Goal: Task Accomplishment & Management: Use online tool/utility

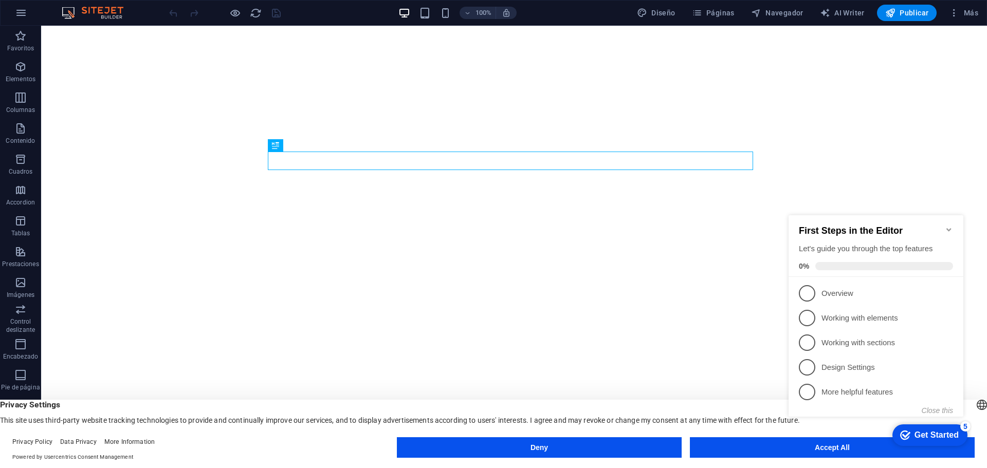
click at [763, 435] on footer "Privacy Policy Data Privacy More Information Powered by Usercentrics Consent Ma…" at bounding box center [493, 449] width 987 height 37
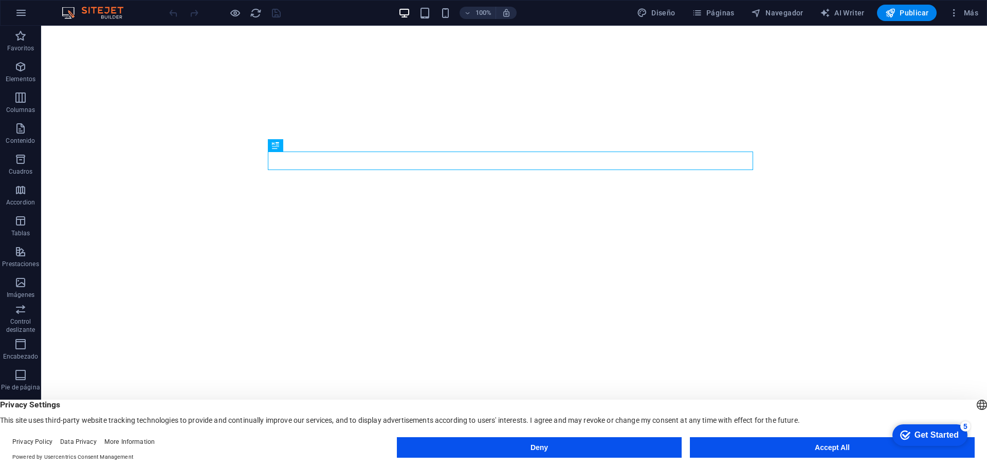
click at [765, 448] on button "Accept All" at bounding box center [832, 448] width 285 height 21
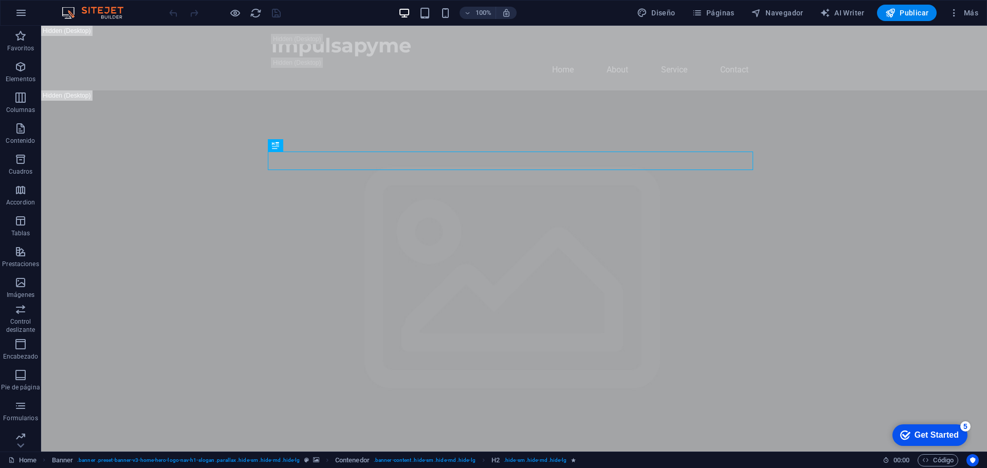
click at [905, 432] on icon "checkmark" at bounding box center [905, 435] width 10 height 10
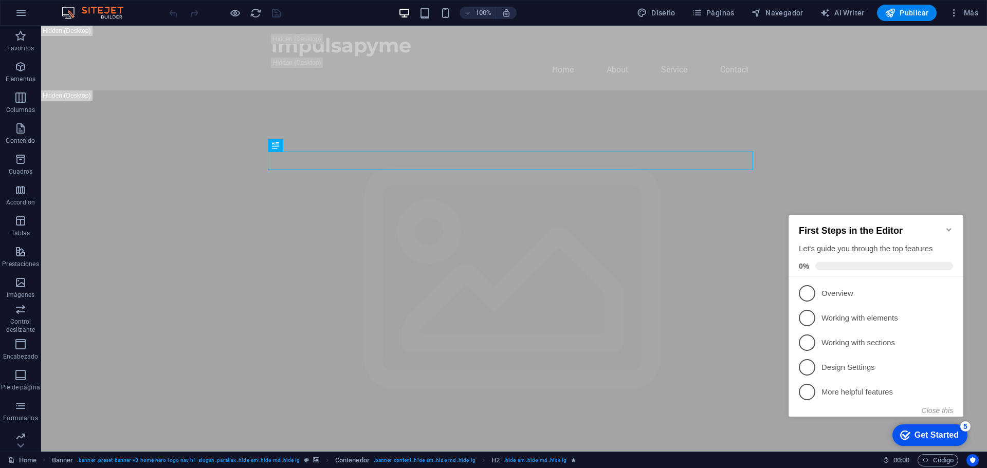
click at [947, 226] on icon "Minimize checklist" at bounding box center [949, 230] width 8 height 8
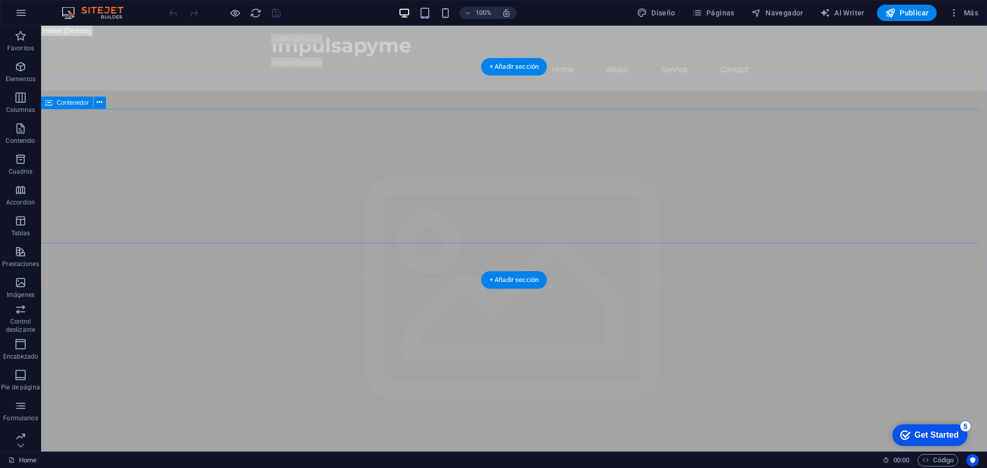
click at [924, 435] on div "Get Started" at bounding box center [937, 435] width 44 height 9
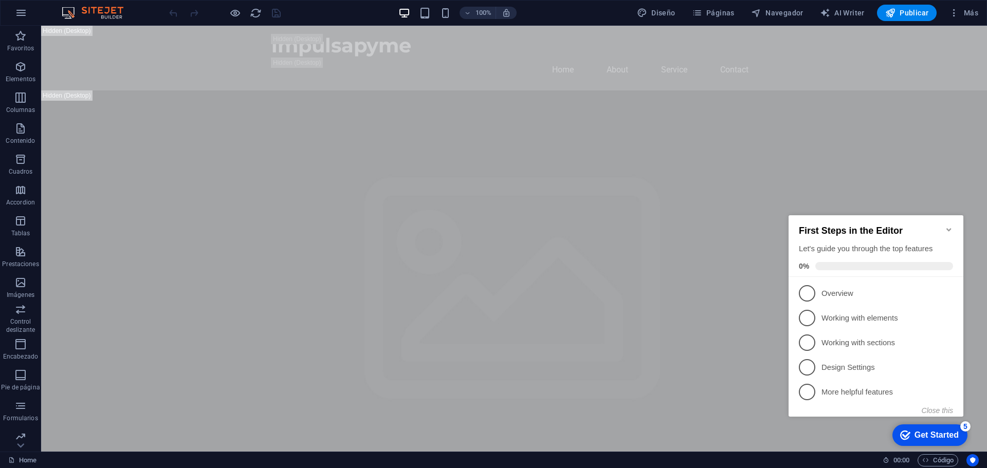
click at [953, 227] on div "First Steps in the Editor Let's guide you through the top features 0%" at bounding box center [876, 246] width 175 height 62
click at [952, 228] on icon "Minimize checklist" at bounding box center [949, 230] width 8 height 8
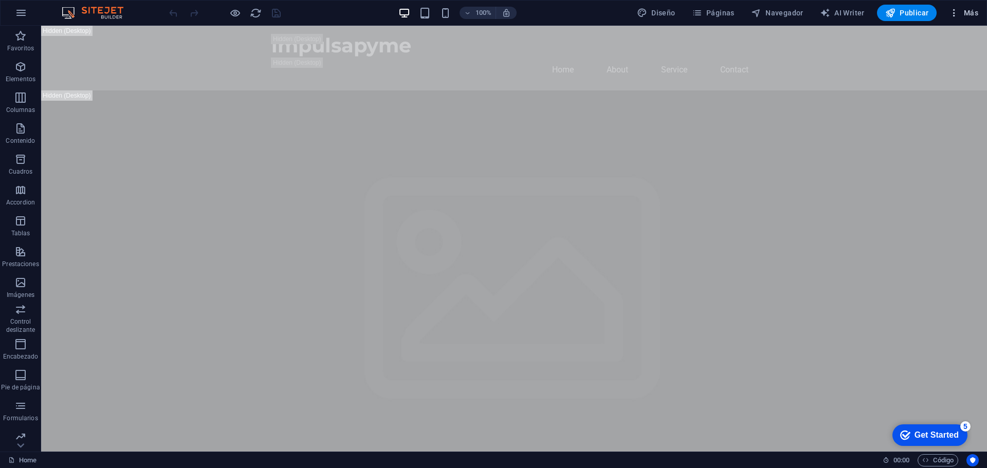
click at [960, 11] on icon "button" at bounding box center [954, 13] width 10 height 10
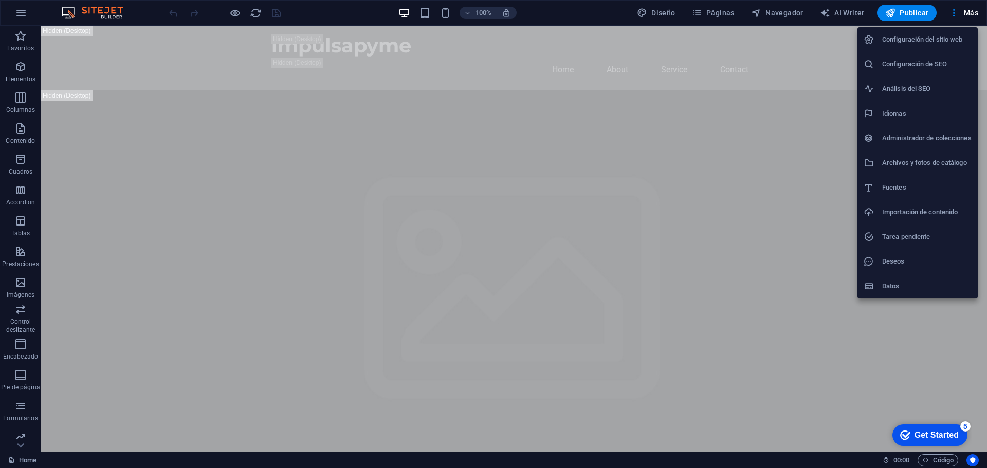
click at [938, 40] on h6 "Configuración del sitio web" at bounding box center [926, 39] width 89 height 12
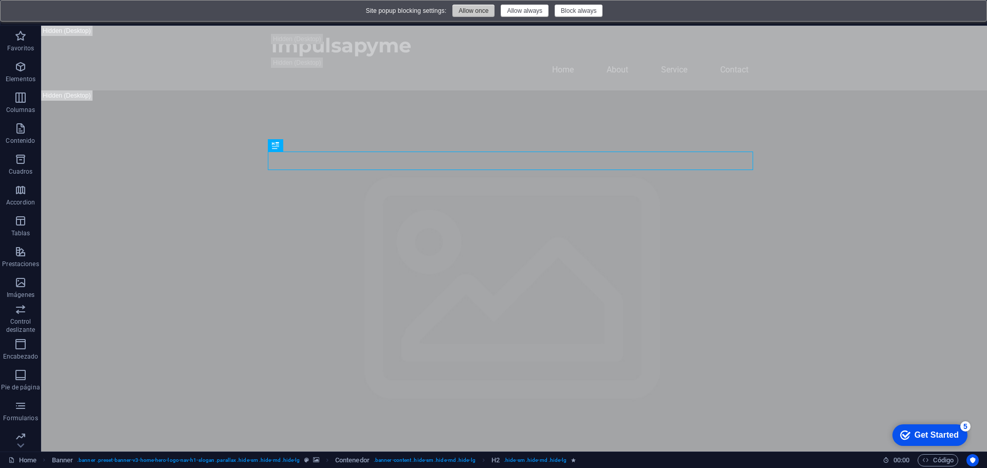
click at [473, 14] on button "Allow once" at bounding box center [474, 11] width 42 height 12
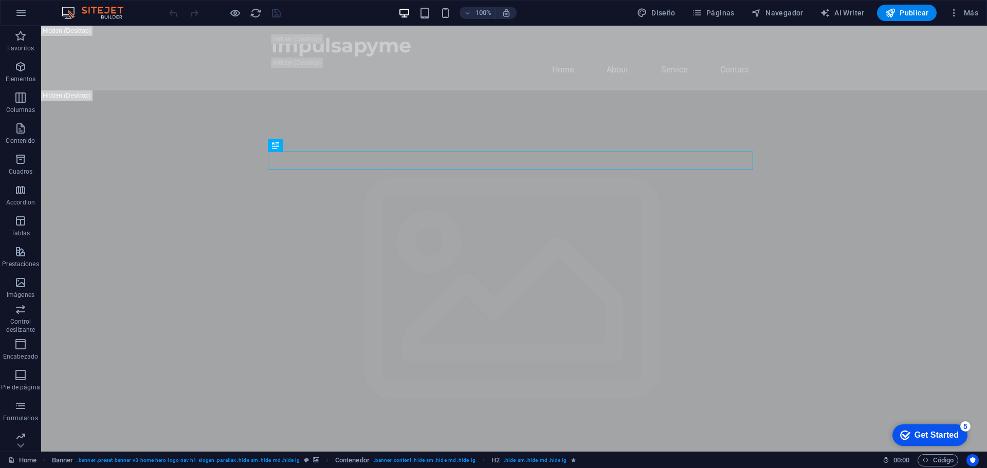
click at [22, 138] on p "Contenido" at bounding box center [20, 141] width 29 height 8
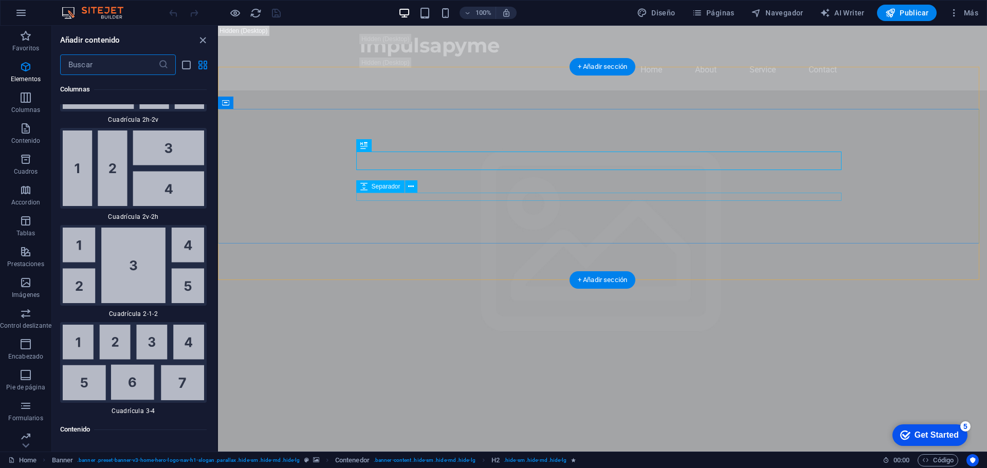
scroll to position [3294, 0]
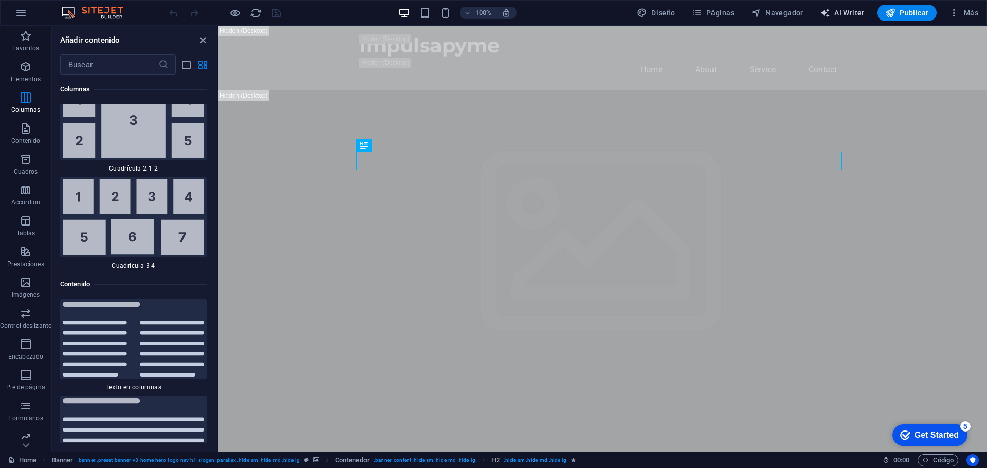
click at [846, 12] on span "AI Writer" at bounding box center [842, 13] width 45 height 10
select select "English"
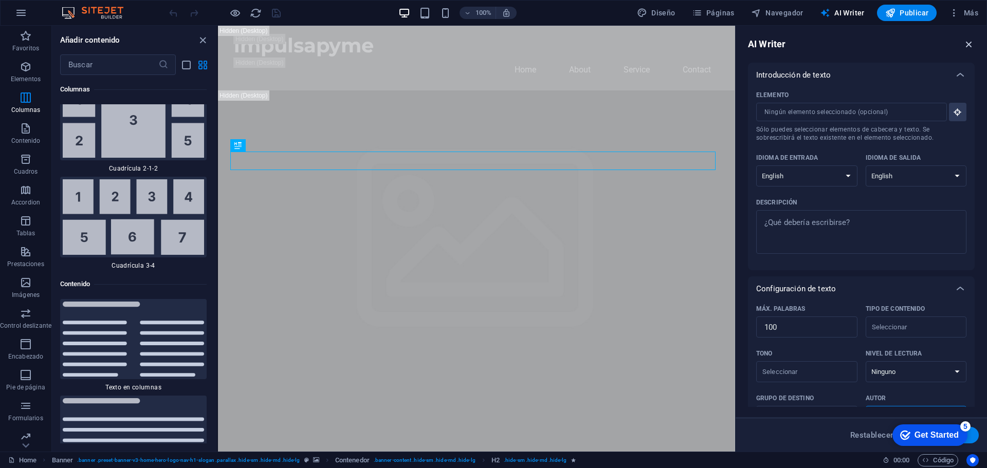
click at [970, 38] on button "button" at bounding box center [969, 44] width 11 height 12
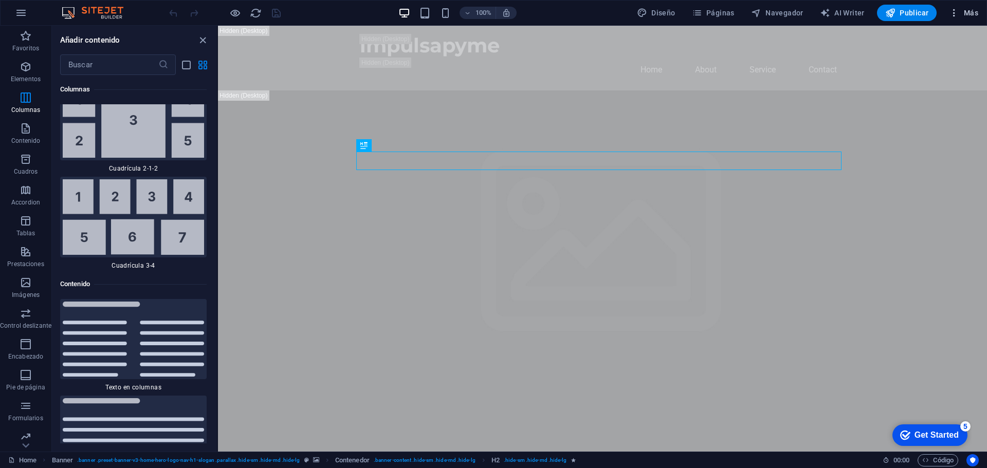
click at [0, 0] on icon "button" at bounding box center [0, 0] width 0 height 0
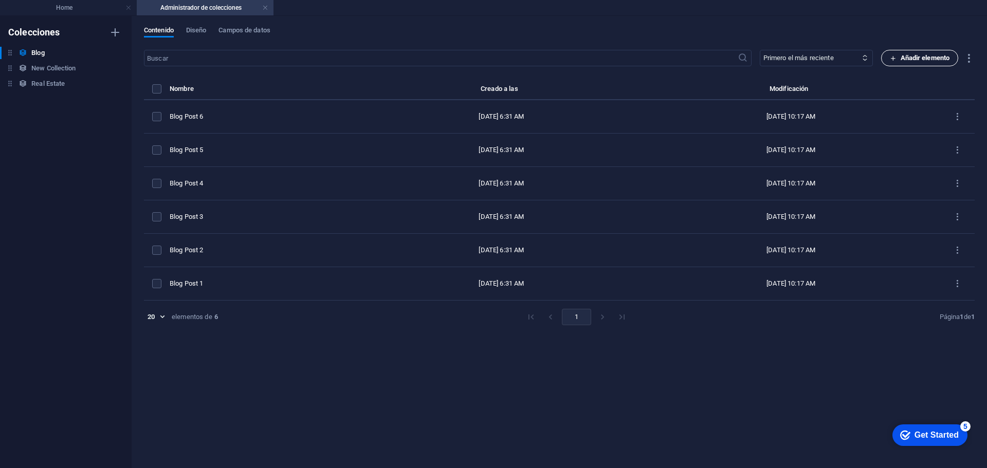
click at [916, 60] on span "Añadir elemento" at bounding box center [920, 58] width 60 height 12
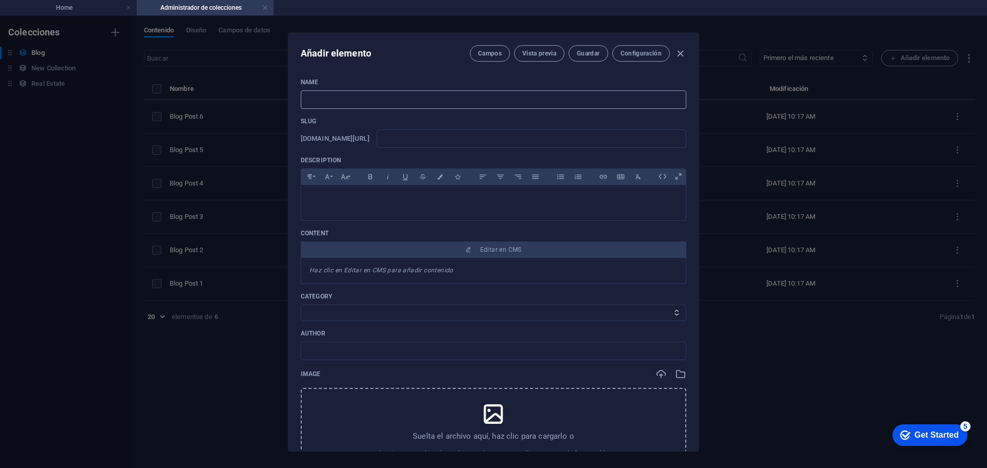
click at [0, 0] on input "text" at bounding box center [0, 0] width 0 height 0
type input "p"
type input "pr"
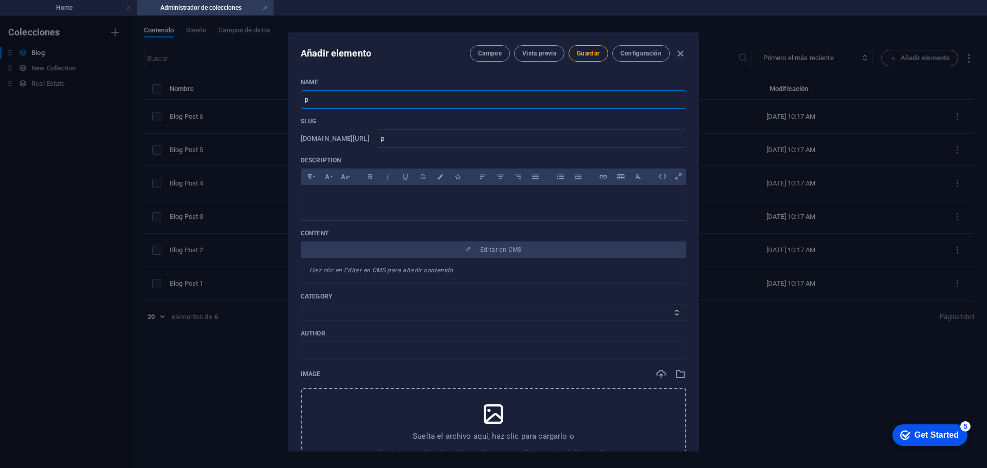
type input "pr"
type input "pru"
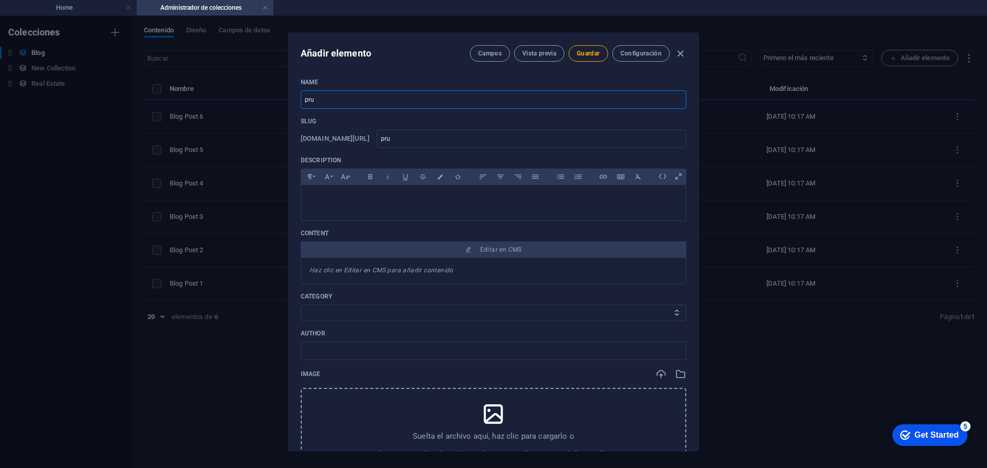
type input "prue"
type input "prueb"
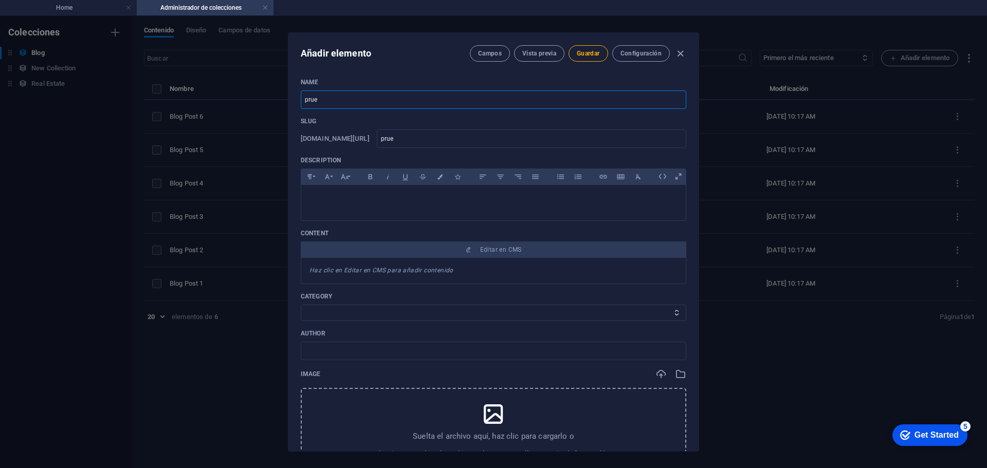
type input "prueb"
type input "prueba"
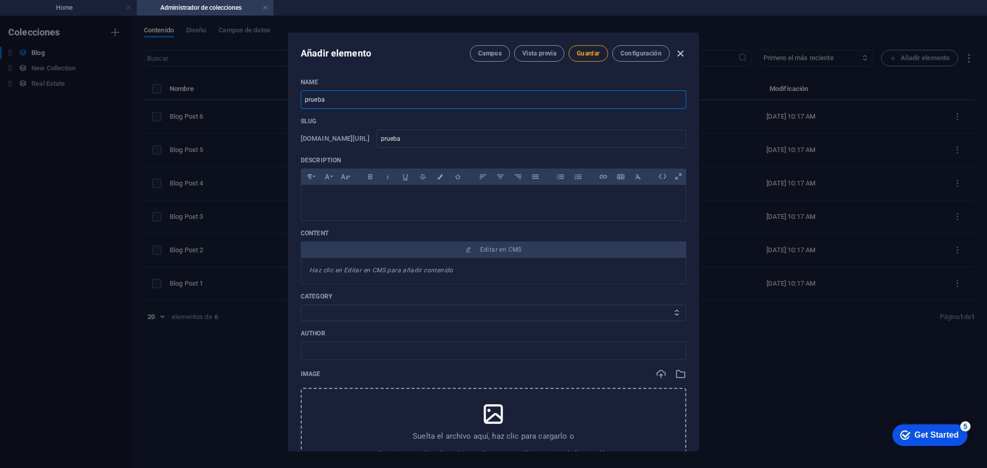
click at [681, 50] on icon "button" at bounding box center [681, 54] width 12 height 12
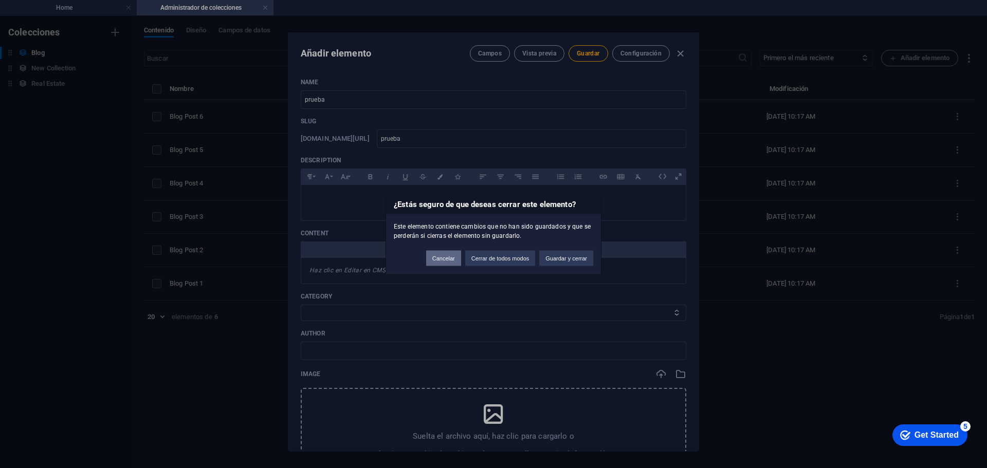
click at [457, 264] on button "Cancelar" at bounding box center [443, 257] width 35 height 15
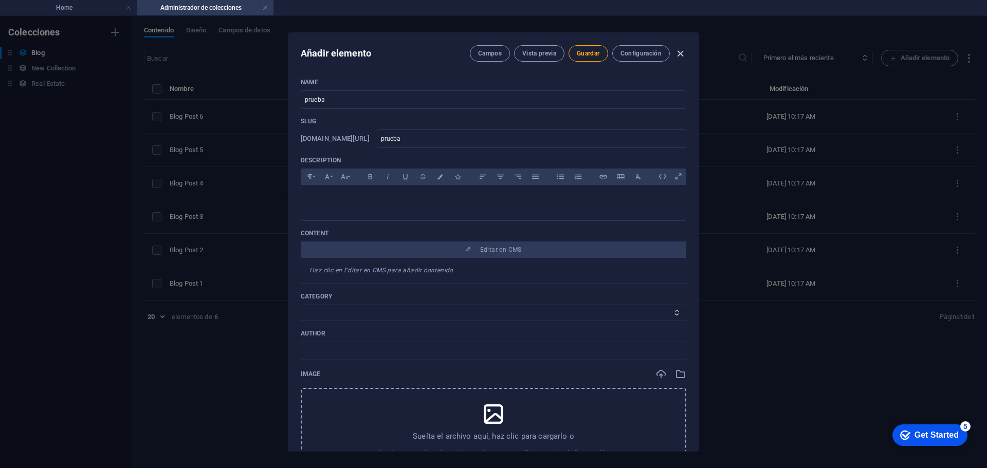
click at [683, 50] on icon "button" at bounding box center [681, 54] width 12 height 12
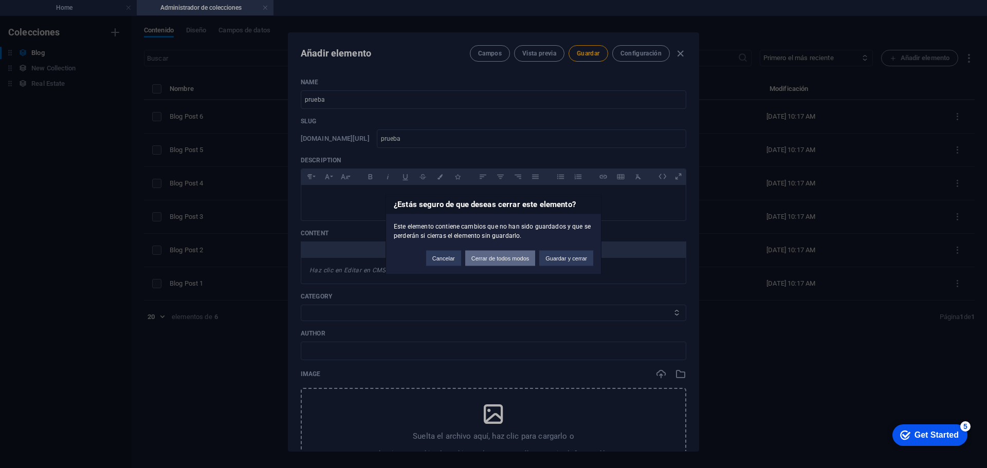
click at [513, 264] on button "Cerrar de todos modos" at bounding box center [500, 257] width 70 height 15
type input "prueba"
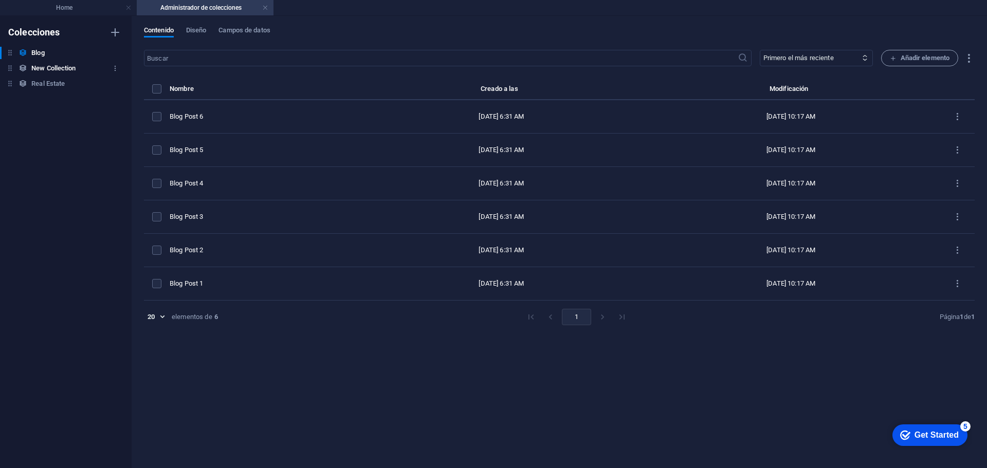
click at [0, 0] on h6 "New Collection" at bounding box center [0, 0] width 0 height 0
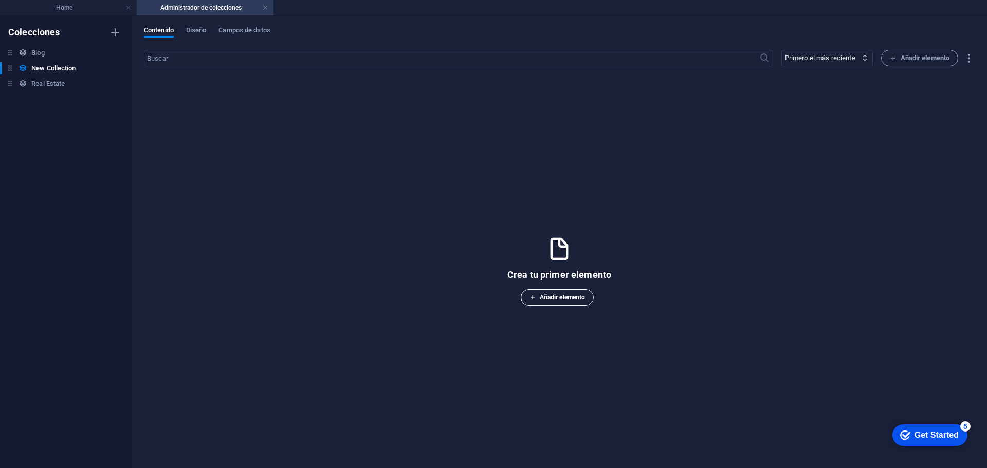
click at [569, 302] on span "Añadir elemento" at bounding box center [558, 298] width 56 height 12
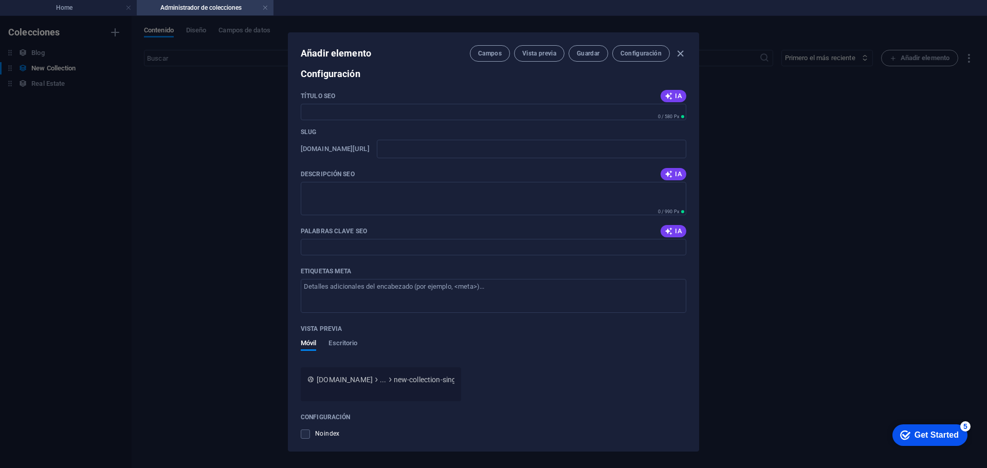
scroll to position [0, 0]
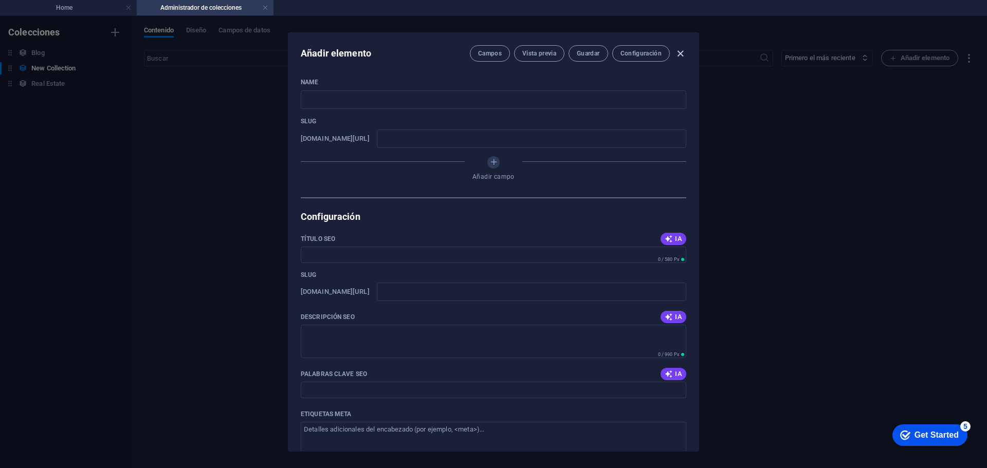
click at [683, 53] on icon "button" at bounding box center [681, 54] width 12 height 12
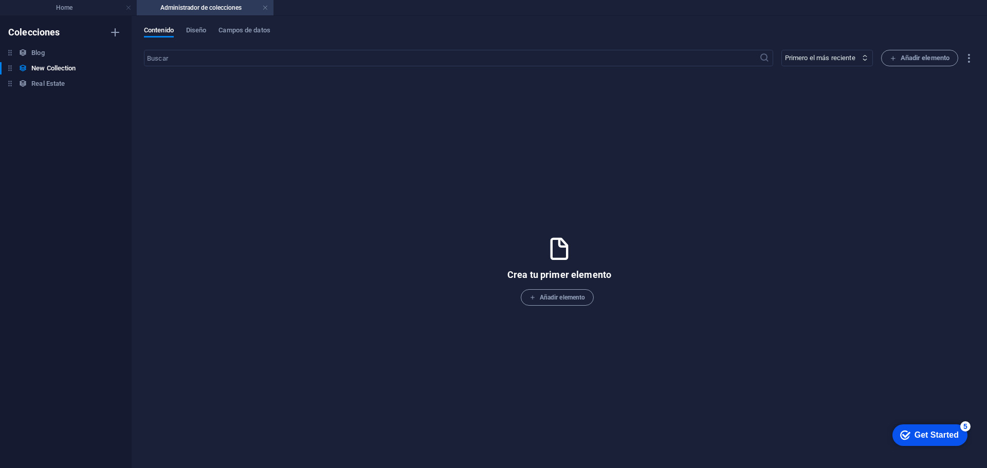
drag, startPoint x: 267, startPoint y: 4, endPoint x: 267, endPoint y: 17, distance: 12.9
click at [267, 4] on link at bounding box center [265, 8] width 6 height 10
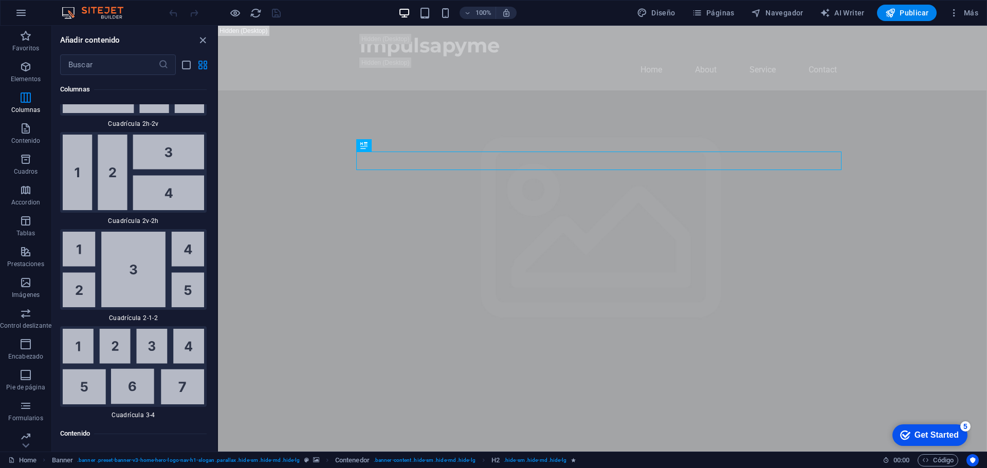
scroll to position [3037, 0]
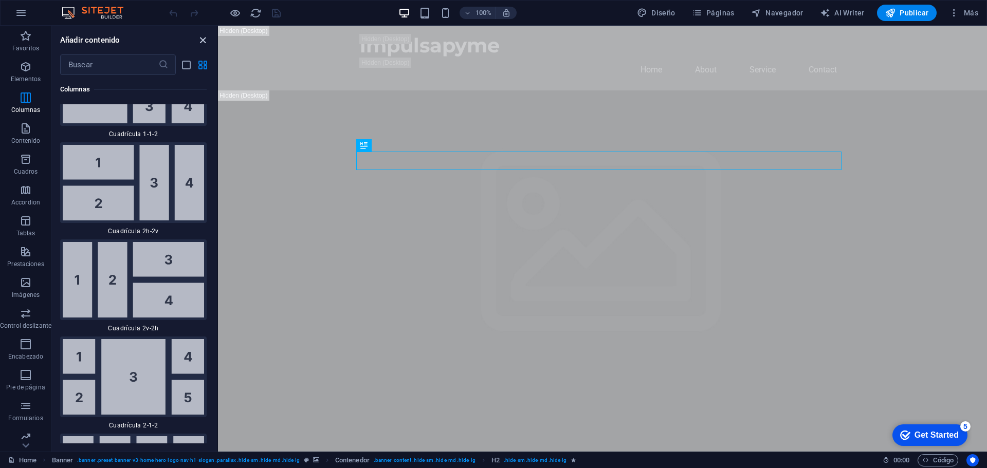
drag, startPoint x: 206, startPoint y: 43, endPoint x: 204, endPoint y: 92, distance: 48.9
click at [206, 43] on icon "close panel" at bounding box center [203, 40] width 12 height 12
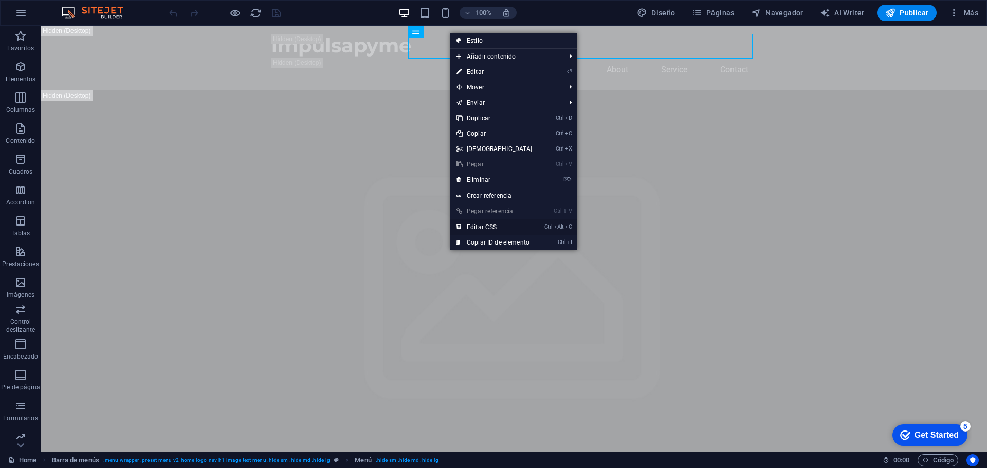
click at [504, 227] on link "Ctrl Alt C Editar CSS" at bounding box center [494, 227] width 88 height 15
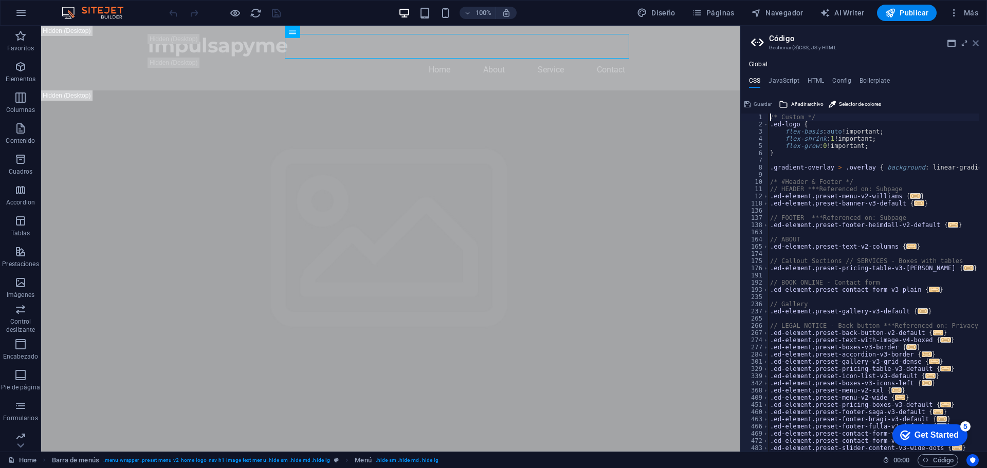
click at [976, 43] on icon at bounding box center [976, 43] width 6 height 8
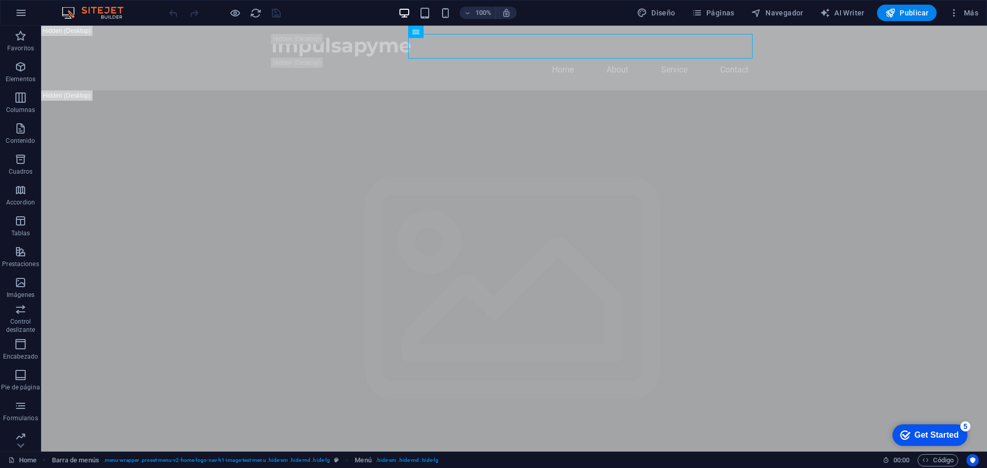
click at [937, 442] on div "checkmark Get Started 5" at bounding box center [930, 436] width 75 height 22
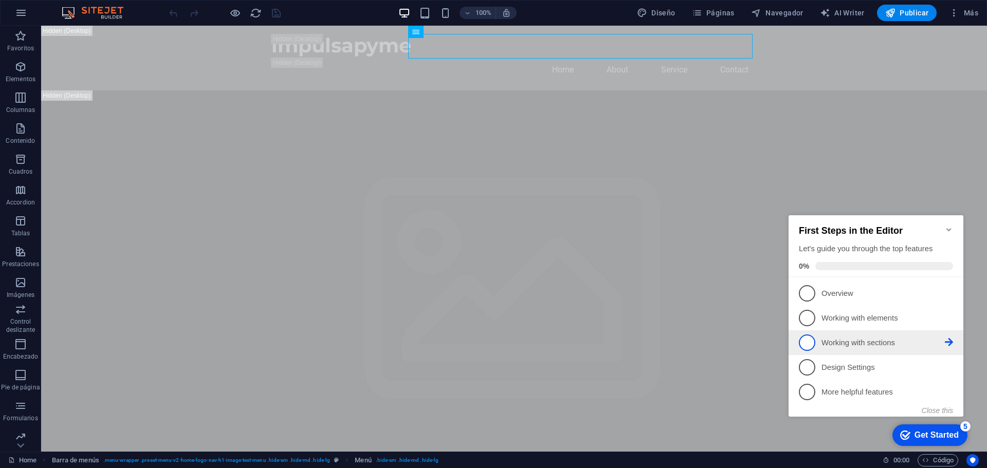
click at [841, 347] on link "3 Working with sections - incomplete" at bounding box center [876, 343] width 154 height 16
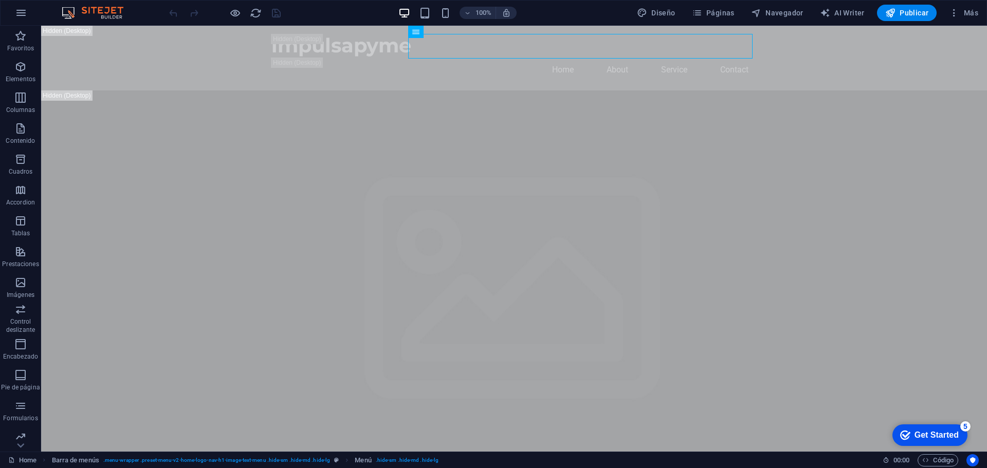
scroll to position [0, 0]
click at [959, 440] on div "Get Started" at bounding box center [937, 435] width 44 height 9
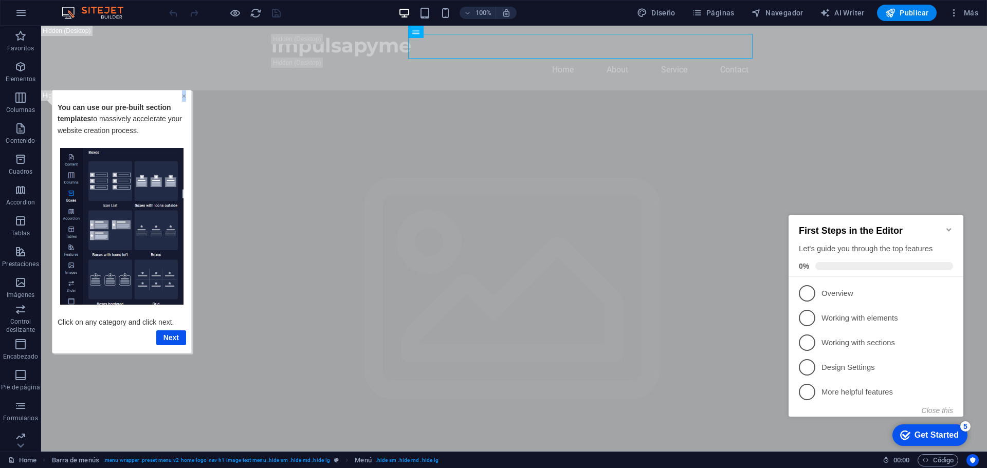
drag, startPoint x: 184, startPoint y: 97, endPoint x: 266, endPoint y: 179, distance: 115.6
click at [184, 97] on link "×" at bounding box center [184, 96] width 4 height 8
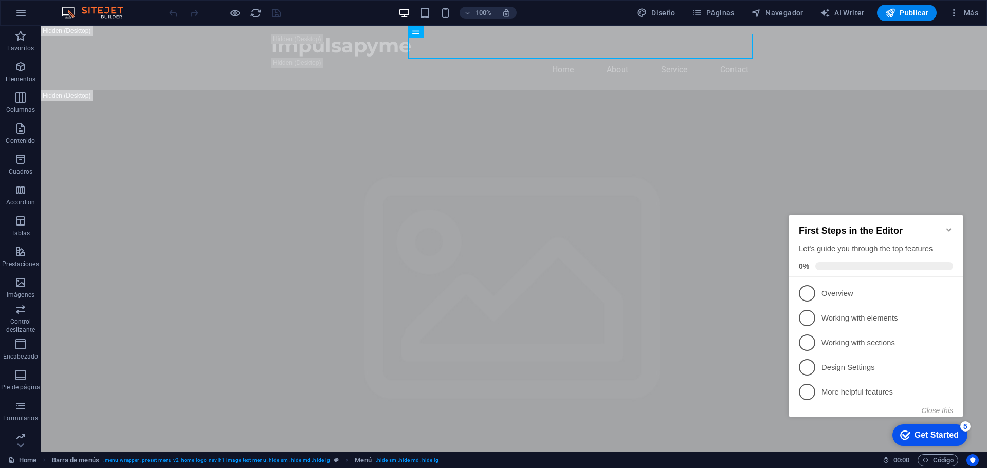
click at [948, 228] on icon "Minimize checklist" at bounding box center [949, 230] width 8 height 8
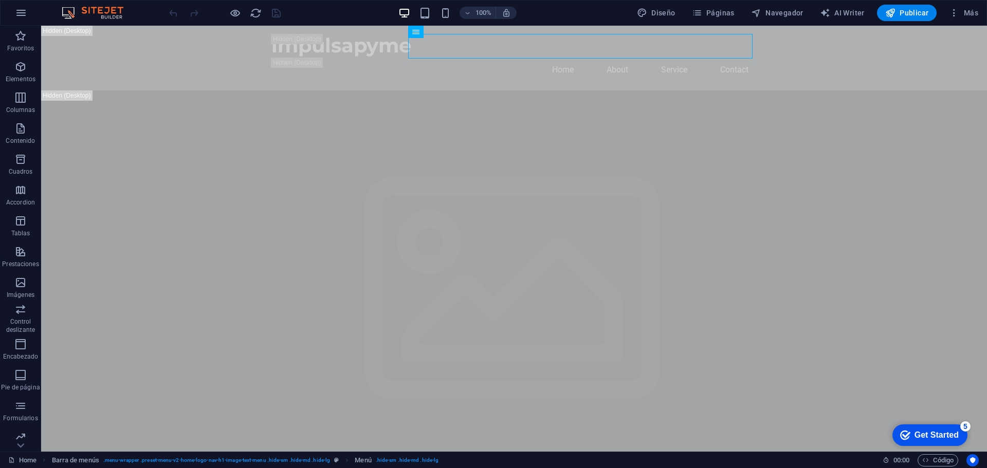
click at [959, 440] on div "Get Started" at bounding box center [937, 435] width 44 height 9
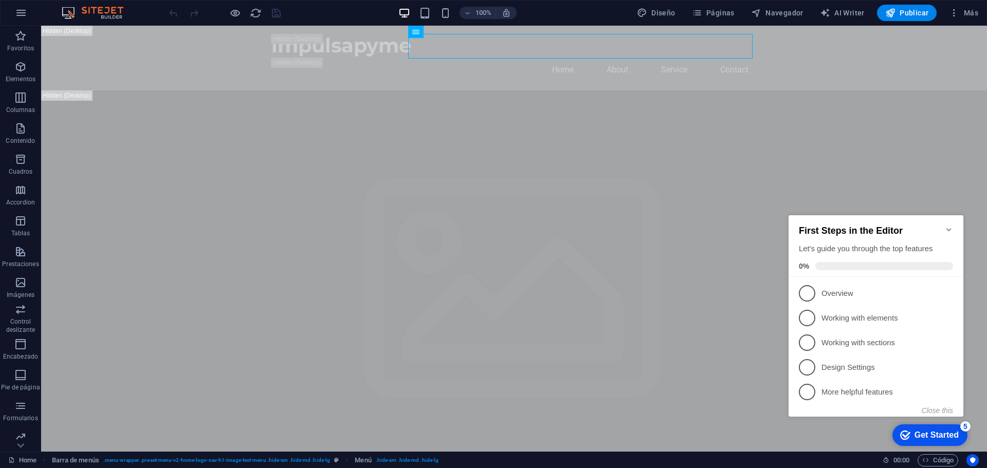
click at [837, 263] on span at bounding box center [885, 266] width 138 height 8
click at [927, 436] on div "Get Started" at bounding box center [937, 435] width 44 height 9
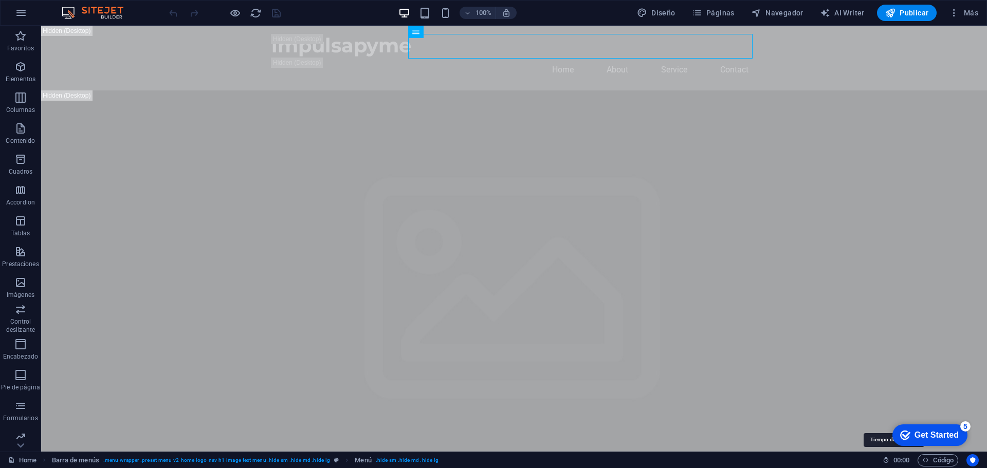
click at [0, 0] on span "00 : 00" at bounding box center [0, 0] width 0 height 0
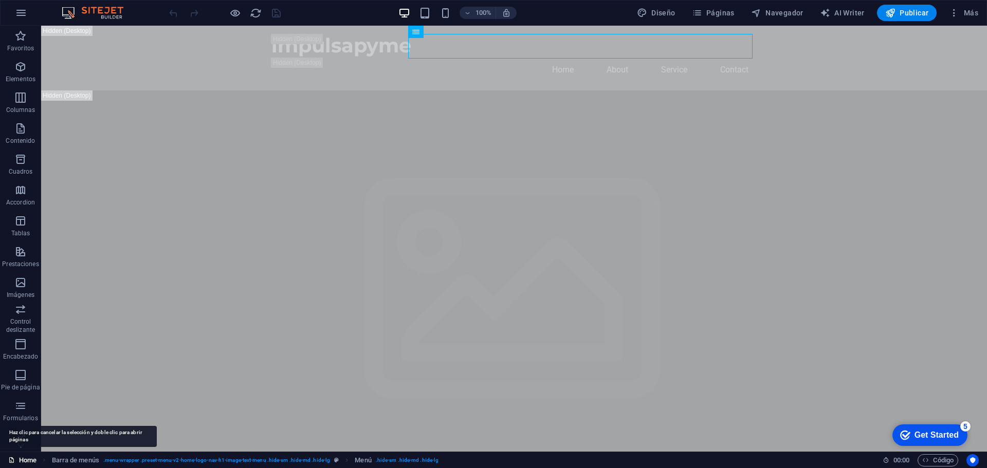
click at [30, 462] on link "Home" at bounding box center [22, 461] width 28 height 12
click at [37, 461] on link "Home" at bounding box center [22, 461] width 28 height 12
click at [31, 461] on link "Home" at bounding box center [22, 461] width 28 height 12
click at [25, 459] on link "Home" at bounding box center [22, 461] width 28 height 12
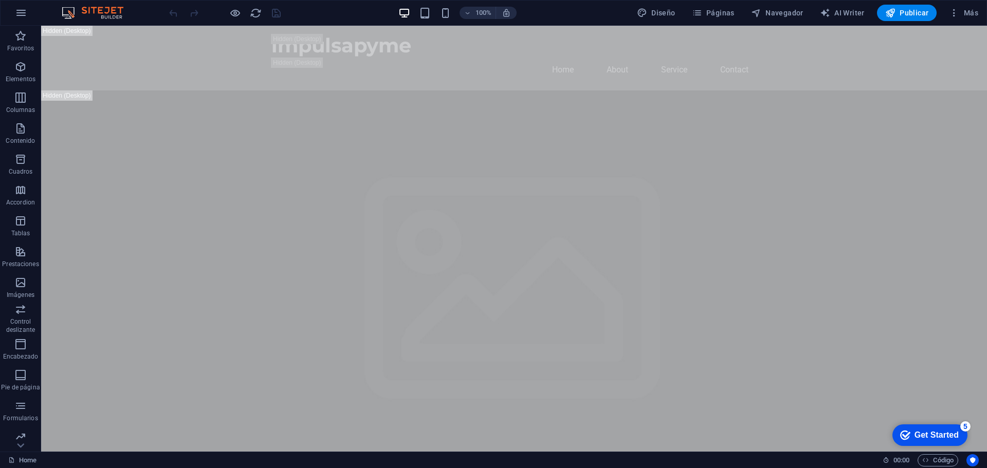
click at [0, 0] on icon "button" at bounding box center [0, 0] width 0 height 0
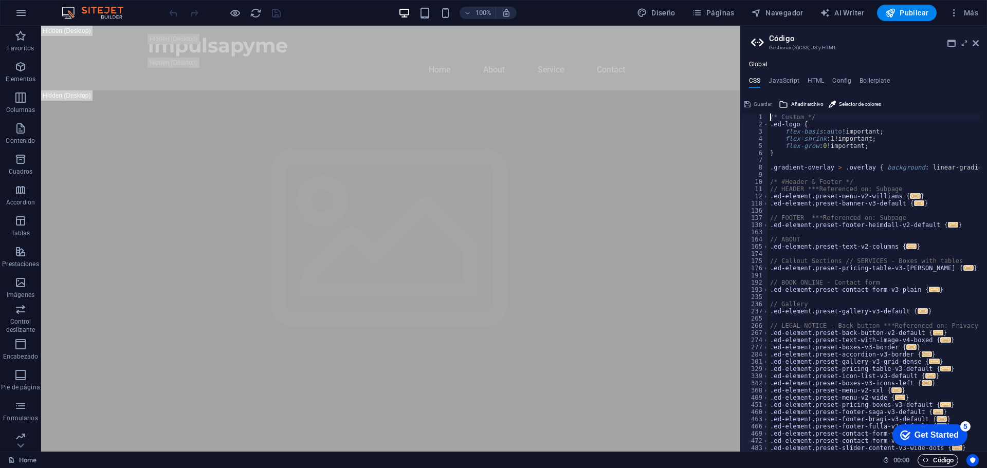
click at [0, 0] on icon "button" at bounding box center [0, 0] width 0 height 0
click at [27, 463] on link "Home" at bounding box center [22, 461] width 28 height 12
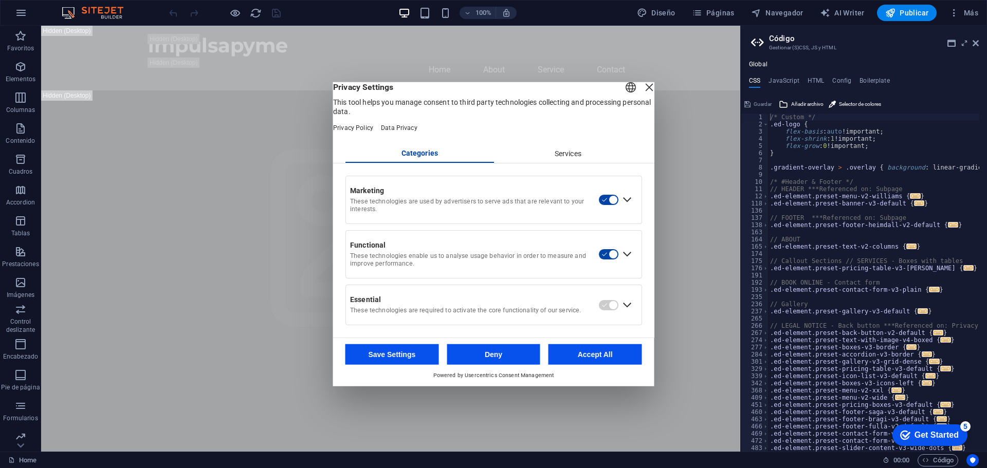
click at [588, 365] on button "Accept All" at bounding box center [596, 355] width 94 height 21
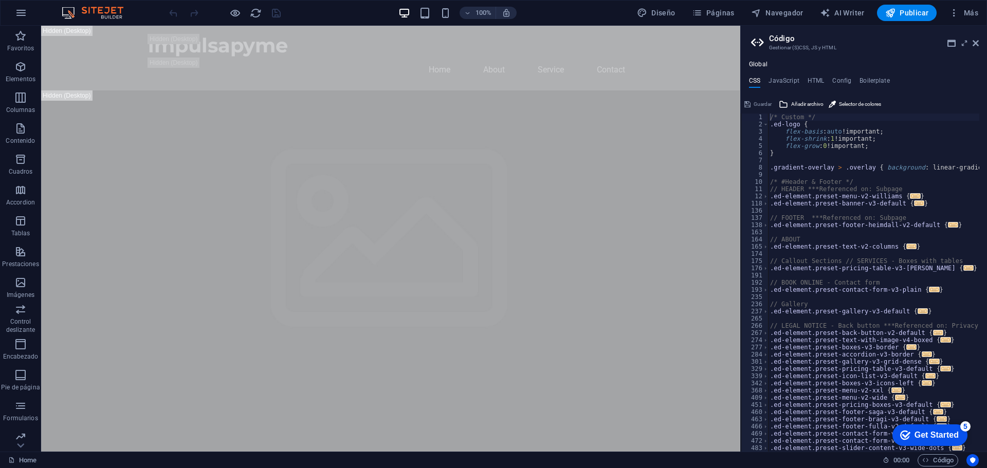
click at [980, 40] on aside "Código Gestionar (S)CSS, JS y HTML Global CSS JavaScript HTML Config Boilerplat…" at bounding box center [864, 239] width 247 height 426
click at [975, 46] on icon at bounding box center [976, 43] width 6 height 8
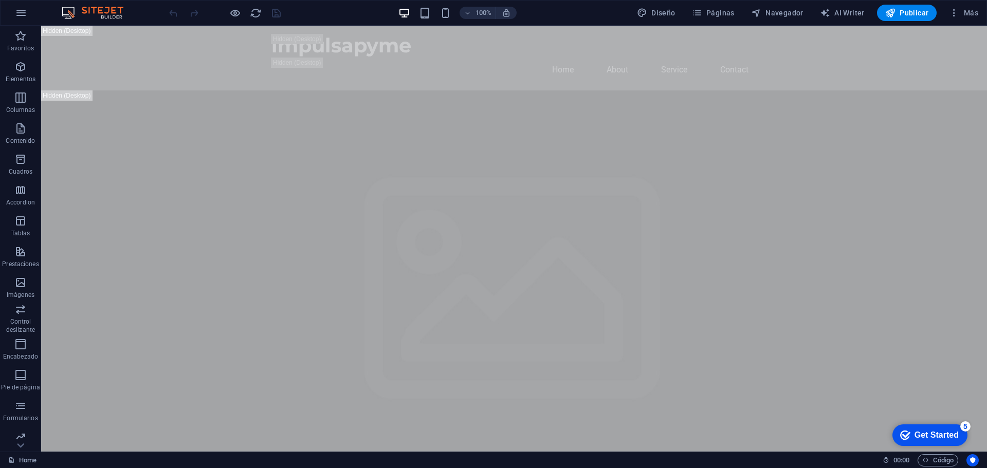
click at [723, 2] on div "100% Diseño Páginas Navegador AI Writer Publicar Más" at bounding box center [494, 13] width 986 height 25
click at [723, 9] on span "Páginas" at bounding box center [713, 13] width 43 height 10
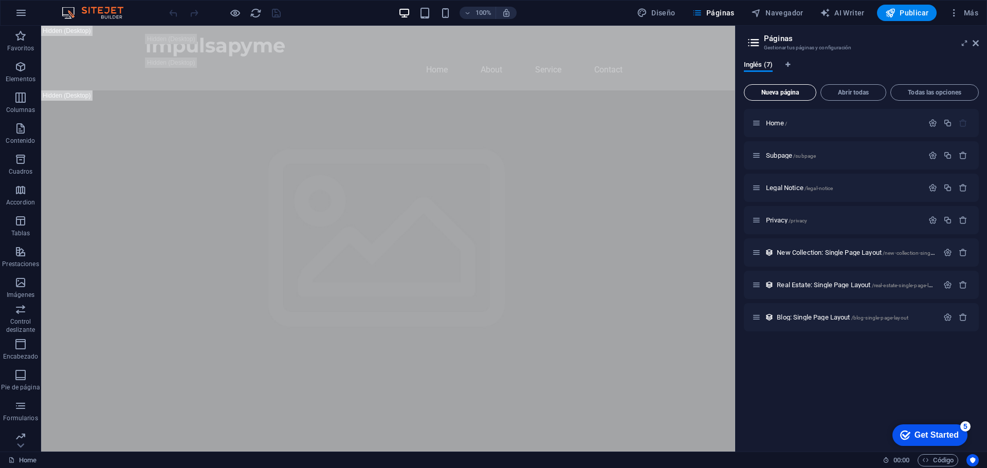
click at [781, 90] on span "Nueva página" at bounding box center [780, 92] width 63 height 6
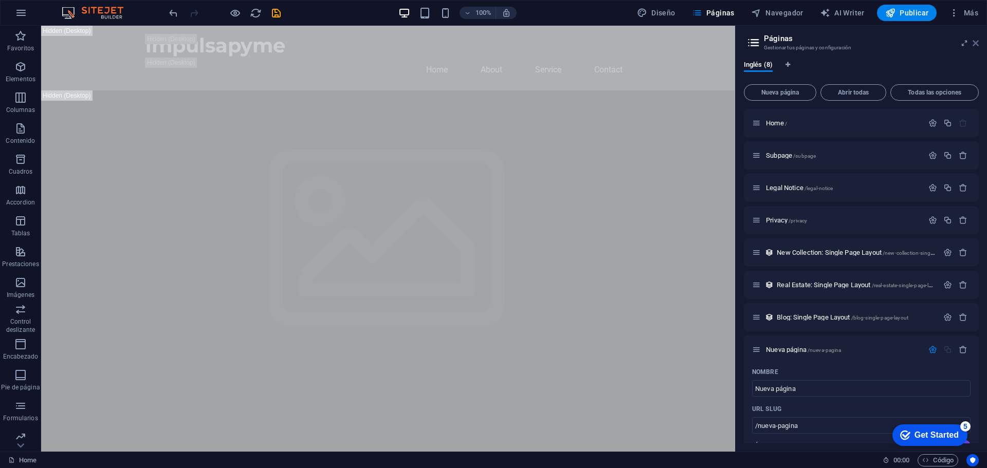
drag, startPoint x: 978, startPoint y: 44, endPoint x: 934, endPoint y: 21, distance: 49.0
click at [978, 44] on icon at bounding box center [976, 43] width 6 height 8
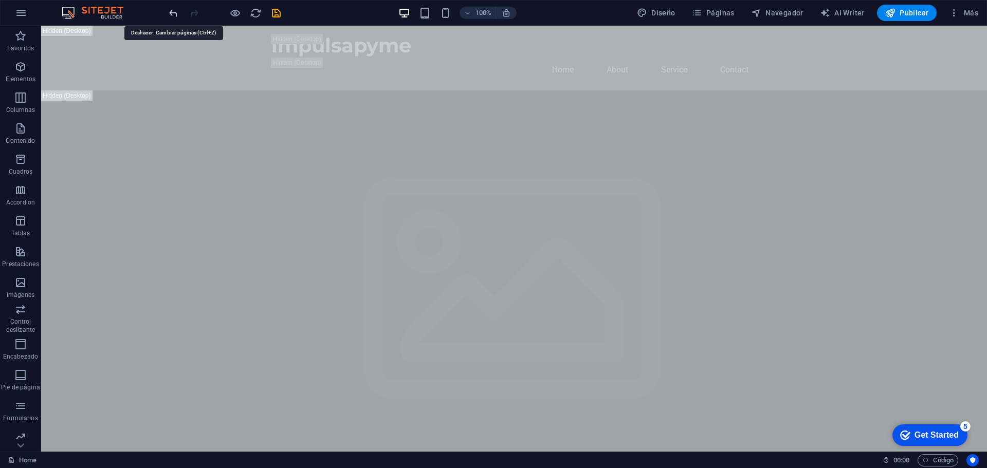
click at [0, 0] on icon "undo" at bounding box center [0, 0] width 0 height 0
click at [108, 31] on icon at bounding box center [111, 32] width 6 height 11
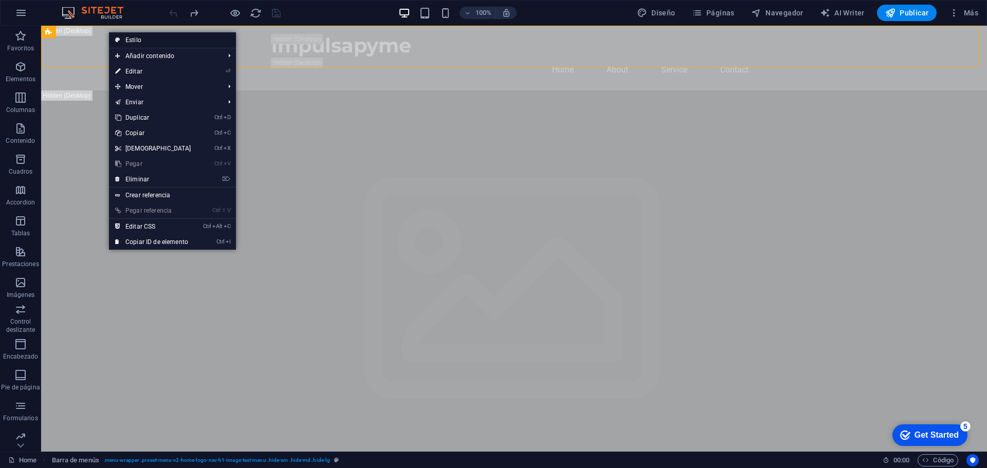
click at [150, 37] on link "Estilo" at bounding box center [172, 39] width 127 height 15
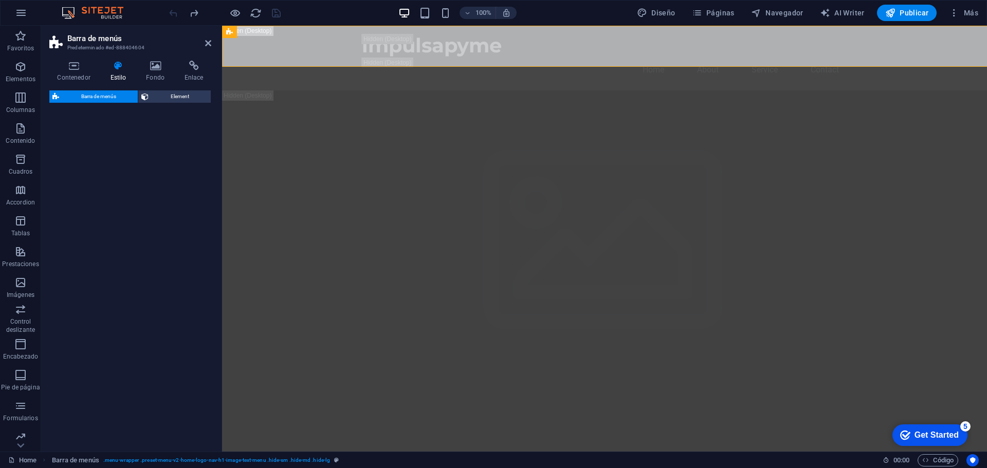
select select "rem"
select select "preset-menu-v2-home-logo-nav-h1-image-text-menu"
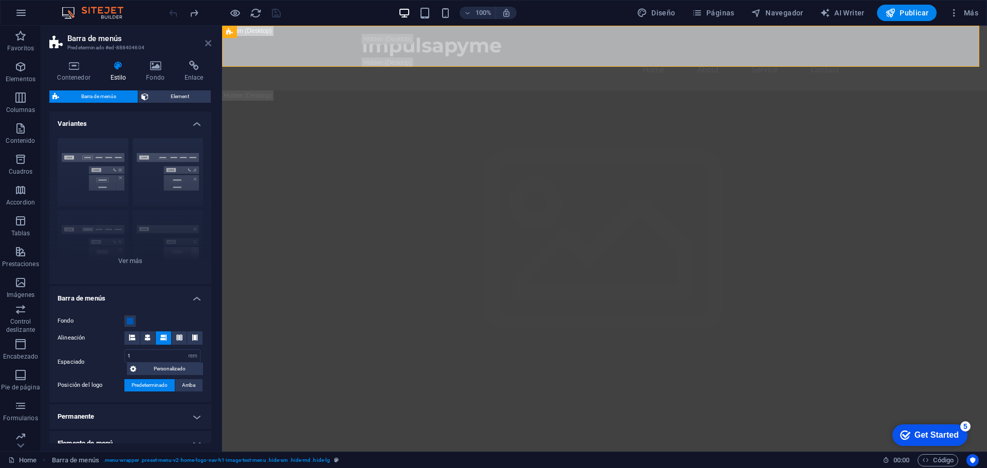
drag, startPoint x: 208, startPoint y: 43, endPoint x: 80, endPoint y: 54, distance: 128.5
click at [208, 43] on icon at bounding box center [208, 43] width 6 height 8
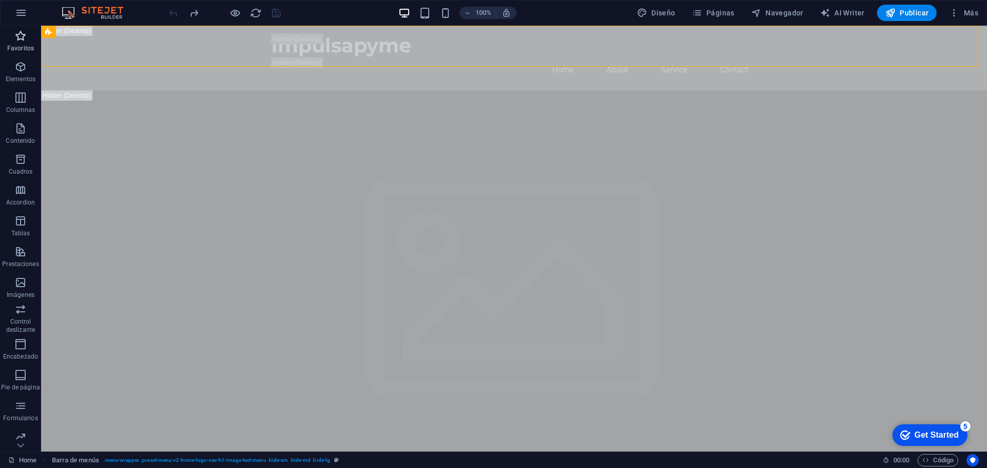
click at [23, 34] on icon "button" at bounding box center [20, 36] width 12 height 12
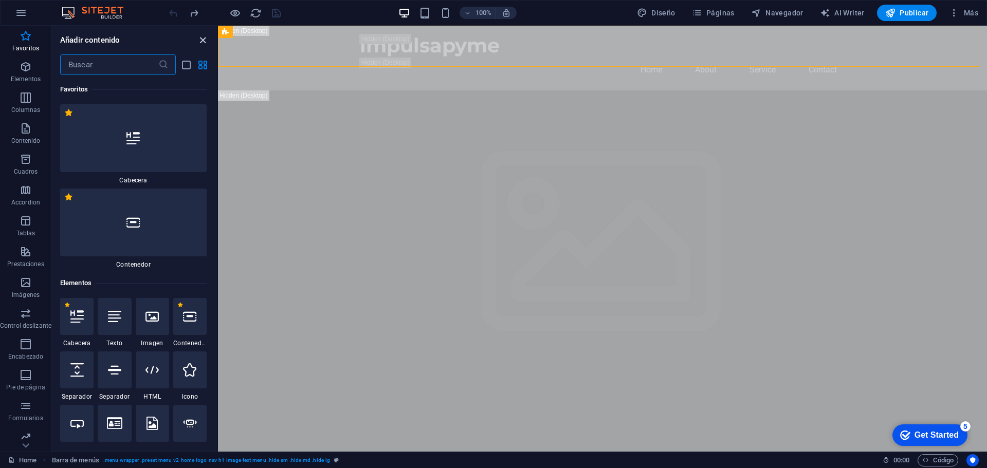
click at [202, 41] on icon "close panel" at bounding box center [203, 40] width 12 height 12
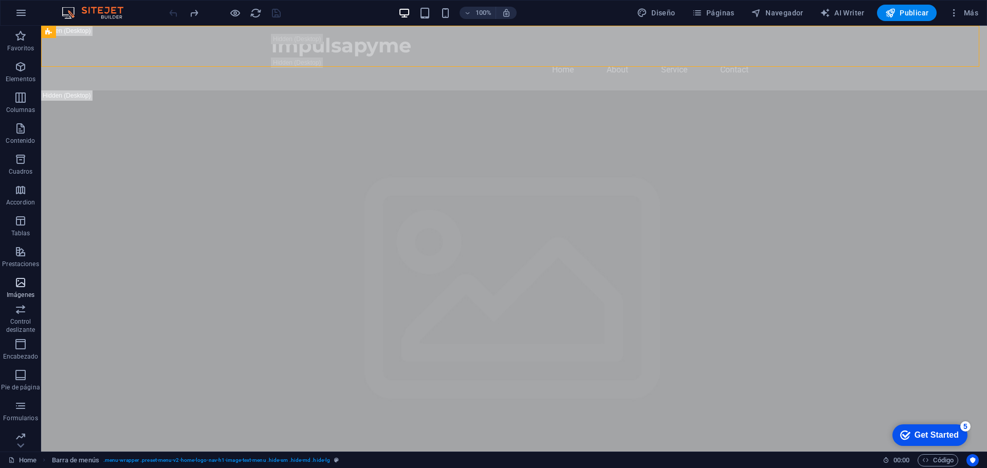
scroll to position [37, 0]
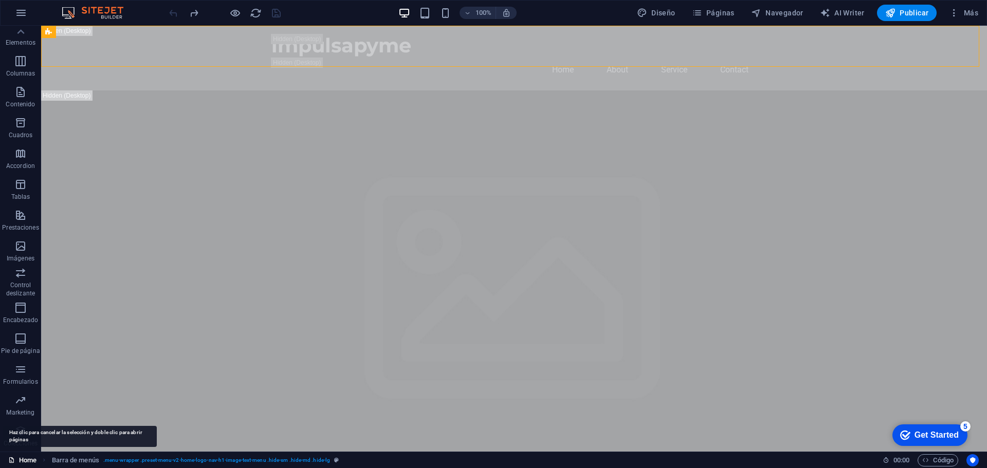
click at [32, 461] on link "Home" at bounding box center [22, 461] width 28 height 12
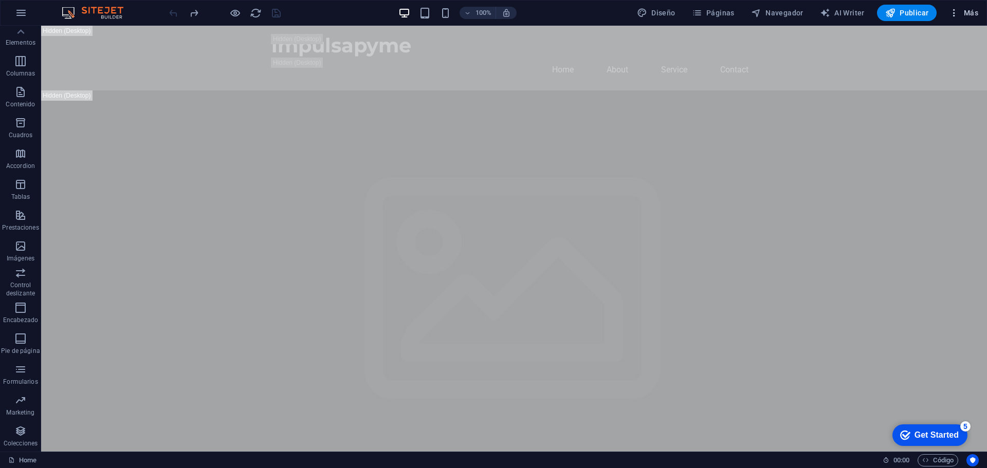
click at [0, 0] on icon "button" at bounding box center [0, 0] width 0 height 0
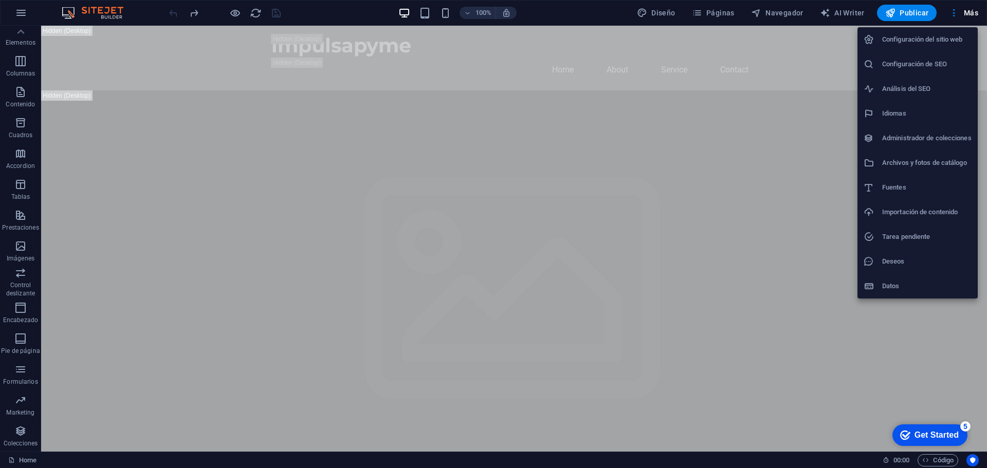
click at [944, 260] on h6 "Deseos" at bounding box center [926, 262] width 89 height 12
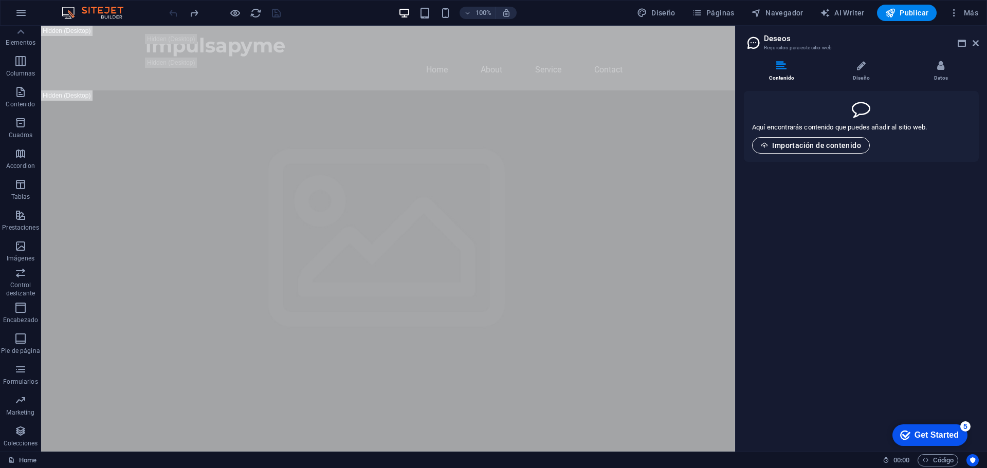
click at [823, 147] on span "Importación de contenido" at bounding box center [811, 145] width 100 height 8
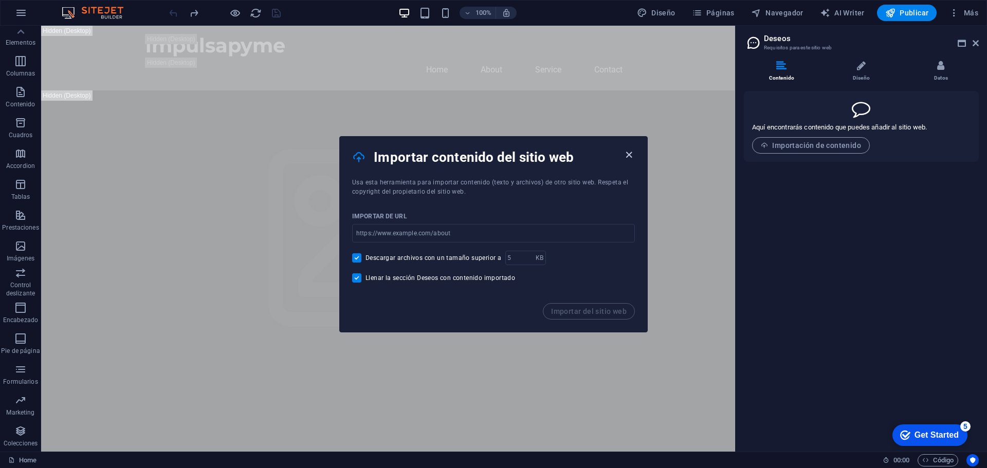
click at [629, 154] on icon "button" at bounding box center [629, 155] width 12 height 12
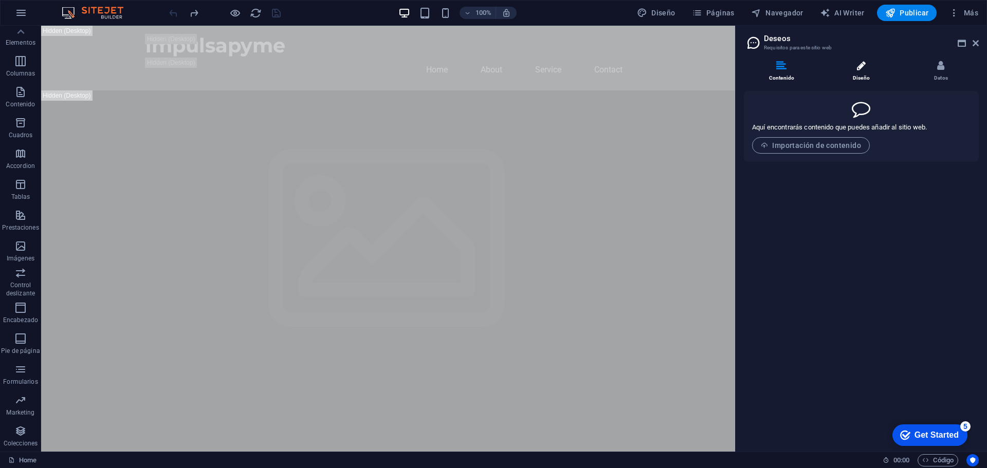
click at [868, 72] on li "Diseño" at bounding box center [864, 72] width 80 height 22
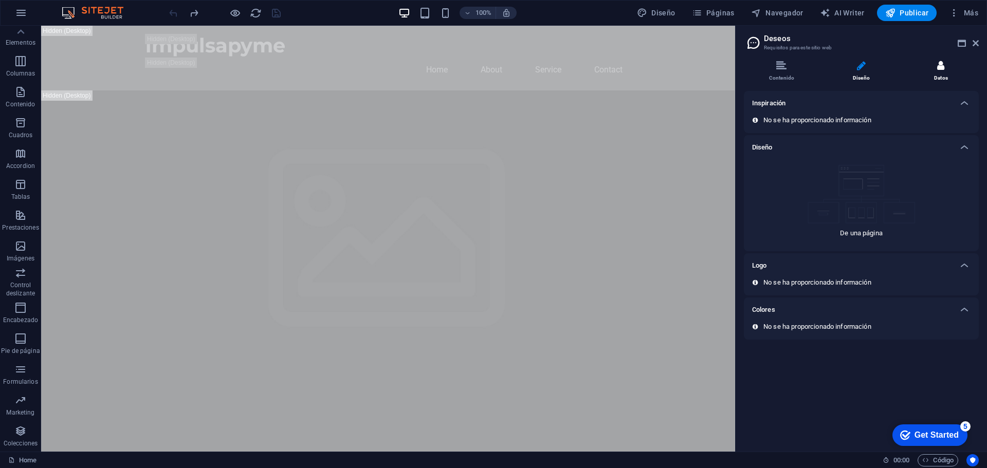
click at [931, 72] on li "Datos" at bounding box center [942, 72] width 76 height 22
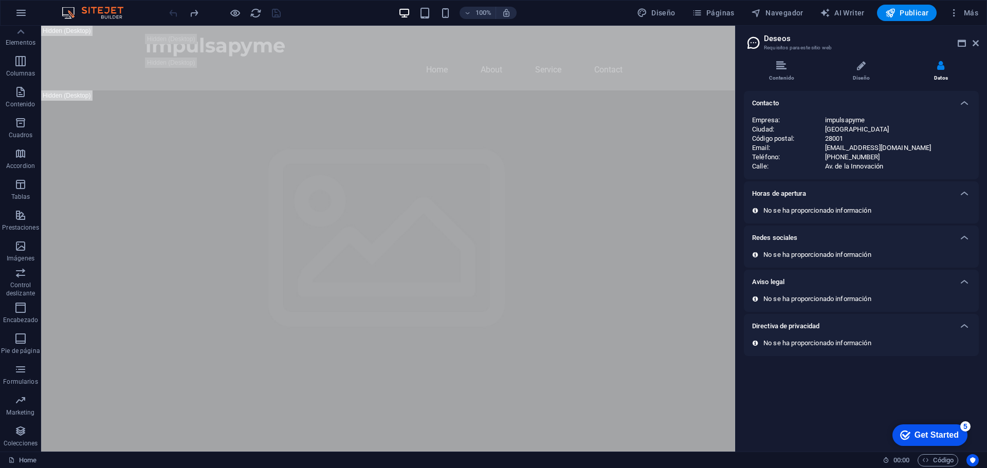
click at [858, 142] on div "28001" at bounding box center [898, 138] width 146 height 9
click at [862, 138] on div "28001" at bounding box center [898, 138] width 146 height 9
drag, startPoint x: 805, startPoint y: 137, endPoint x: 780, endPoint y: 132, distance: 26.2
click at [803, 137] on div "Código postal :" at bounding box center [788, 138] width 73 height 9
click at [771, 130] on div "Ciudad :" at bounding box center [788, 129] width 73 height 9
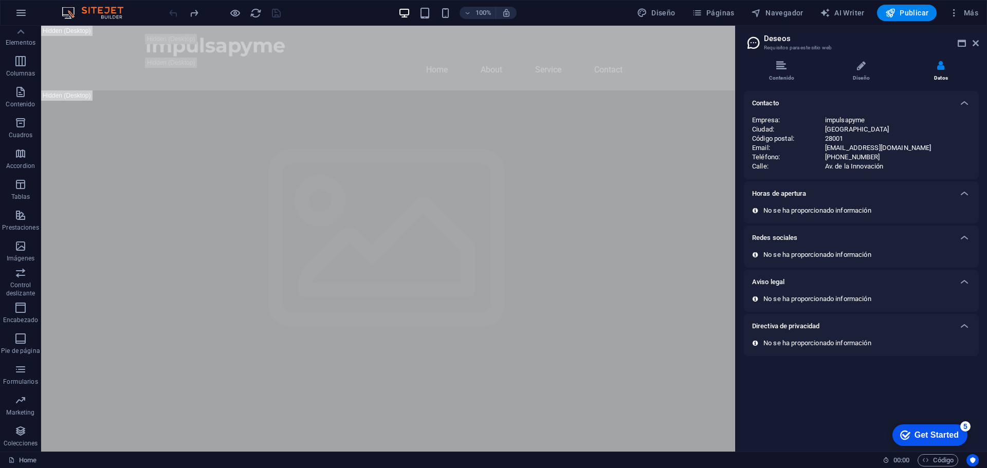
click at [968, 42] on h2 "Deseos" at bounding box center [871, 38] width 215 height 9
click at [962, 43] on icon at bounding box center [962, 43] width 8 height 8
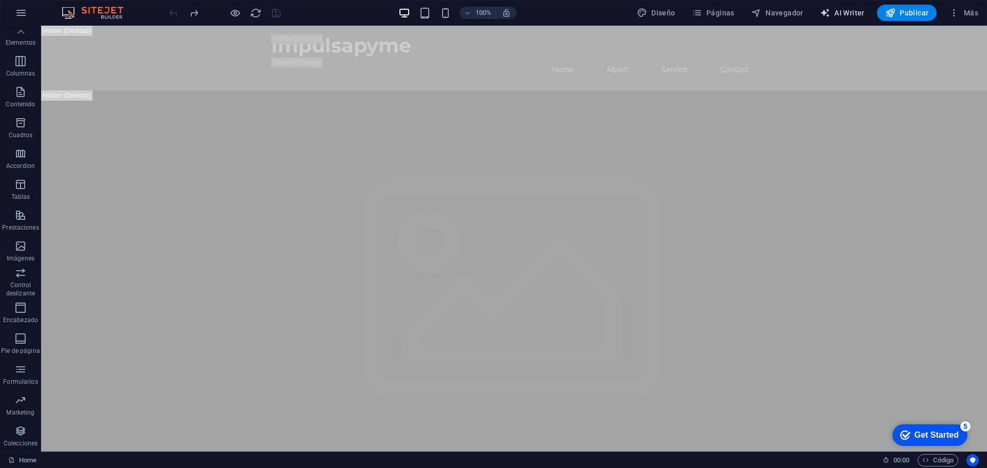
click at [843, 9] on span "AI Writer" at bounding box center [842, 13] width 45 height 10
select select "English"
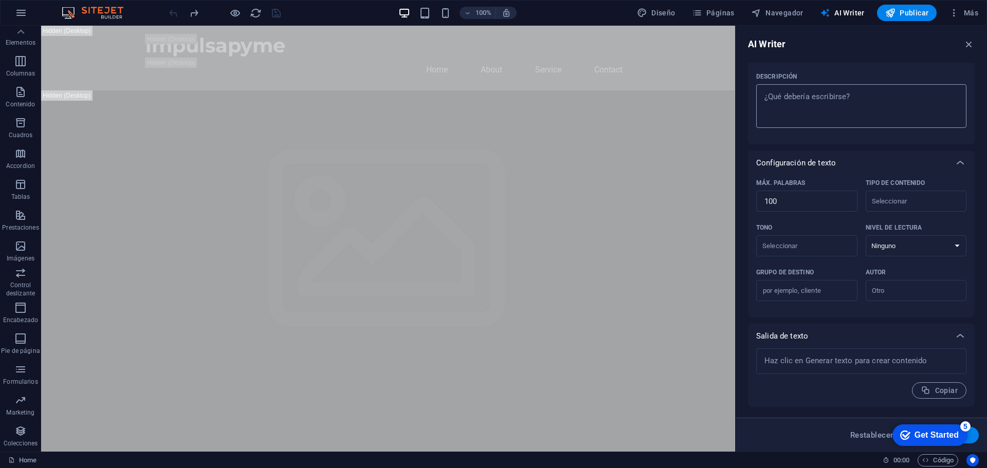
scroll to position [0, 0]
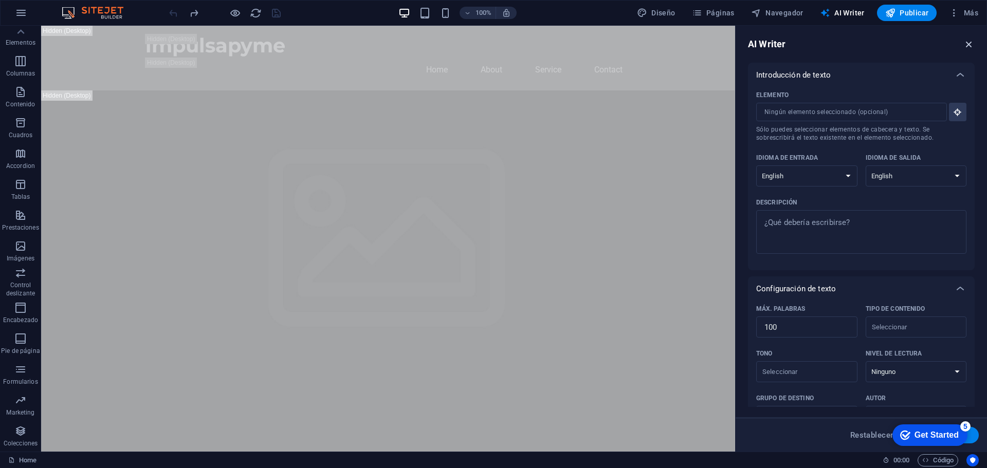
drag, startPoint x: 972, startPoint y: 45, endPoint x: 927, endPoint y: 1, distance: 63.3
click at [972, 45] on icon "button" at bounding box center [969, 44] width 11 height 11
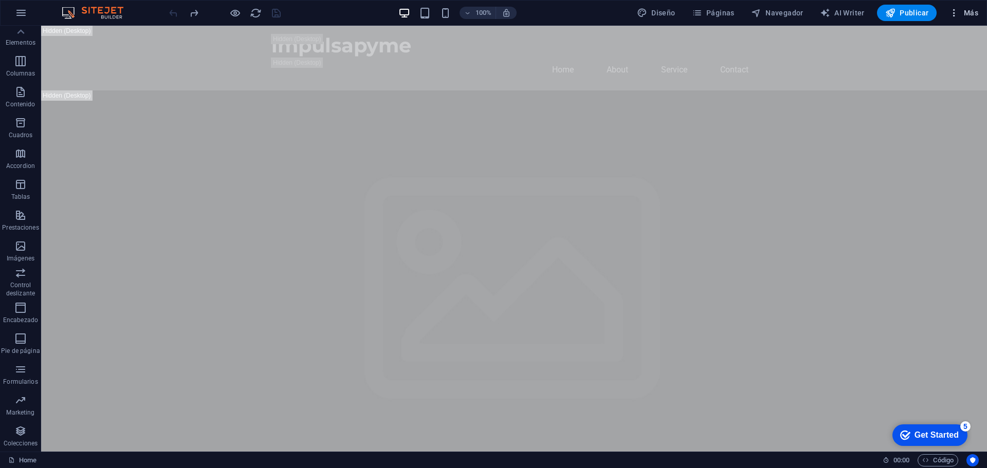
click at [0, 0] on icon "button" at bounding box center [0, 0] width 0 height 0
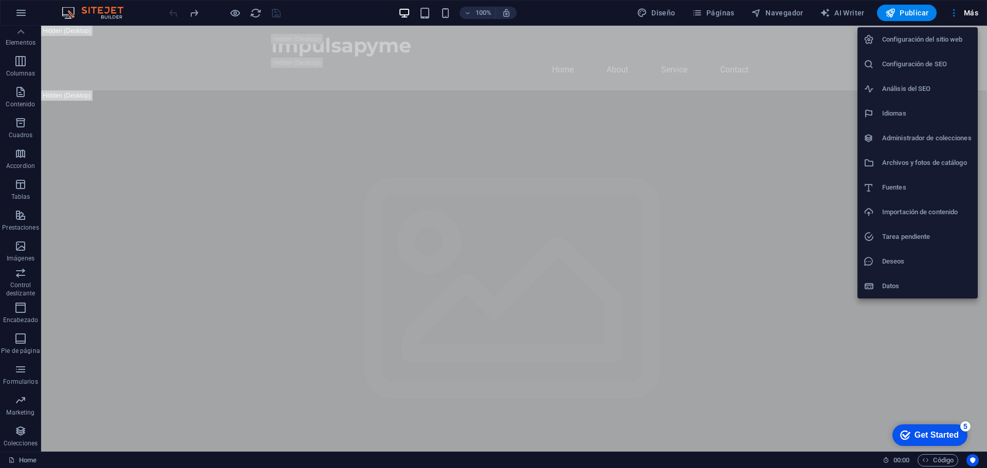
click at [945, 134] on h6 "Administrador de colecciones" at bounding box center [926, 138] width 89 height 12
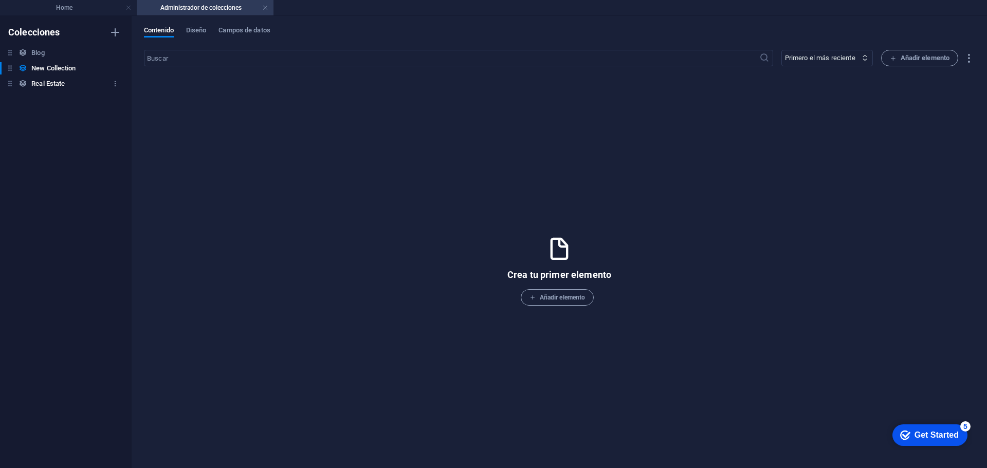
click at [73, 87] on div "Real Estate Real Estate" at bounding box center [60, 84] width 121 height 12
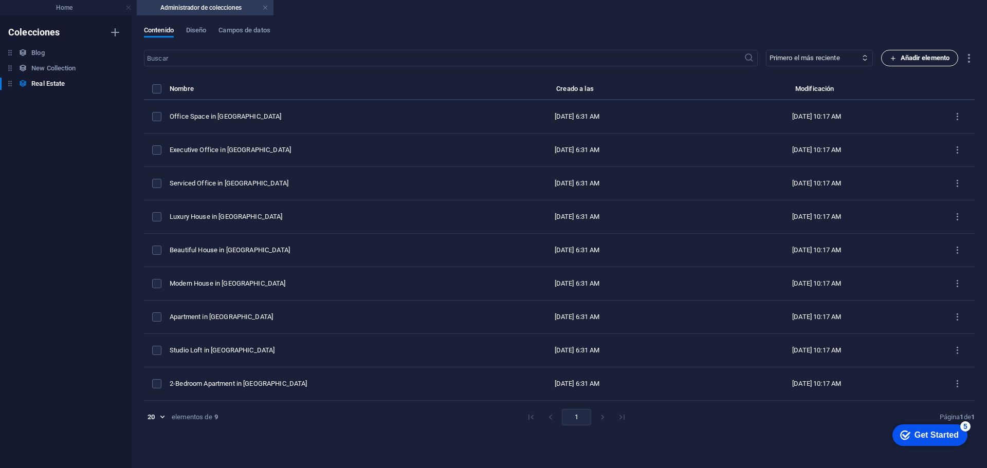
click at [914, 57] on span "Añadir elemento" at bounding box center [920, 58] width 60 height 12
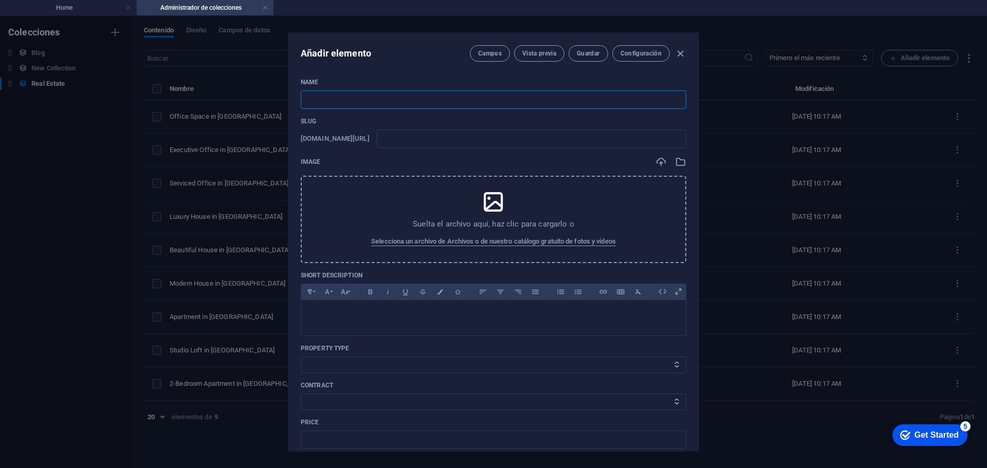
click at [361, 98] on input "text" at bounding box center [494, 100] width 386 height 19
type input "i"
type input "im"
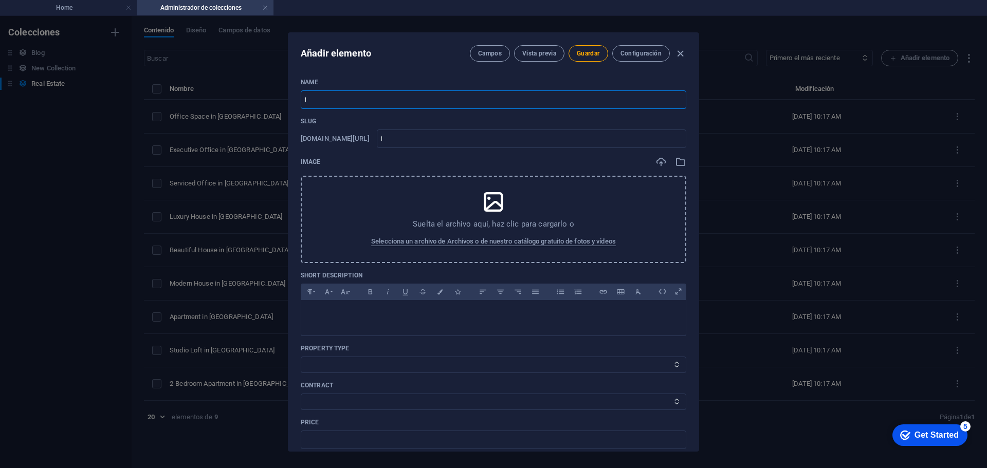
type input "im"
type input "imop"
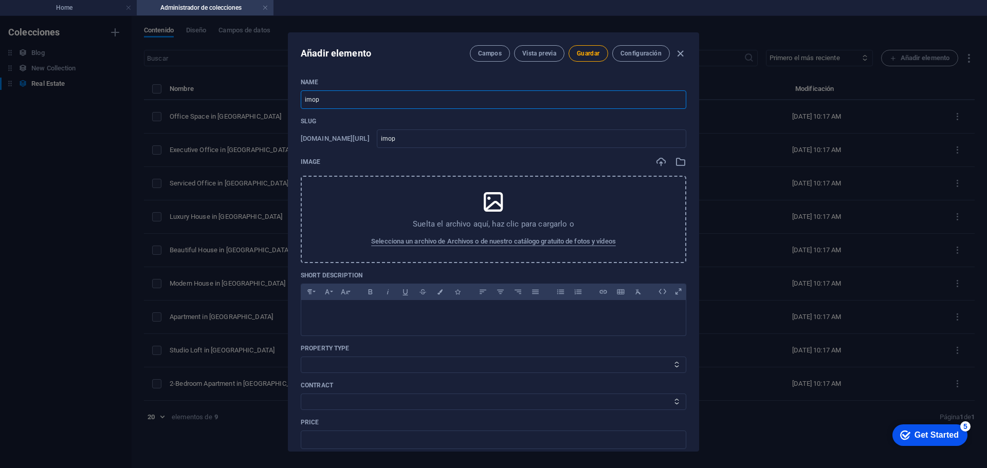
type input "imo"
type input "im"
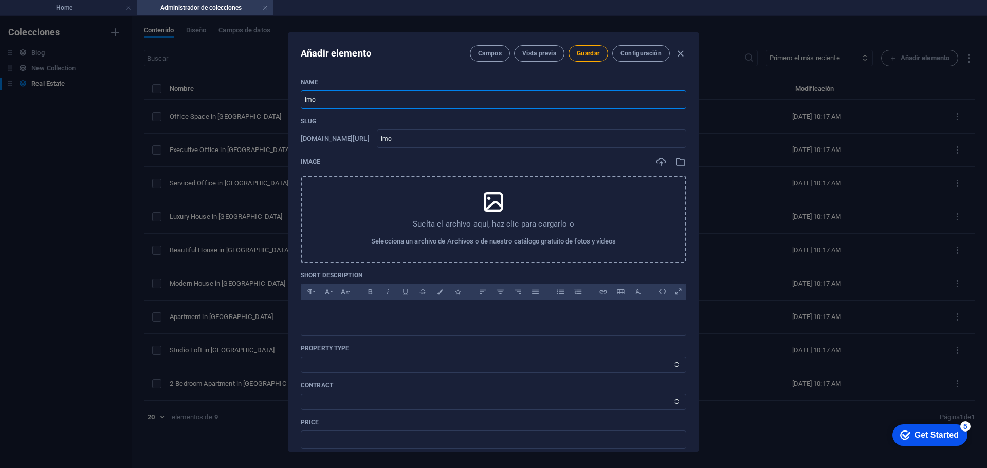
type input "im"
type input "imp"
type input "impu"
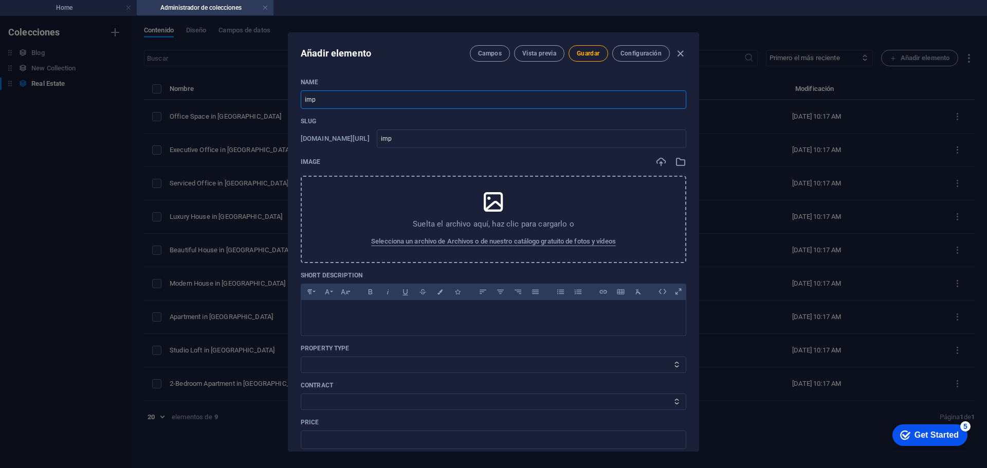
type input "impu"
type input "impul"
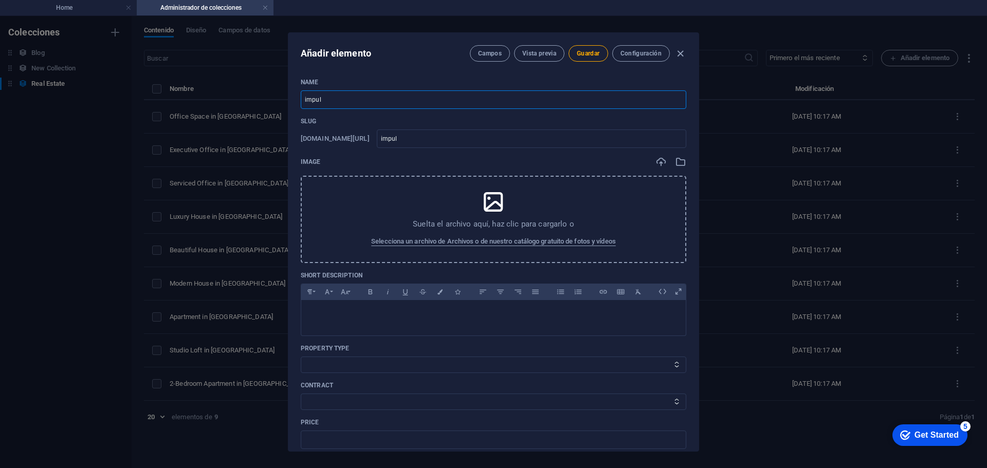
type input "impuls"
type input "impulsa"
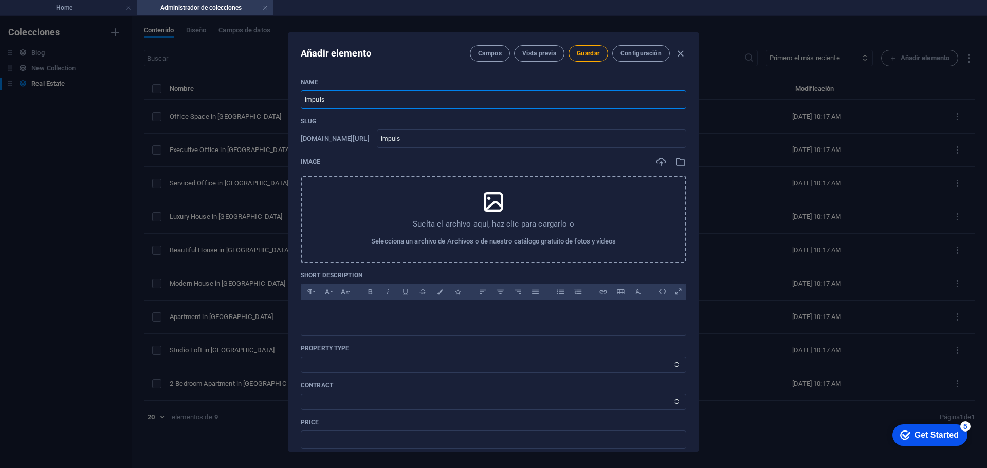
type input "impulsa"
type input "impulsap"
type input "impulsapy"
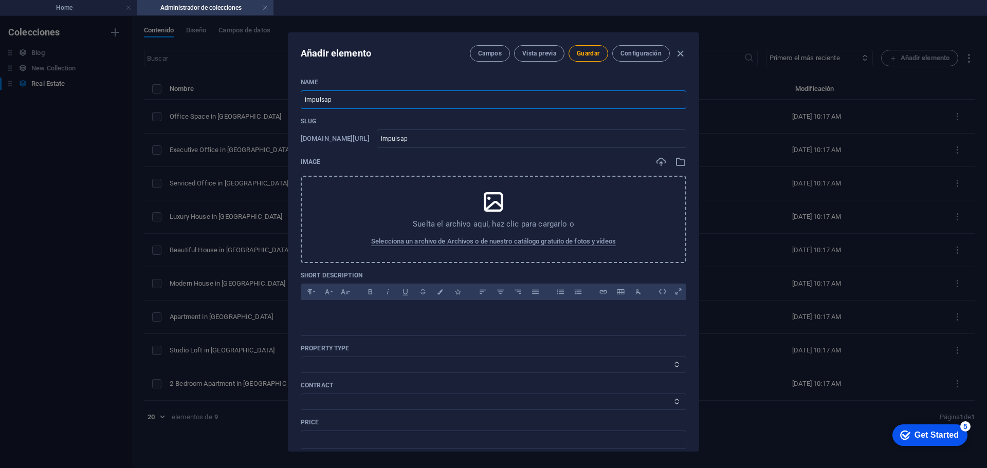
type input "impulsapy"
type input "impulsapym"
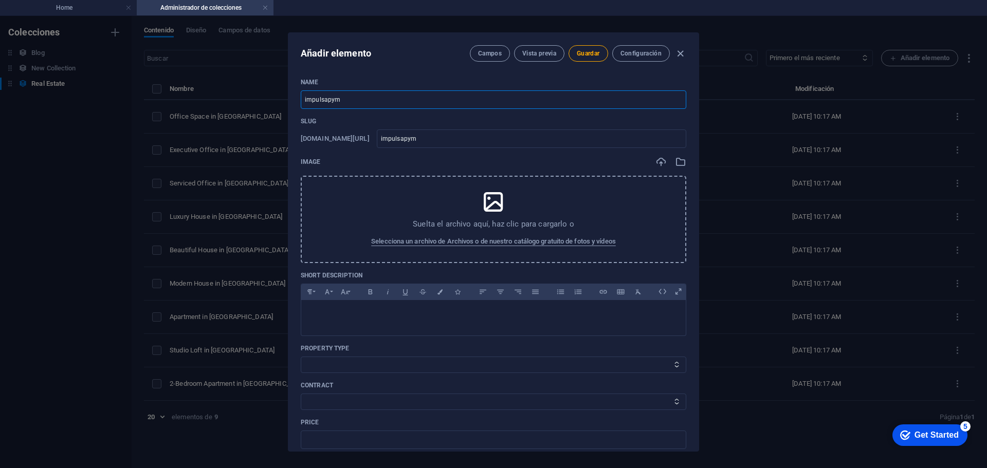
type input "impulsapyme"
click at [541, 143] on input "impulsapyme" at bounding box center [532, 139] width 310 height 19
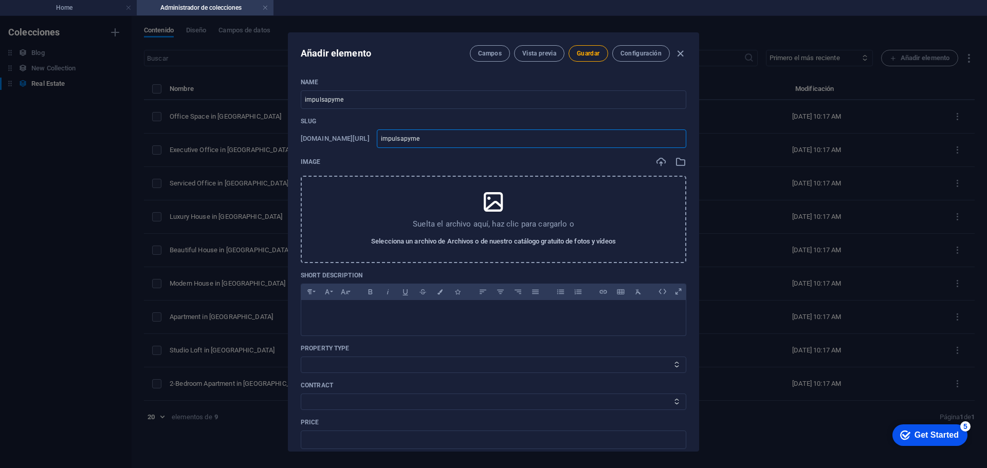
click at [487, 245] on span "Selecciona un archivo de Archivos o de nuestro catálogo gratuito de fotos y víd…" at bounding box center [493, 242] width 245 height 12
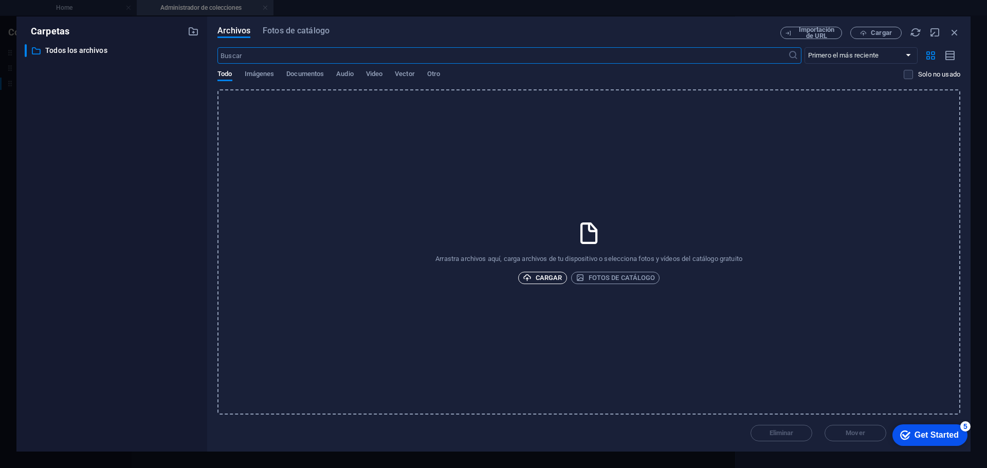
click at [550, 277] on span "Cargar" at bounding box center [543, 278] width 40 height 12
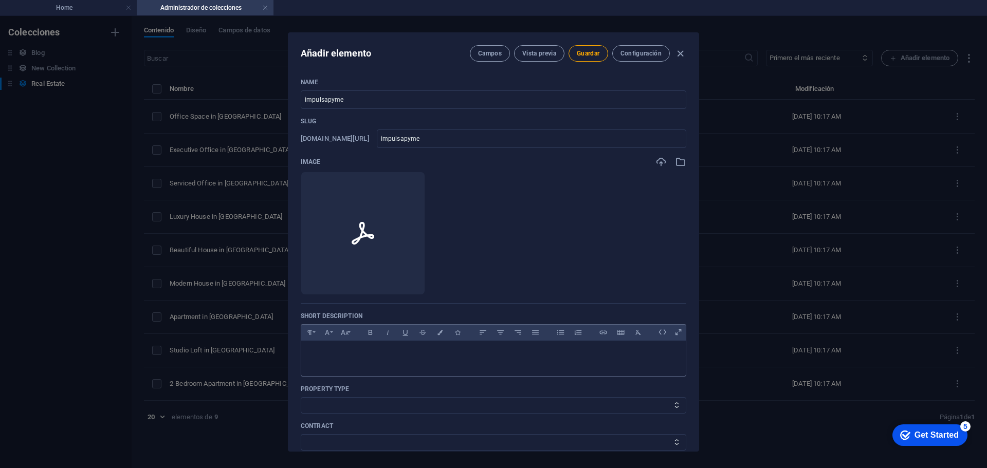
scroll to position [51, 0]
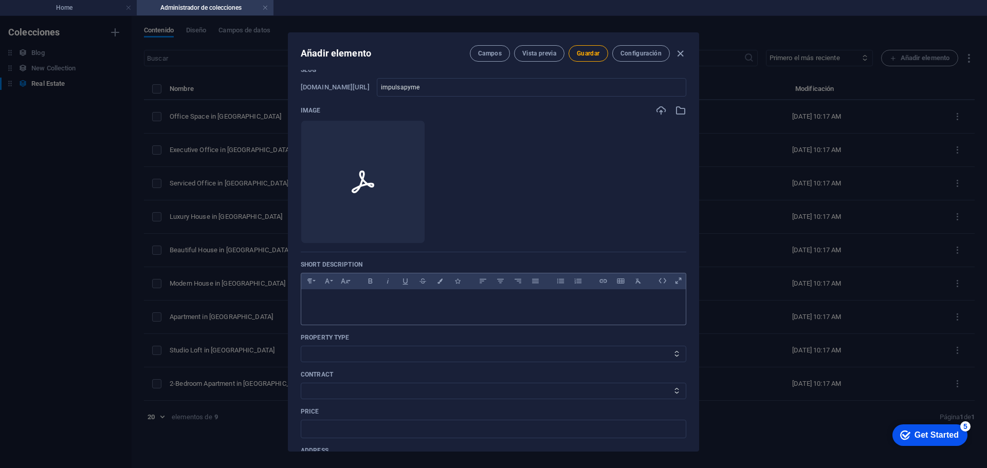
click at [349, 307] on p at bounding box center [494, 303] width 368 height 10
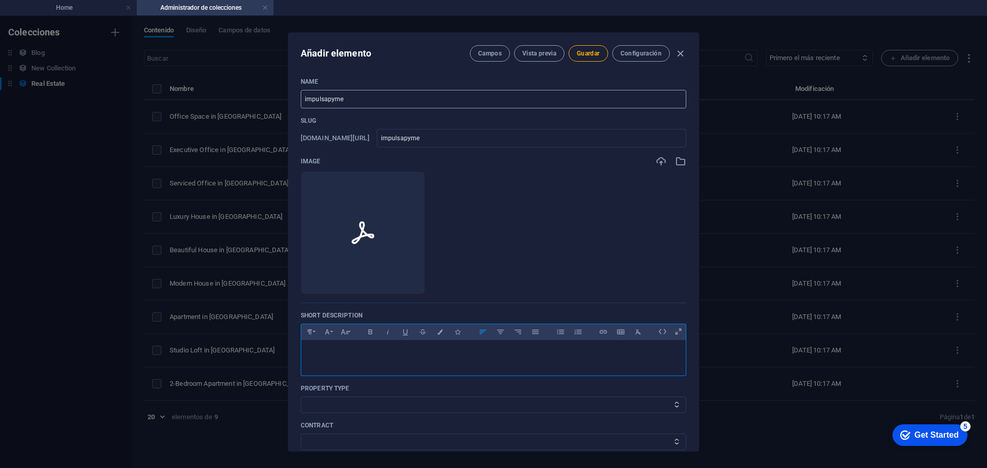
scroll to position [0, 0]
click at [540, 57] on span "Vista previa" at bounding box center [539, 53] width 34 height 8
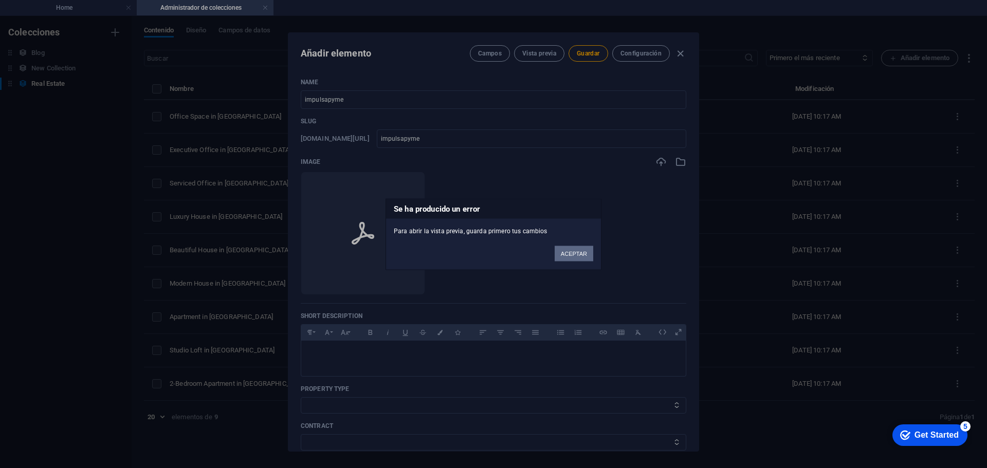
click at [575, 257] on button "ACEPTAR" at bounding box center [574, 253] width 39 height 15
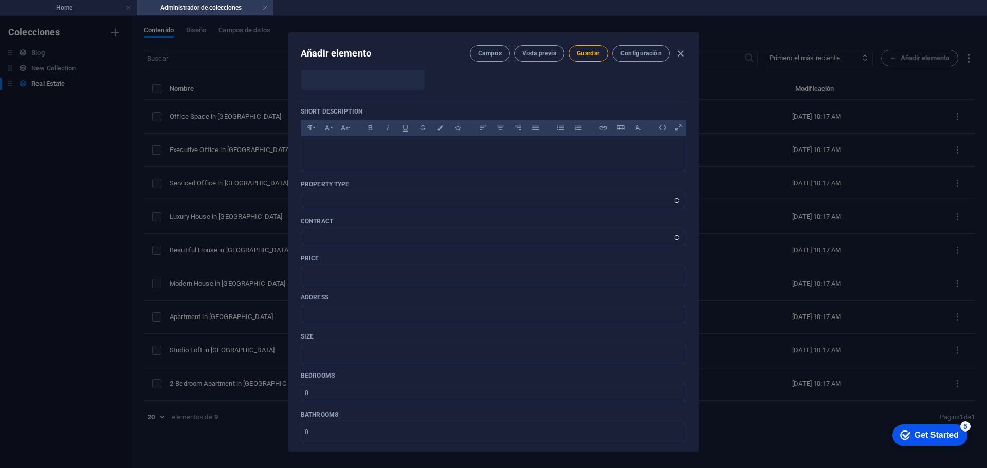
scroll to position [206, 0]
click at [382, 155] on div at bounding box center [493, 150] width 385 height 31
click at [399, 194] on select "House Apartment Office" at bounding box center [494, 200] width 386 height 16
select select "Office"
click at [301, 192] on select "House Apartment Office" at bounding box center [494, 200] width 386 height 16
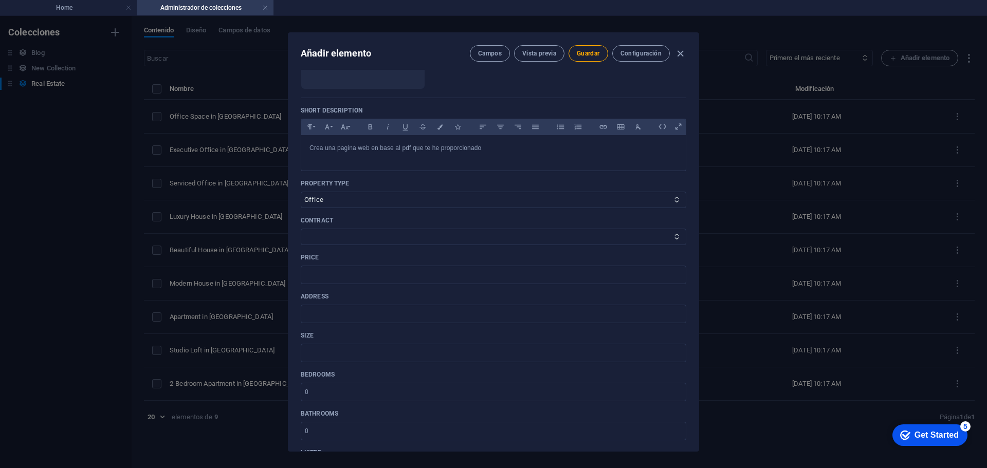
click at [379, 226] on div "Contract For Rent For Sale" at bounding box center [494, 231] width 386 height 29
click at [378, 234] on select "For Rent For Sale" at bounding box center [494, 237] width 386 height 16
click at [400, 219] on p "Contract" at bounding box center [494, 221] width 386 height 8
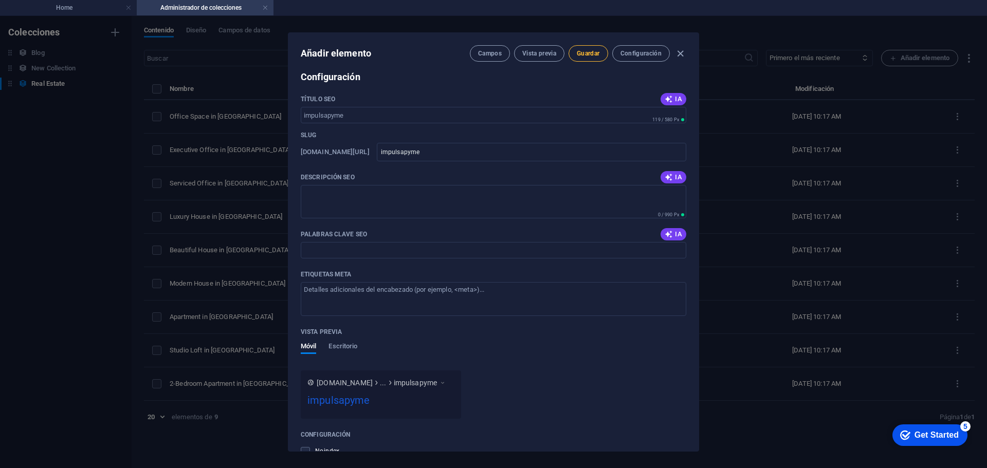
scroll to position [787, 0]
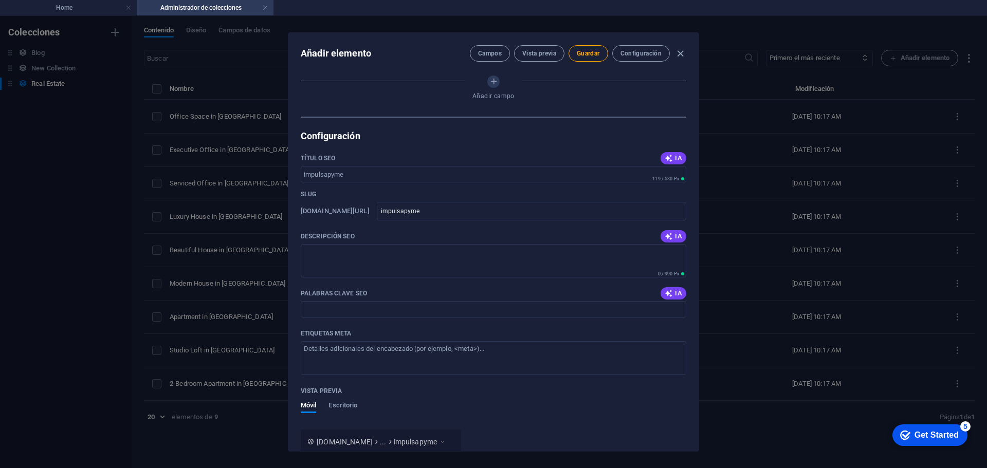
click at [544, 41] on div "Añadir elemento Campos Vista previa Guardar Configuración" at bounding box center [494, 51] width 410 height 37
click at [544, 51] on span "Vista previa" at bounding box center [539, 53] width 34 height 8
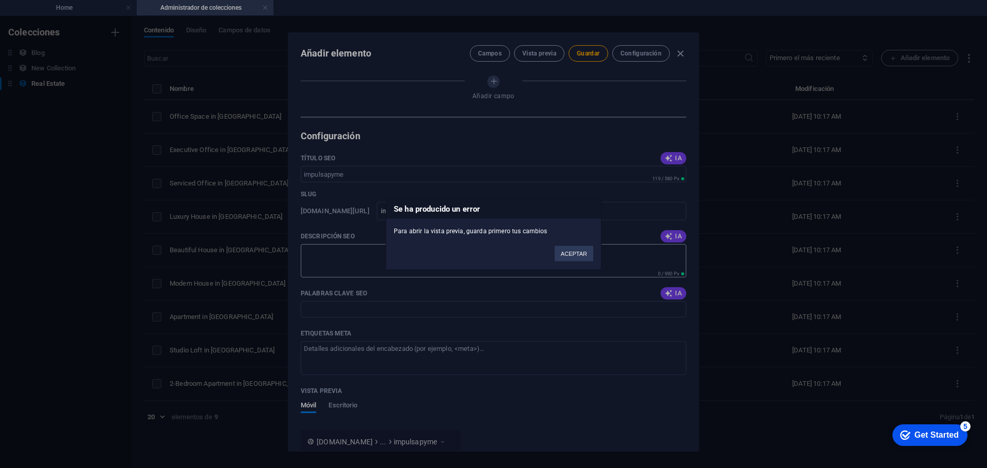
click at [567, 254] on button "ACEPTAR" at bounding box center [574, 253] width 39 height 15
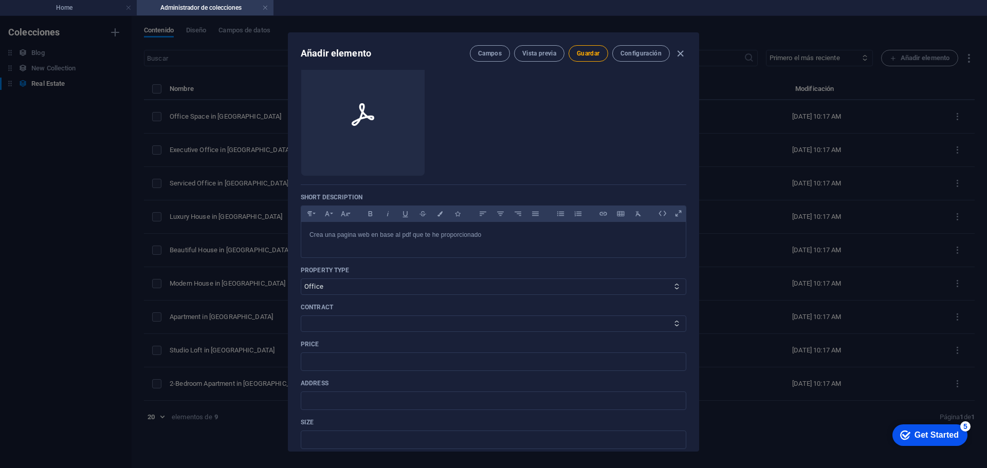
scroll to position [0, 0]
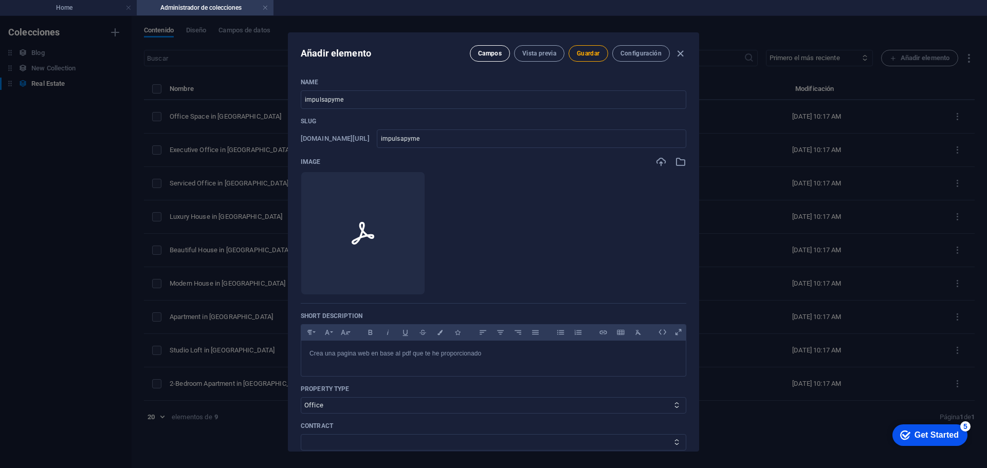
click at [498, 53] on span "Campos" at bounding box center [490, 53] width 24 height 8
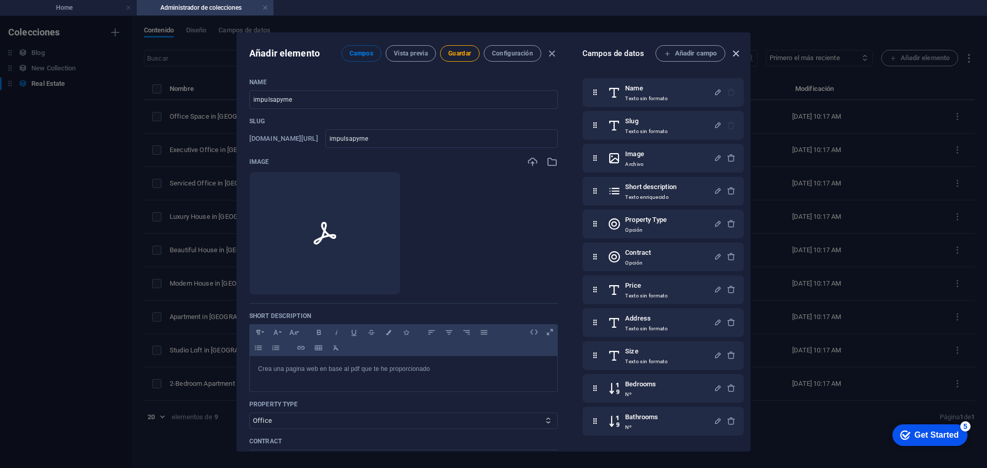
click at [738, 55] on icon "button" at bounding box center [736, 54] width 12 height 12
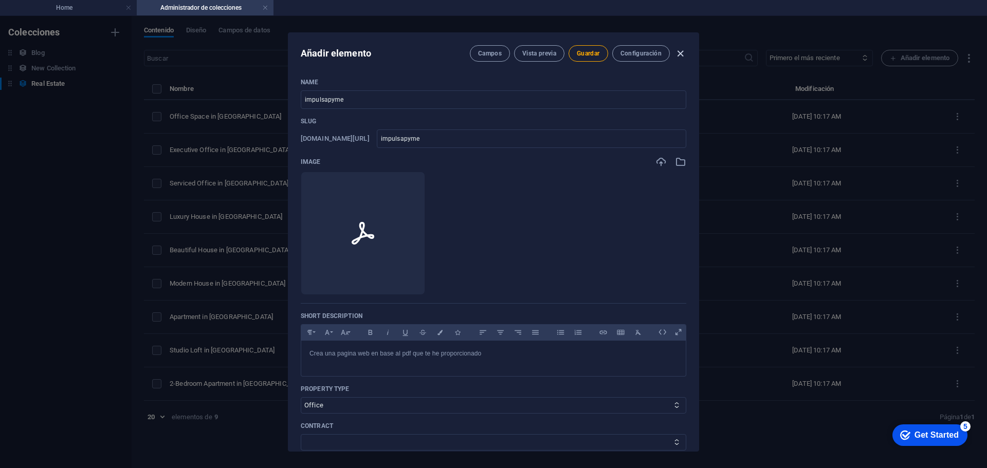
click at [682, 49] on icon "button" at bounding box center [681, 54] width 12 height 12
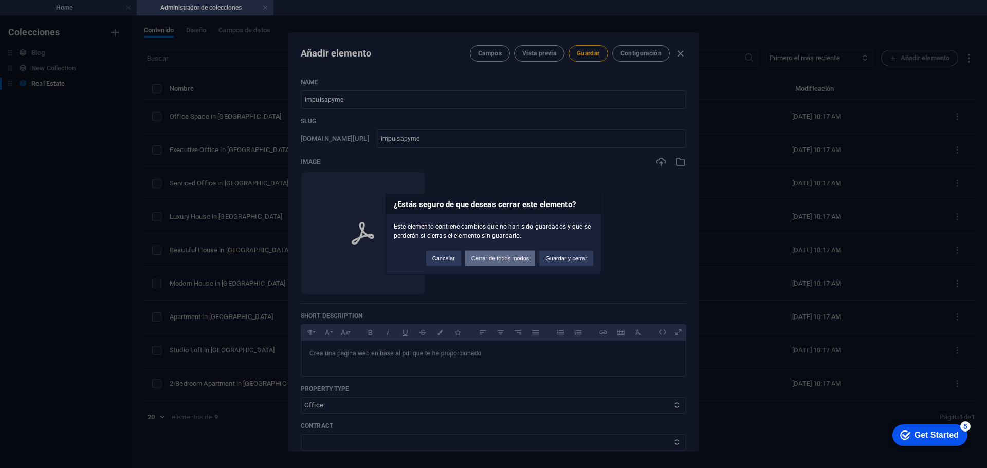
click at [509, 260] on button "Cerrar de todos modos" at bounding box center [500, 257] width 70 height 15
type input "impulsapyme"
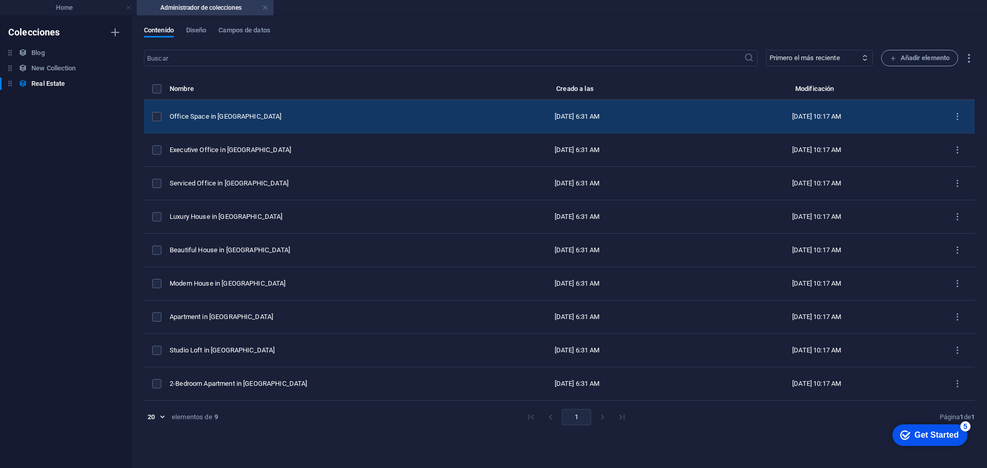
click at [265, 115] on div "Office Space in Chicago" at bounding box center [311, 116] width 283 height 9
select select "Office"
select select "For Rent"
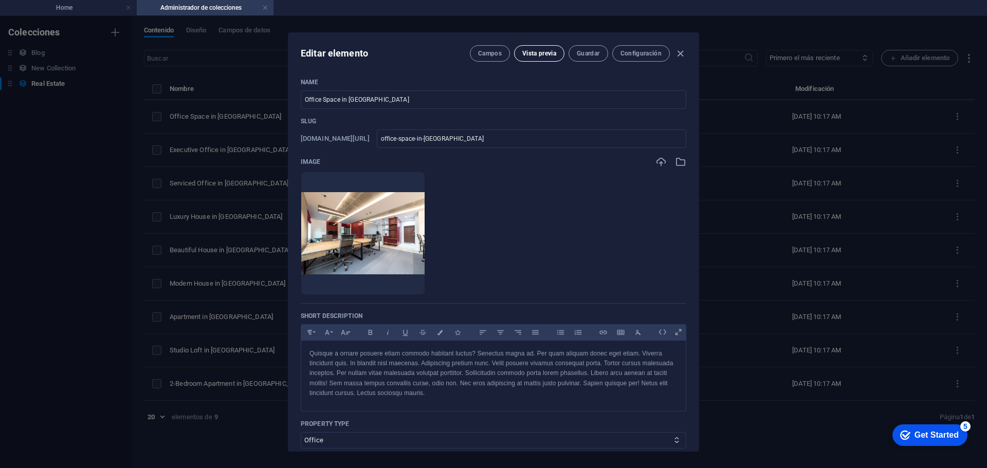
click at [555, 55] on span "Vista previa" at bounding box center [539, 53] width 34 height 8
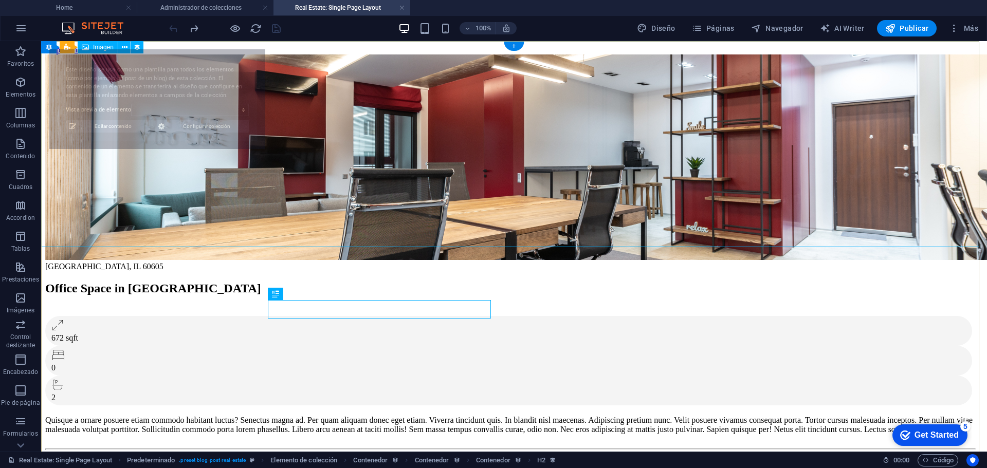
select select "68b1c4826b4fa81ab902e959"
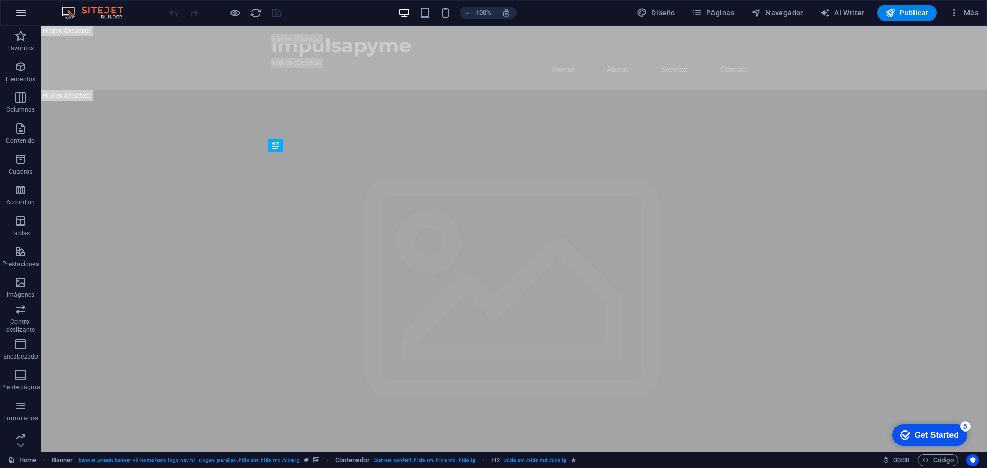
click at [30, 16] on button "button" at bounding box center [21, 13] width 25 height 25
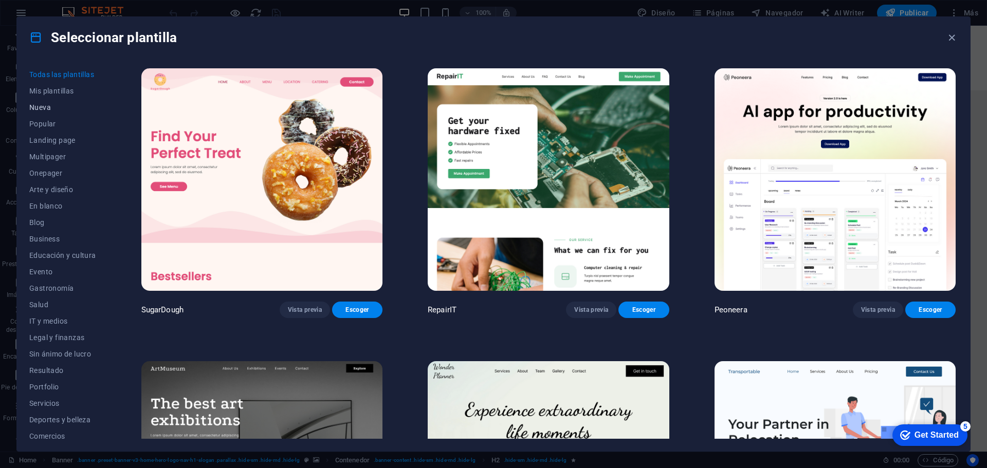
click at [0, 0] on span "Nueva" at bounding box center [0, 0] width 0 height 0
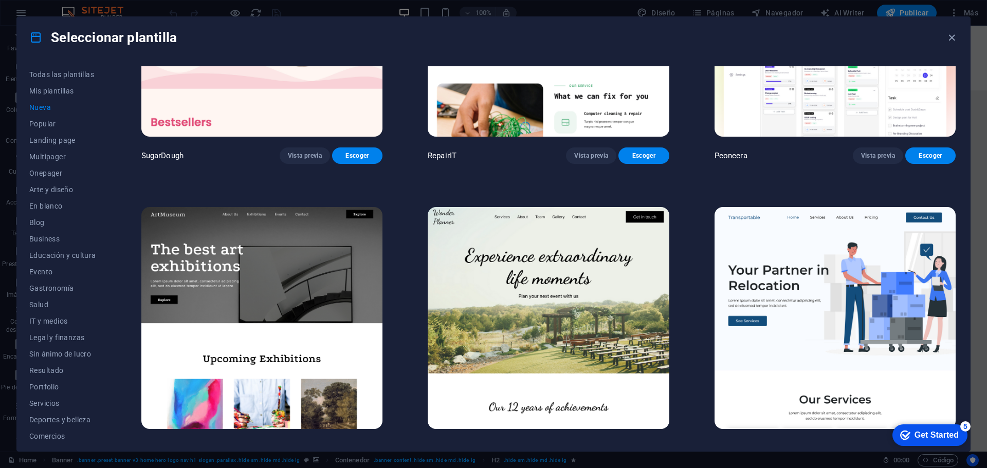
click at [0, 0] on span "Nueva" at bounding box center [0, 0] width 0 height 0
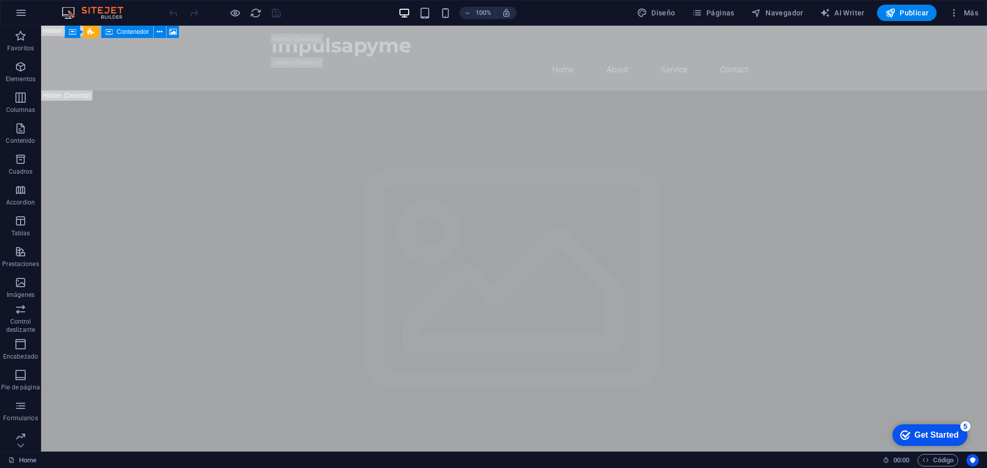
drag, startPoint x: 984, startPoint y: 188, endPoint x: 1027, endPoint y: 48, distance: 146.7
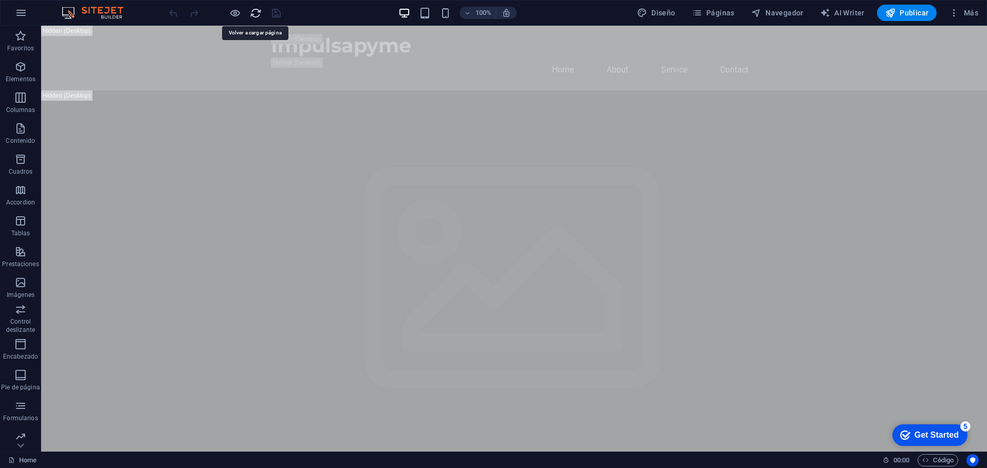
click at [255, 13] on icon "reload" at bounding box center [256, 13] width 12 height 12
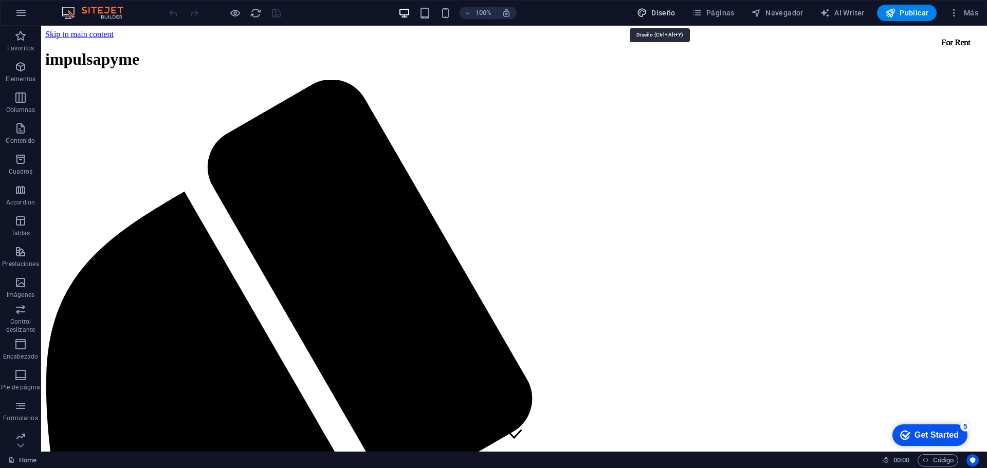
select select "px"
select select "200"
select select "px"
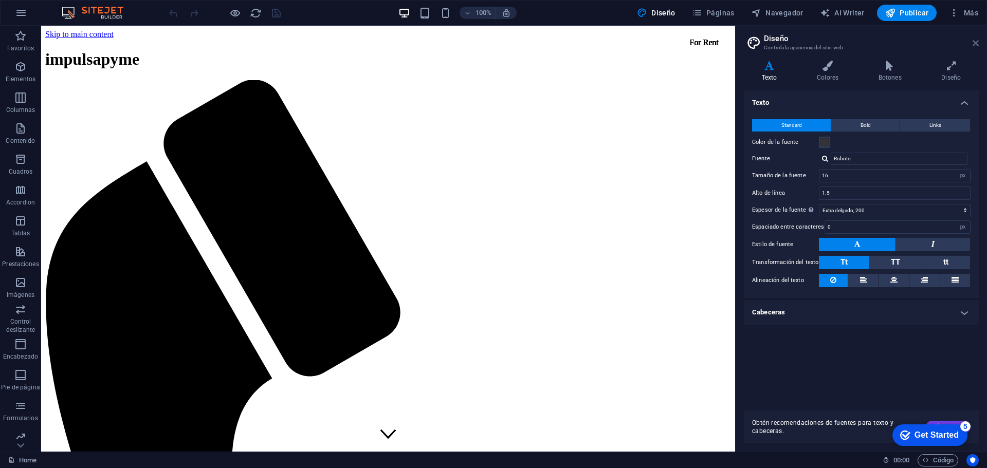
click at [976, 43] on icon at bounding box center [976, 43] width 6 height 8
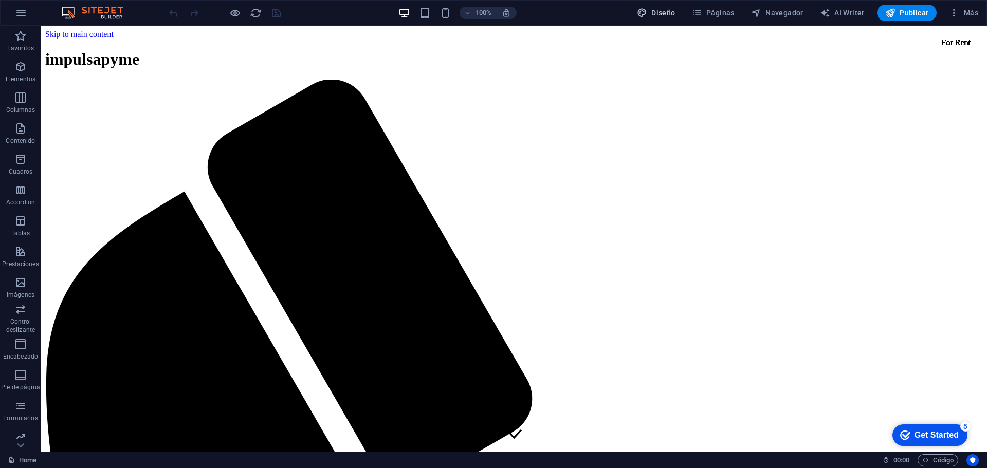
select select "px"
select select "200"
select select "px"
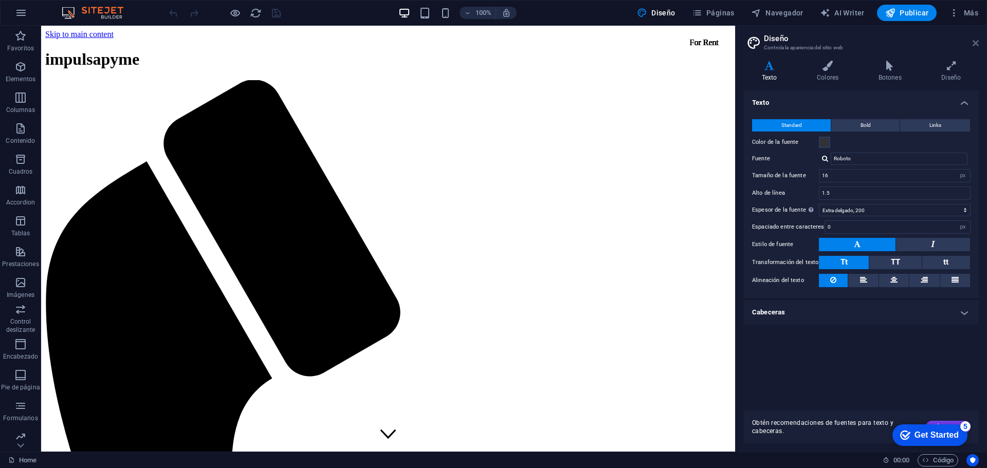
click at [974, 42] on icon at bounding box center [976, 43] width 6 height 8
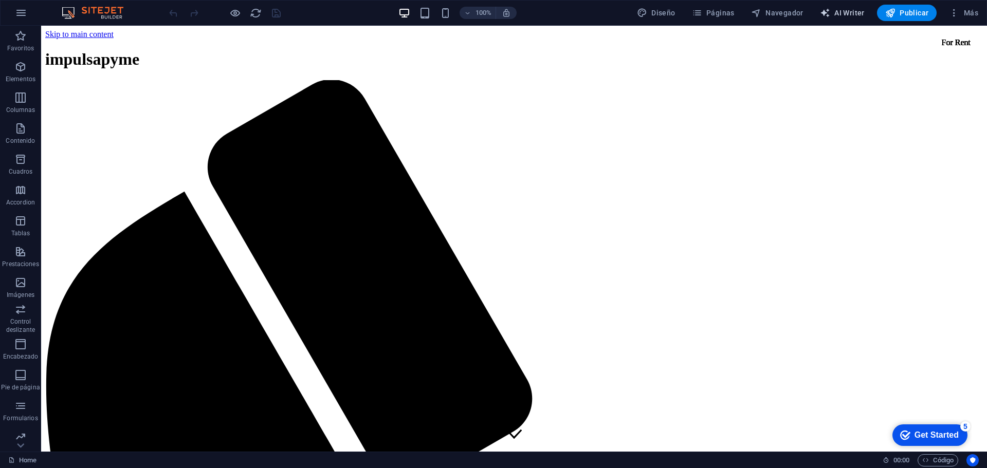
click at [844, 10] on span "AI Writer" at bounding box center [842, 13] width 45 height 10
select select "English"
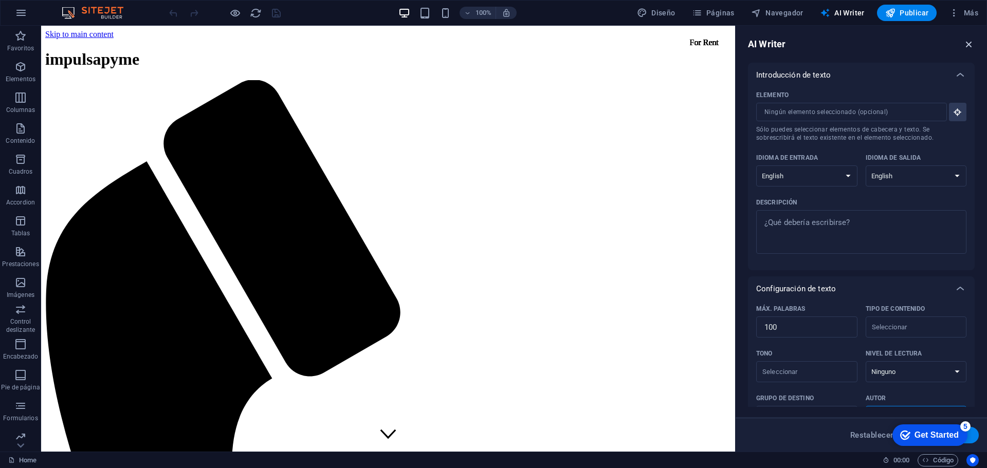
click at [969, 45] on icon "button" at bounding box center [969, 44] width 11 height 11
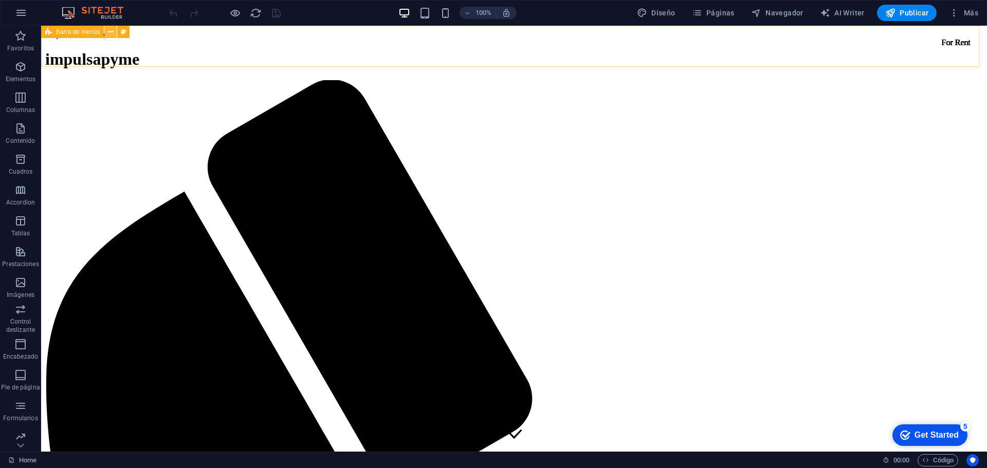
click at [112, 31] on icon at bounding box center [111, 32] width 6 height 11
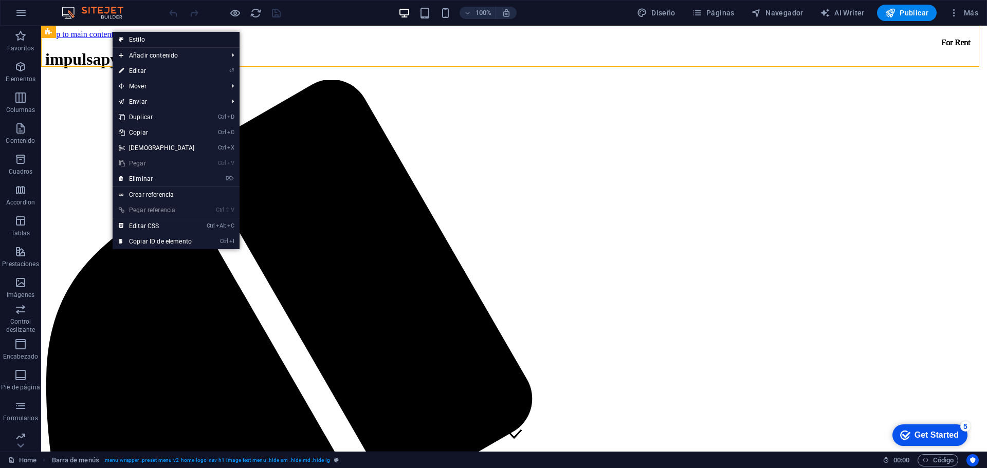
click at [157, 40] on link "Estilo" at bounding box center [176, 39] width 127 height 15
select select "rem"
select select "preset-menu-v2-home-logo-nav-h1-image-text-menu"
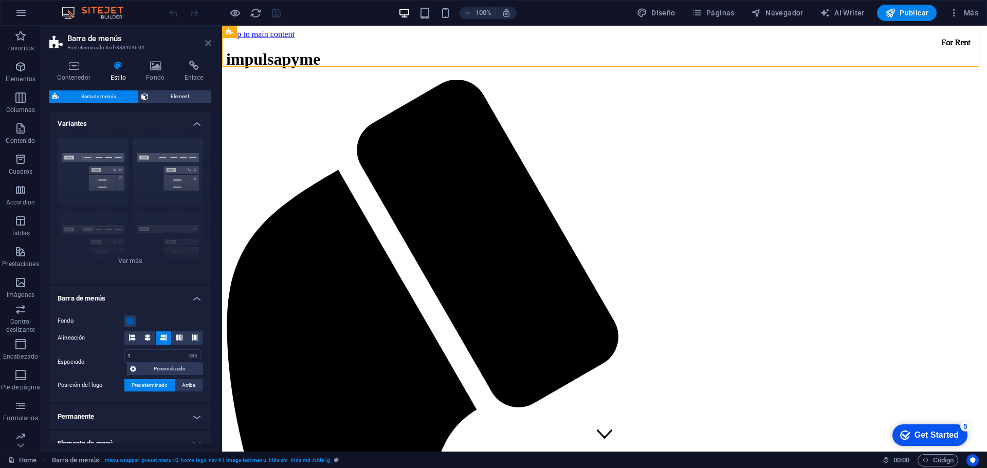
click at [209, 43] on icon at bounding box center [208, 43] width 6 height 8
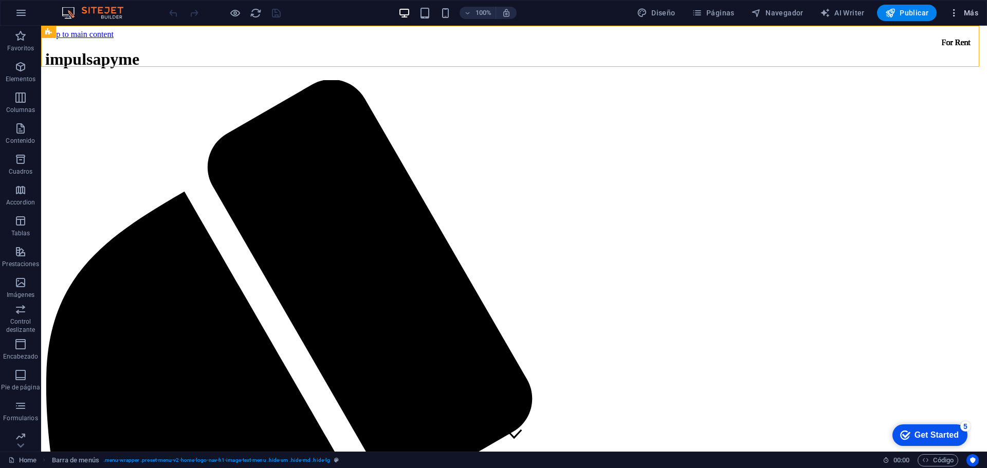
click at [952, 8] on icon "button" at bounding box center [954, 13] width 10 height 10
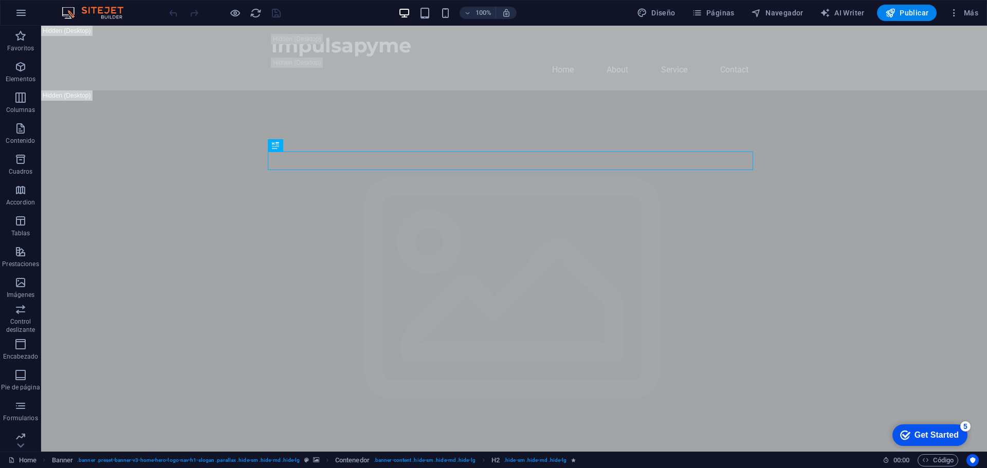
drag, startPoint x: 116, startPoint y: 14, endPoint x: 101, endPoint y: 15, distance: 15.5
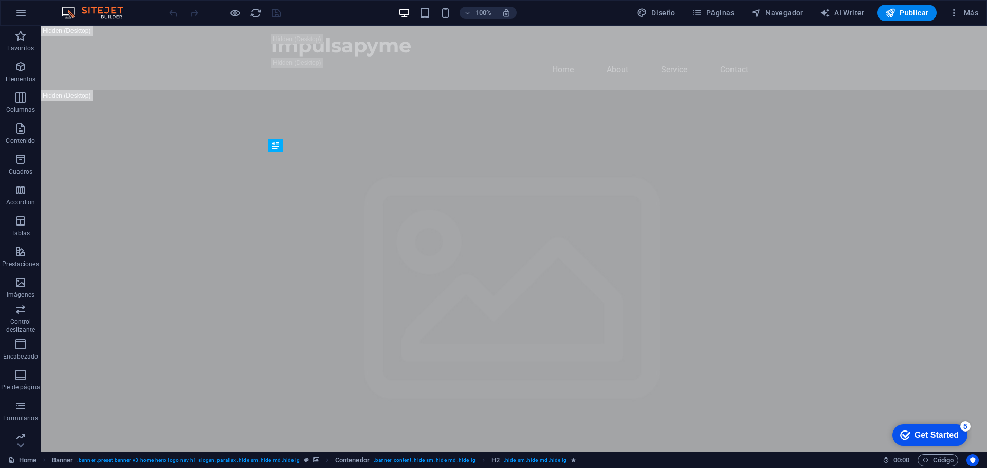
click at [25, 12] on icon "button" at bounding box center [21, 13] width 12 height 12
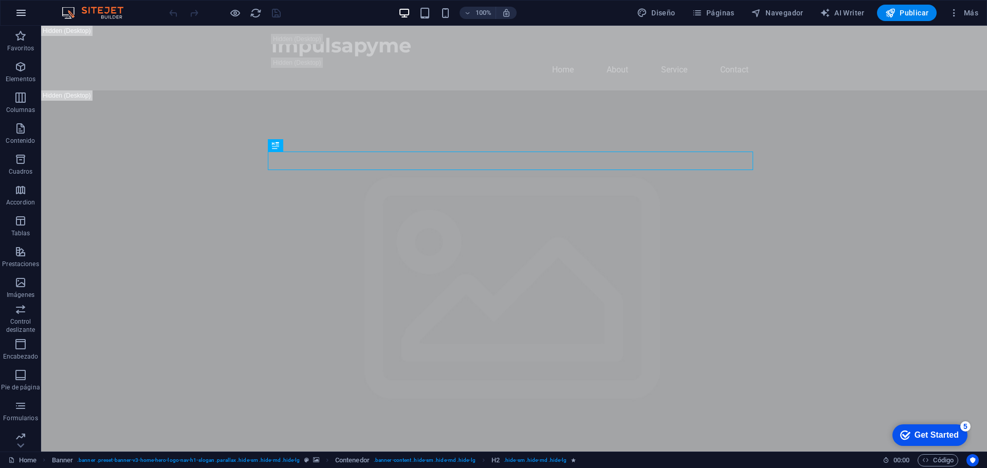
click at [13, 5] on button "button" at bounding box center [21, 13] width 25 height 25
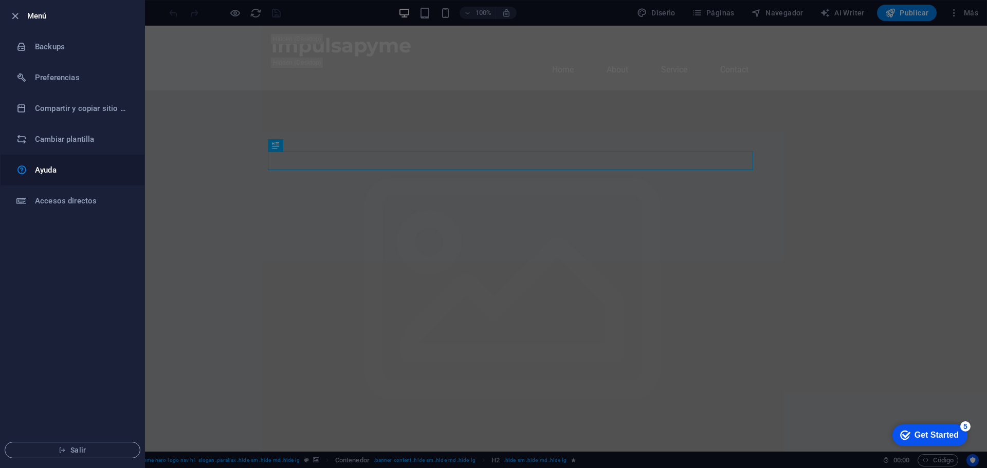
click at [0, 0] on h6 "Ayuda" at bounding box center [0, 0] width 0 height 0
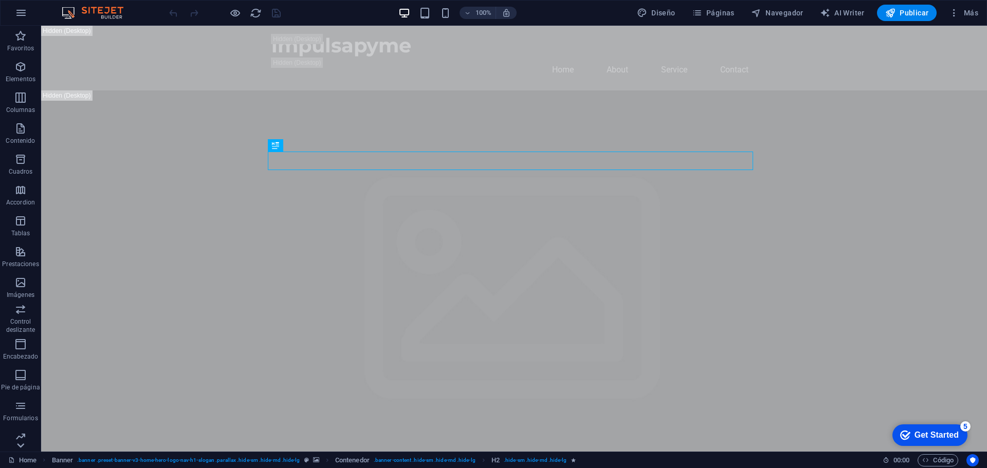
click at [18, 443] on icon at bounding box center [20, 446] width 14 height 14
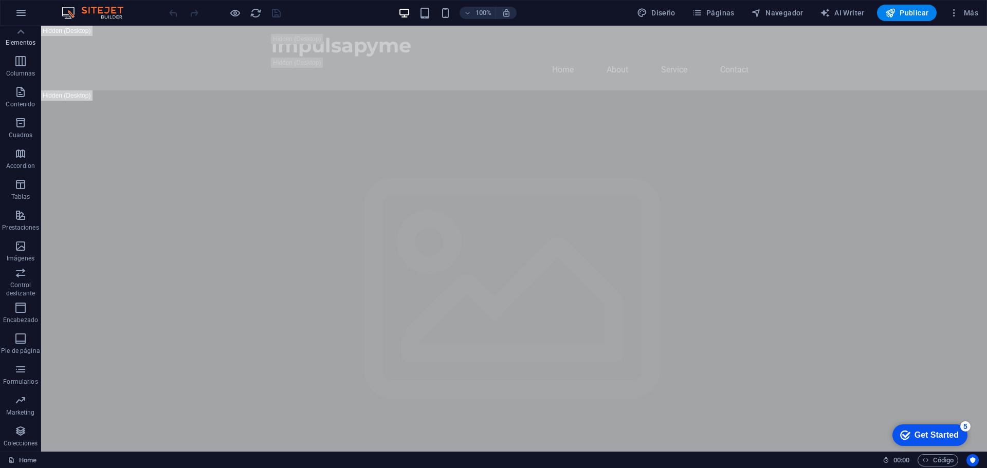
click at [24, 39] on p "Elementos" at bounding box center [21, 43] width 30 height 8
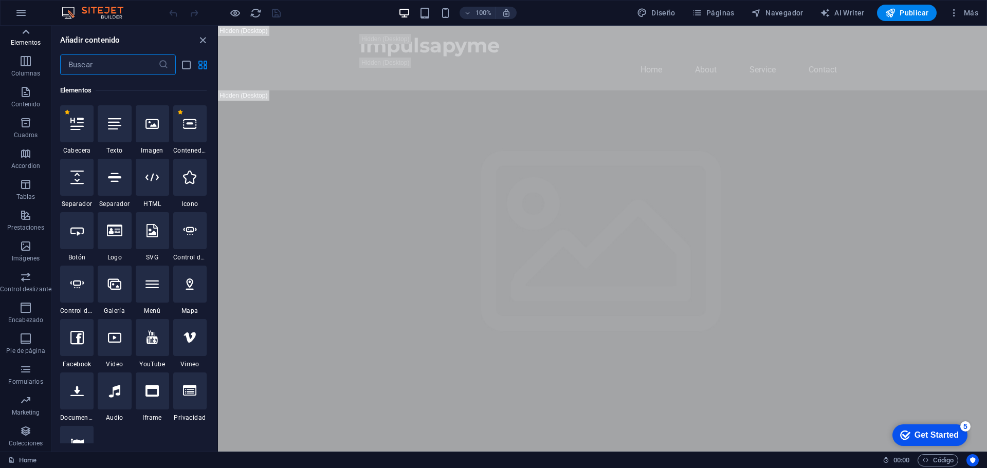
scroll to position [194, 0]
click at [24, 29] on icon at bounding box center [26, 32] width 14 height 14
drag, startPoint x: 202, startPoint y: 39, endPoint x: 158, endPoint y: 15, distance: 49.5
click at [202, 39] on icon "close panel" at bounding box center [203, 40] width 12 height 12
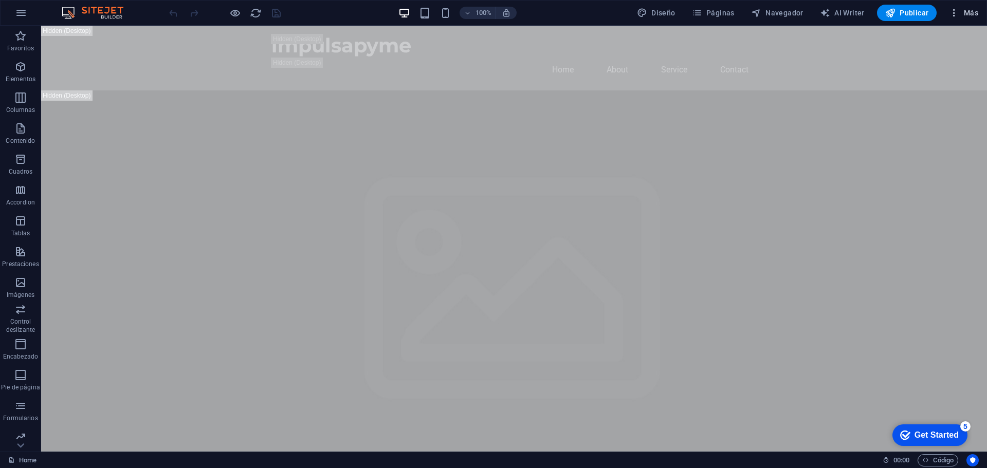
click at [0, 0] on icon "button" at bounding box center [0, 0] width 0 height 0
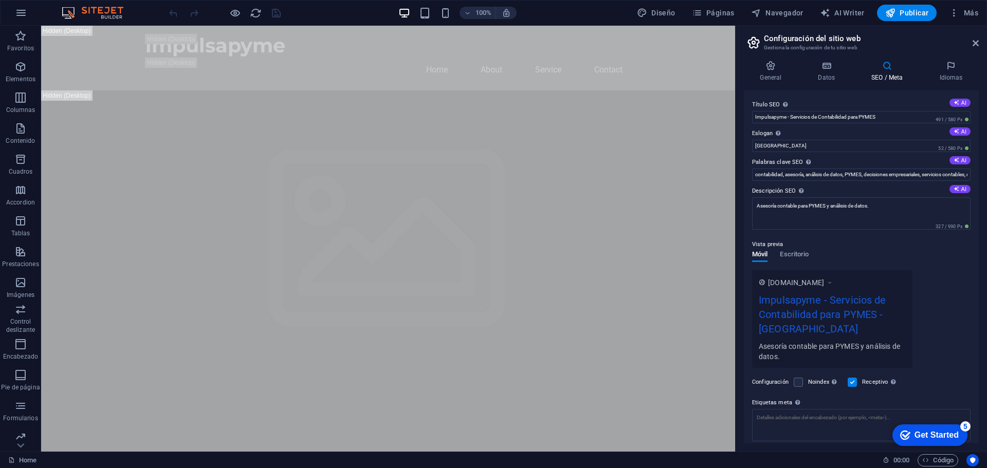
click at [909, 432] on div "checkmark Get Started 5" at bounding box center [929, 435] width 59 height 10
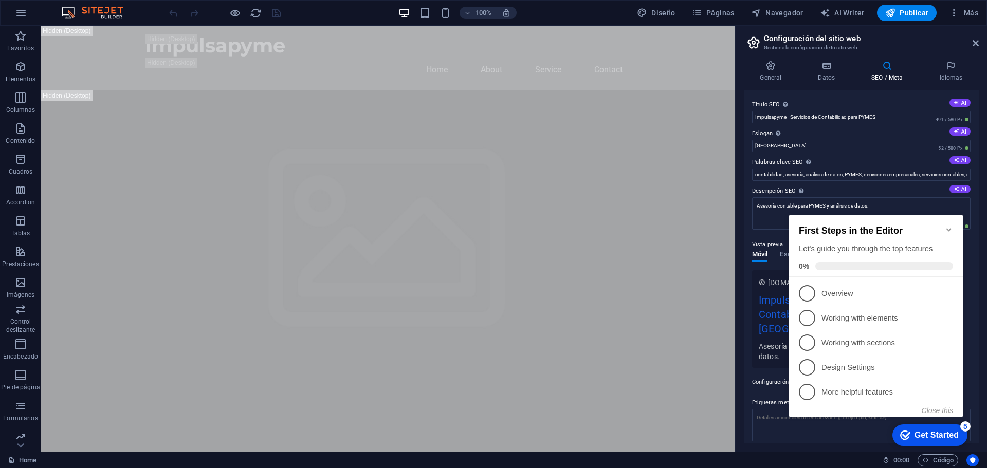
click at [948, 228] on icon "Minimize checklist" at bounding box center [949, 229] width 5 height 3
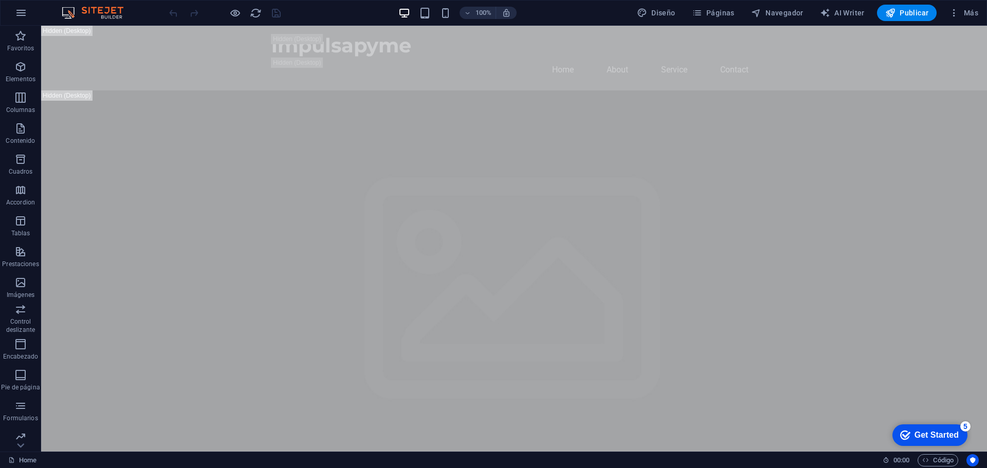
click at [0, 0] on icon "button" at bounding box center [0, 0] width 0 height 0
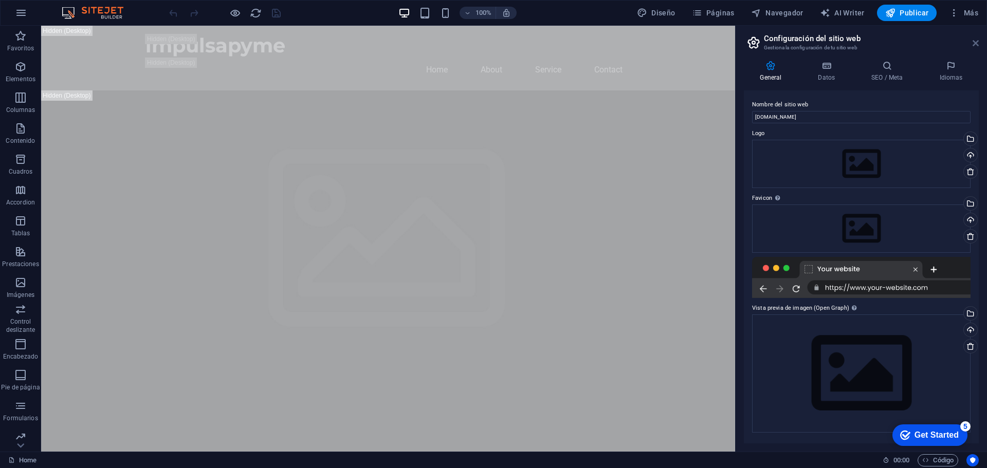
click at [975, 44] on icon at bounding box center [976, 43] width 6 height 8
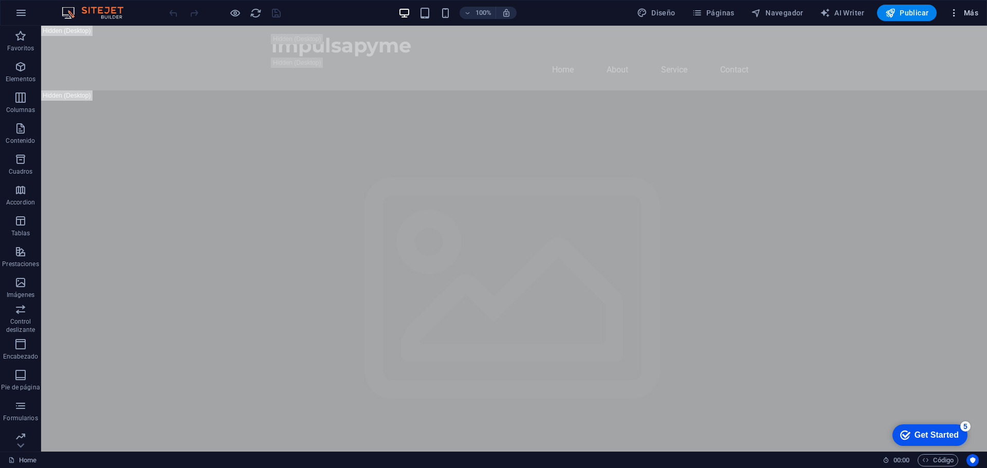
click at [0, 0] on icon "button" at bounding box center [0, 0] width 0 height 0
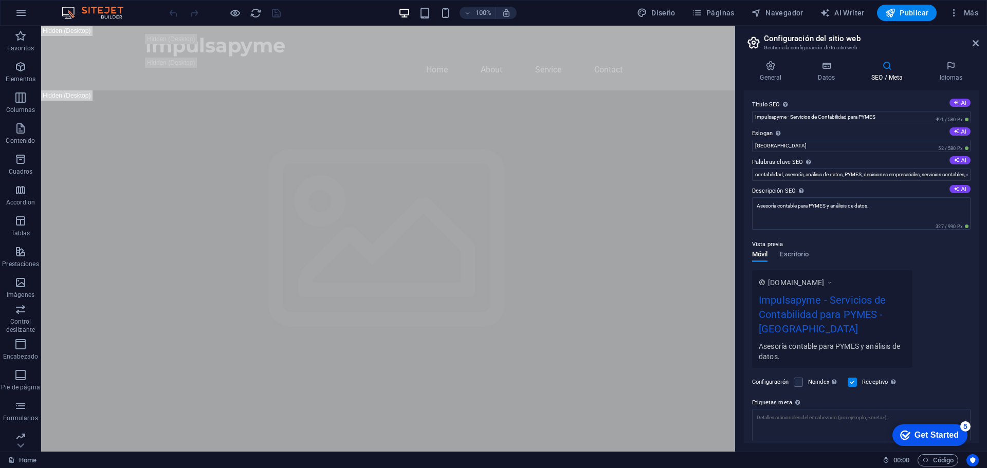
click at [0, 0] on icon "button" at bounding box center [0, 0] width 0 height 0
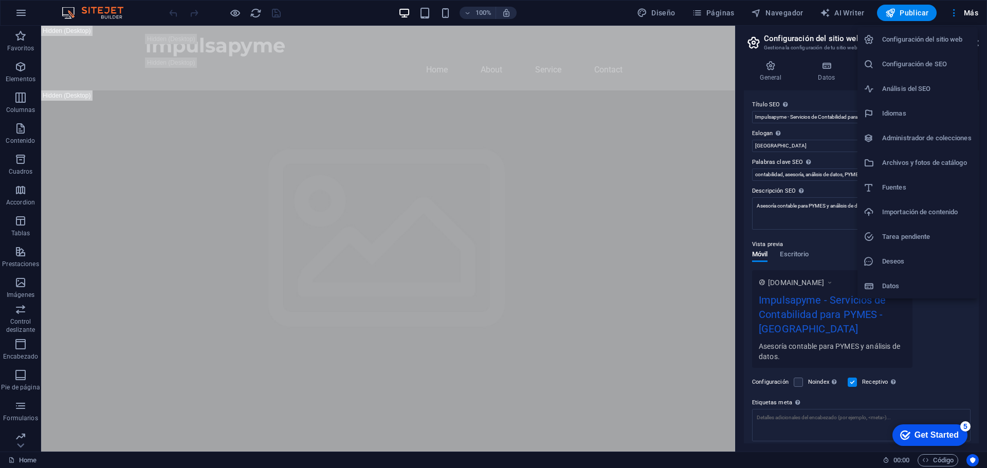
click at [934, 210] on h6 "Importación de contenido" at bounding box center [926, 212] width 89 height 12
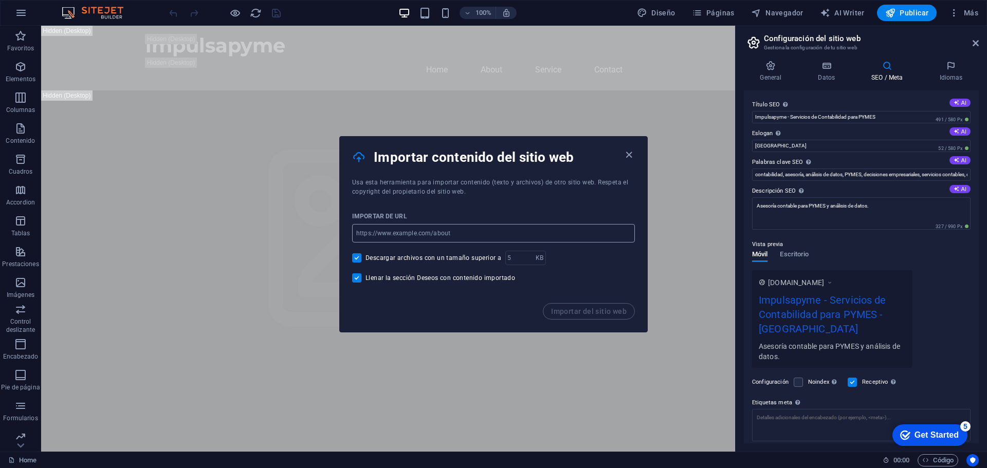
click at [470, 237] on input "url" at bounding box center [493, 233] width 283 height 19
click at [627, 155] on icon "button" at bounding box center [629, 155] width 12 height 12
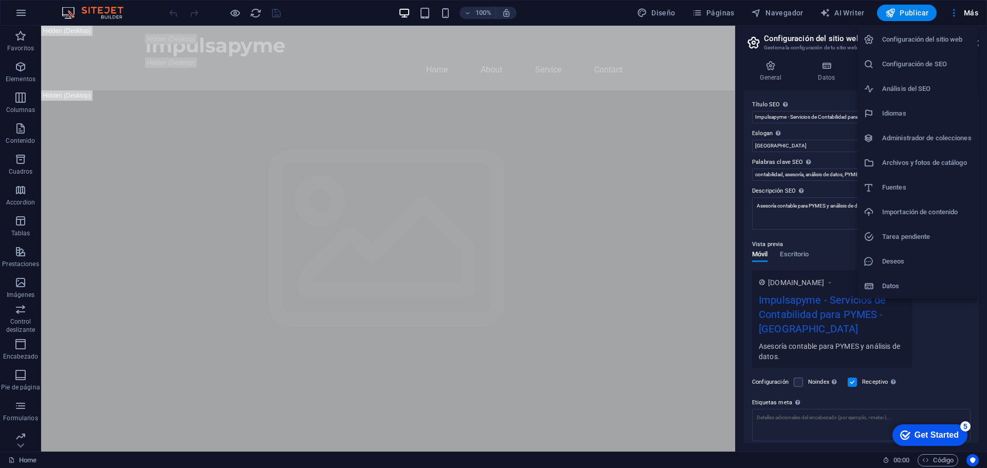
click at [950, 267] on h6 "Deseos" at bounding box center [926, 262] width 89 height 12
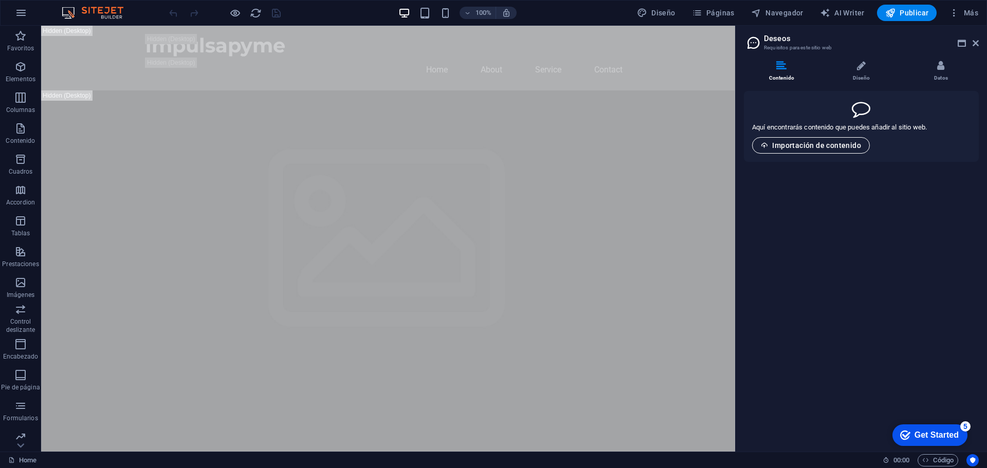
click at [818, 143] on span "Importación de contenido" at bounding box center [811, 145] width 100 height 8
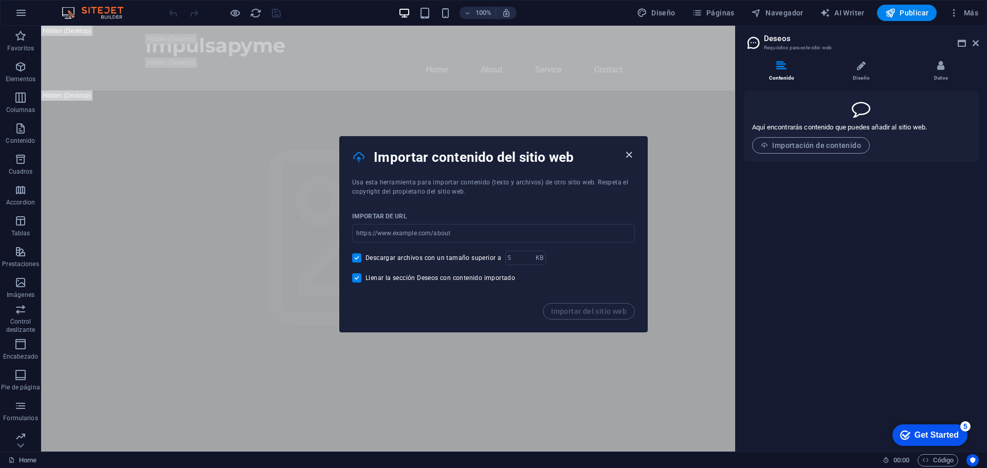
click at [629, 154] on icon "button" at bounding box center [629, 155] width 12 height 12
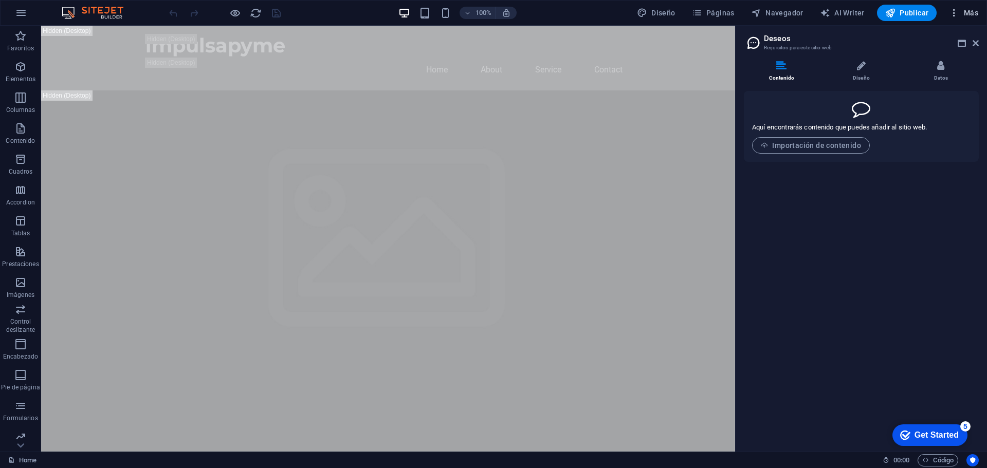
click at [0, 0] on icon "button" at bounding box center [0, 0] width 0 height 0
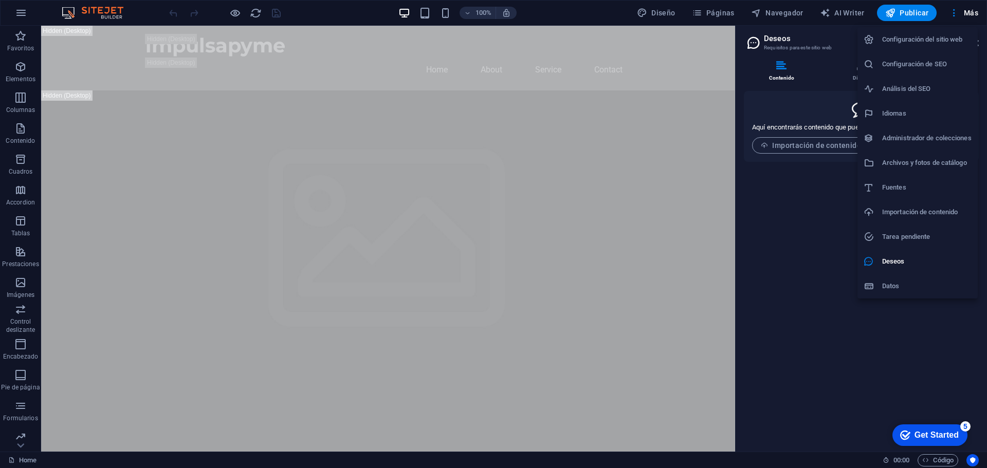
click at [909, 286] on h6 "Datos" at bounding box center [926, 286] width 89 height 12
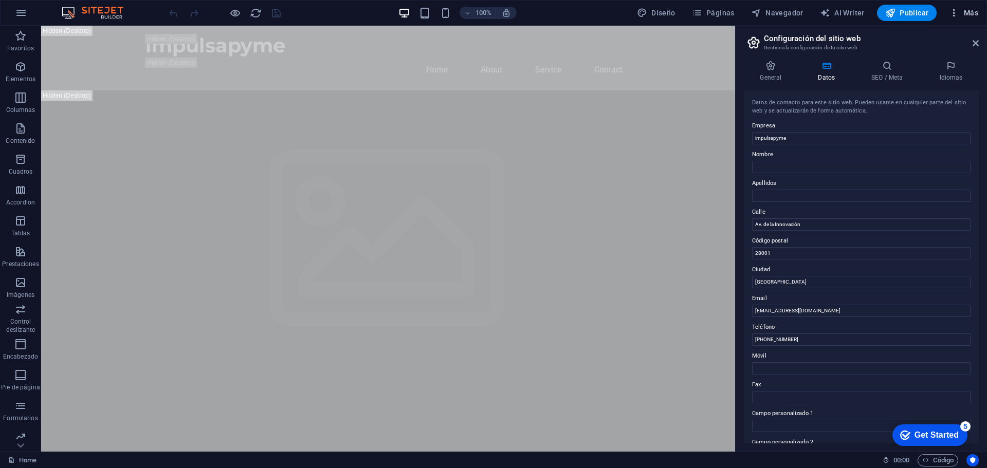
click at [0, 0] on icon "button" at bounding box center [0, 0] width 0 height 0
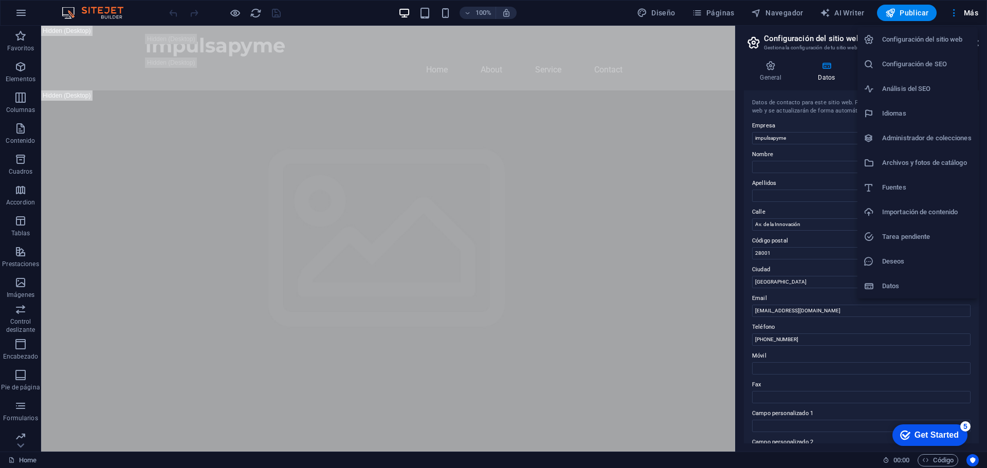
click at [924, 142] on h6 "Administrador de colecciones" at bounding box center [926, 138] width 89 height 12
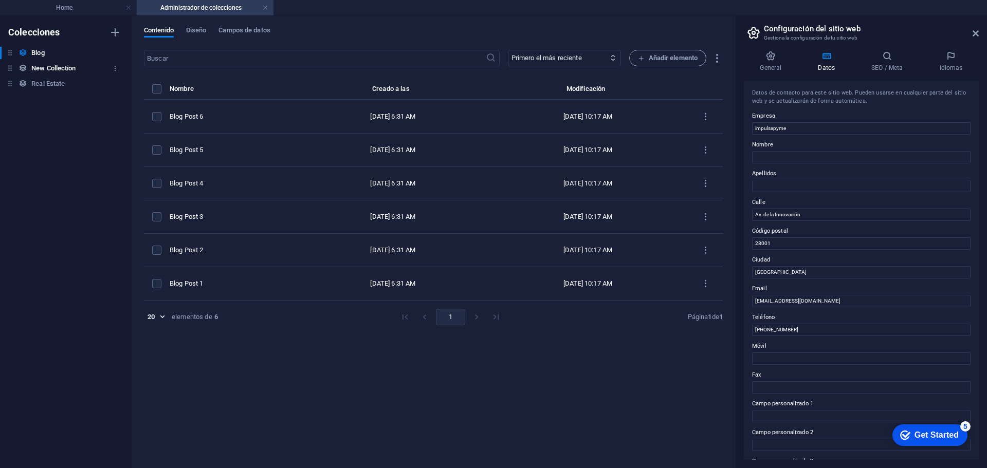
click at [70, 68] on h6 "New Collection" at bounding box center [53, 68] width 44 height 12
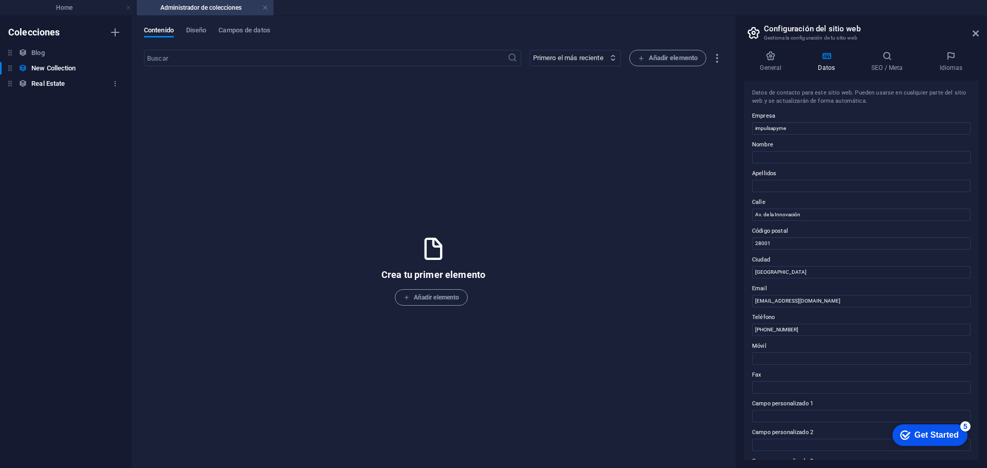
click at [62, 84] on h6 "Real Estate" at bounding box center [47, 84] width 33 height 12
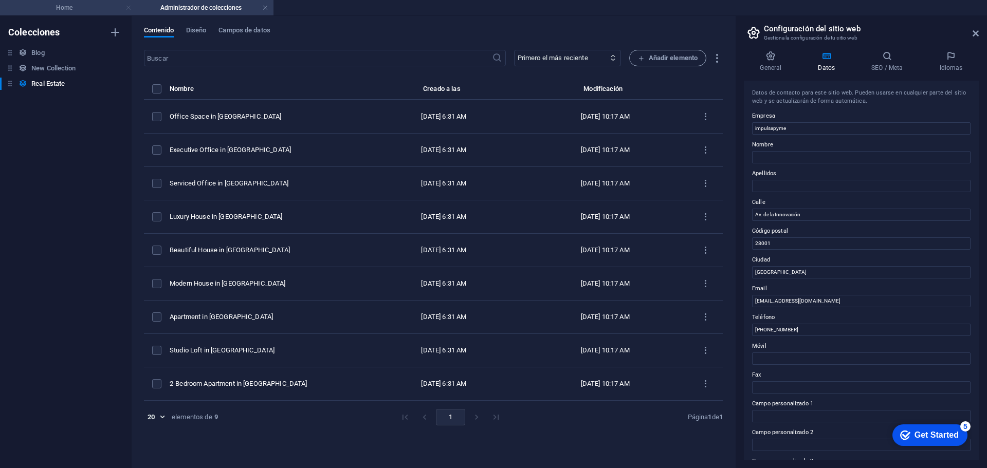
click at [127, 8] on link at bounding box center [128, 8] width 6 height 10
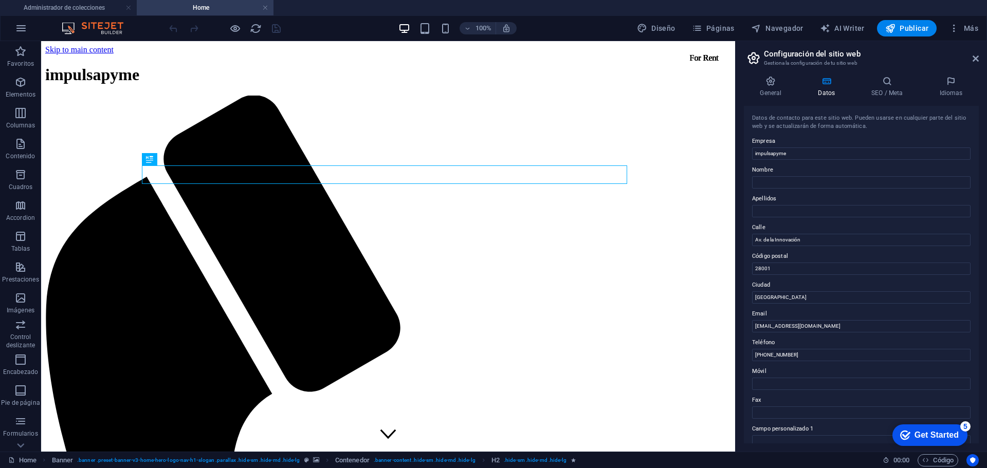
click at [203, 5] on h4 "Home" at bounding box center [205, 7] width 137 height 11
click at [975, 56] on icon at bounding box center [976, 59] width 6 height 8
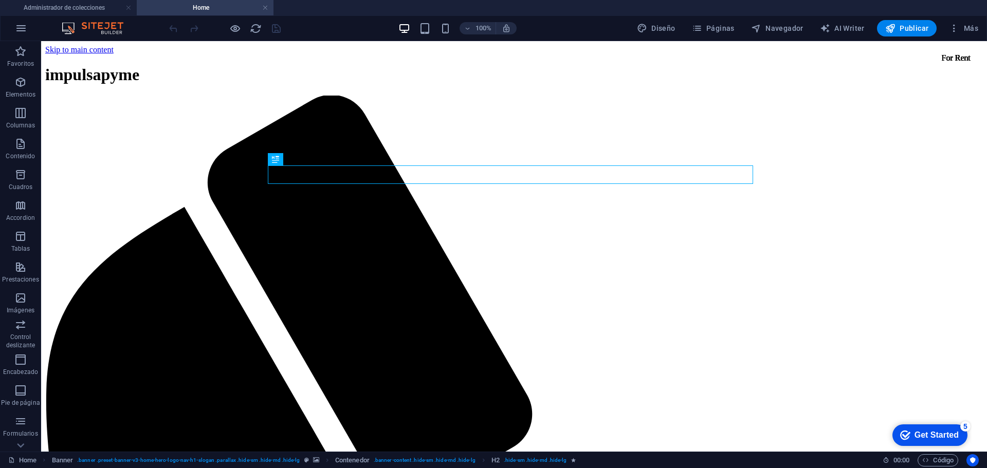
click at [42, 461] on icon at bounding box center [44, 460] width 7 height 7
click at [44, 460] on icon at bounding box center [44, 460] width 7 height 7
click at [13, 457] on icon at bounding box center [11, 460] width 7 height 7
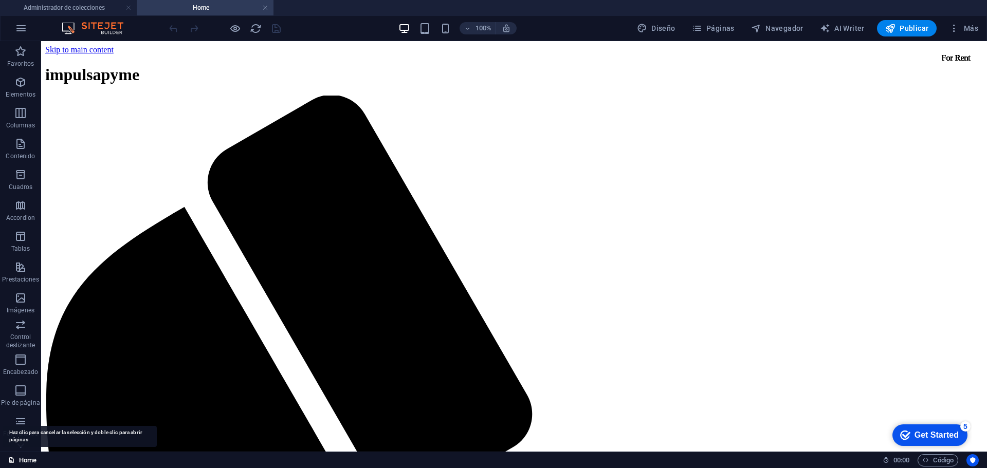
click at [15, 461] on icon at bounding box center [11, 460] width 7 height 7
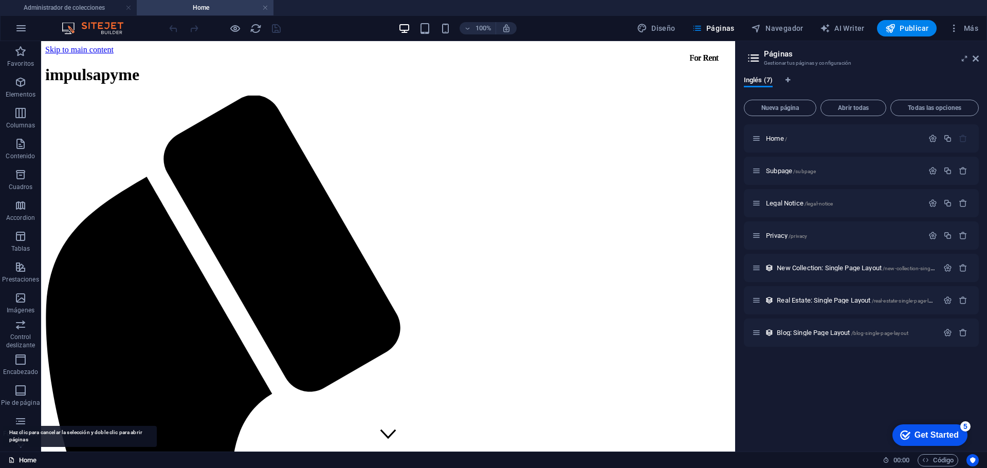
click at [15, 461] on icon at bounding box center [11, 460] width 7 height 7
click at [19, 461] on link "Home" at bounding box center [22, 461] width 28 height 12
click at [980, 60] on aside "Páginas Gestionar tus páginas y configuración Inglés (7) Nueva página Abrir tod…" at bounding box center [861, 246] width 252 height 411
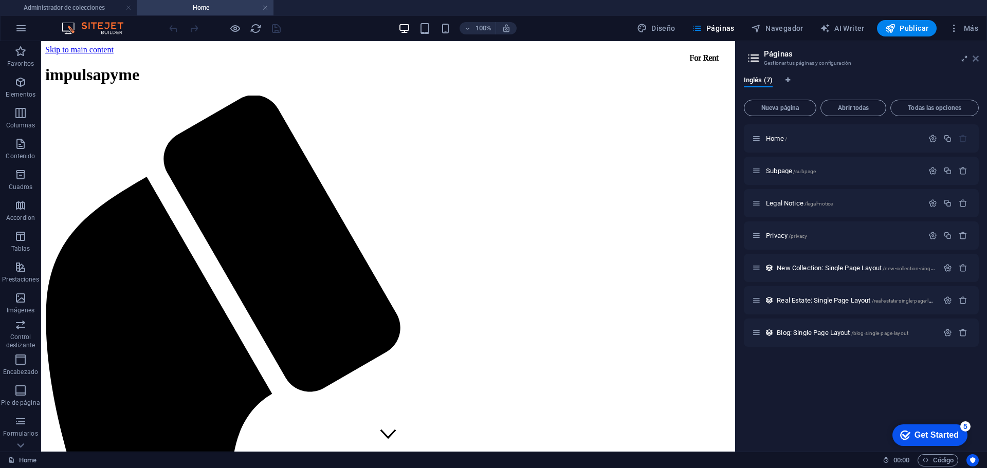
click at [975, 60] on icon at bounding box center [976, 59] width 6 height 8
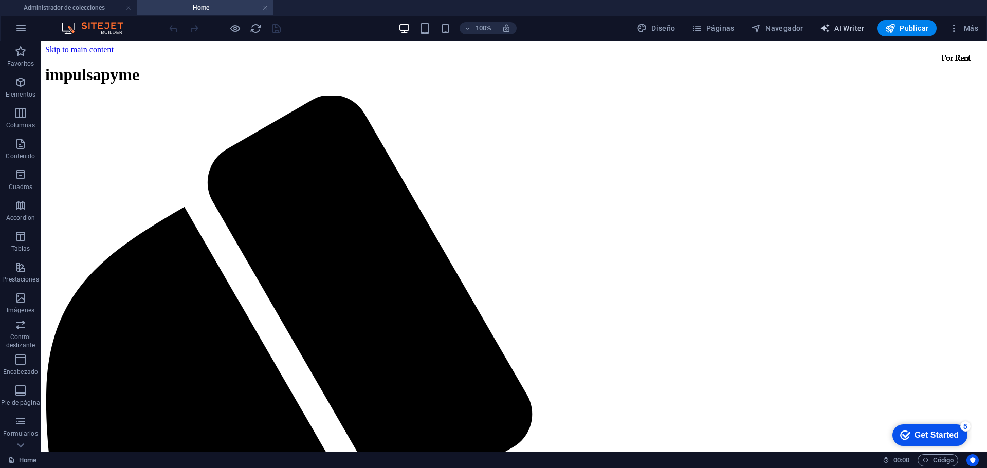
click at [842, 21] on button "AI Writer" at bounding box center [842, 28] width 53 height 16
select select "English"
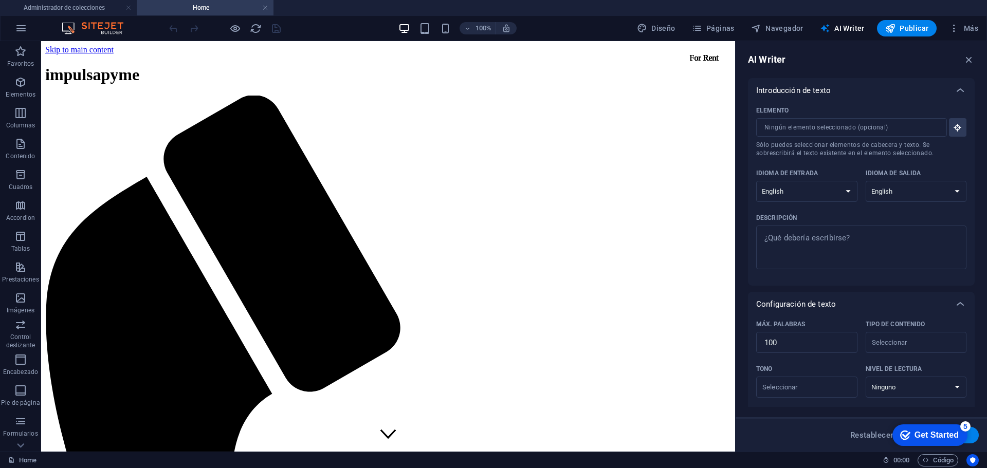
click at [869, 87] on div "Introducción de texto" at bounding box center [852, 90] width 192 height 10
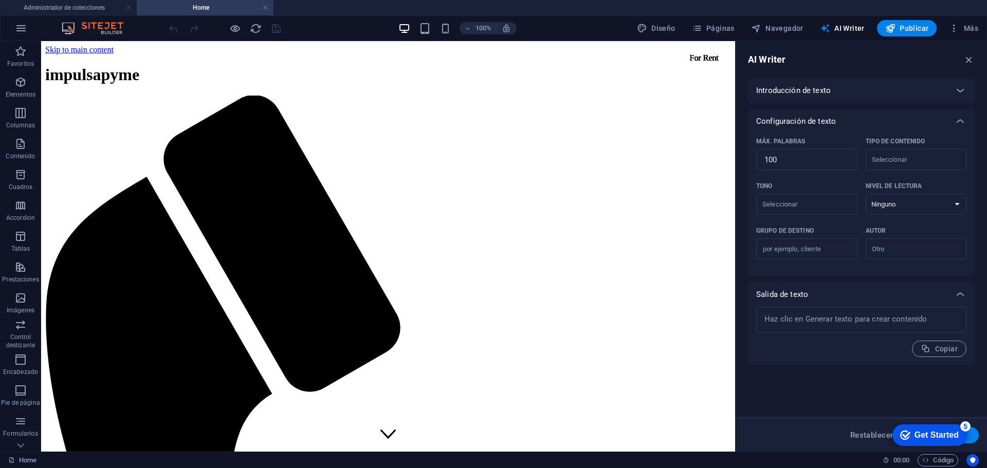
click at [869, 87] on div "Introducción de texto" at bounding box center [852, 90] width 192 height 10
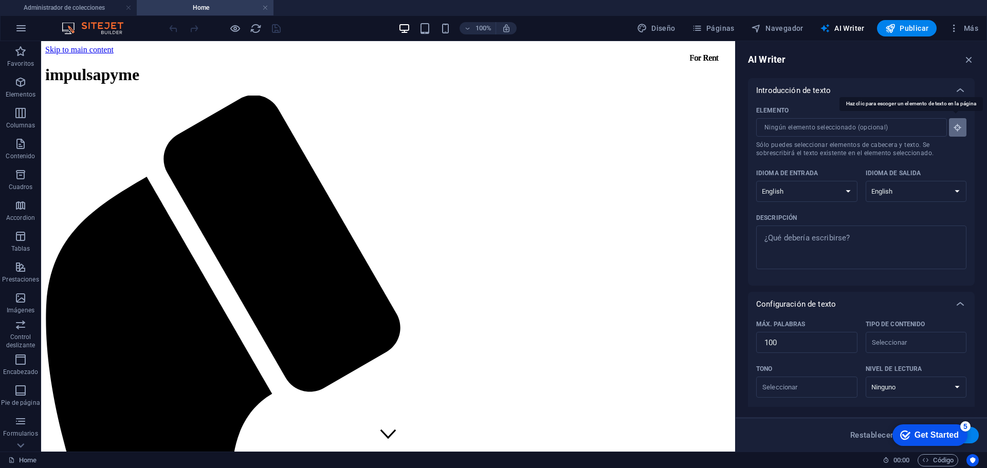
click at [960, 125] on icon "button" at bounding box center [957, 127] width 9 height 9
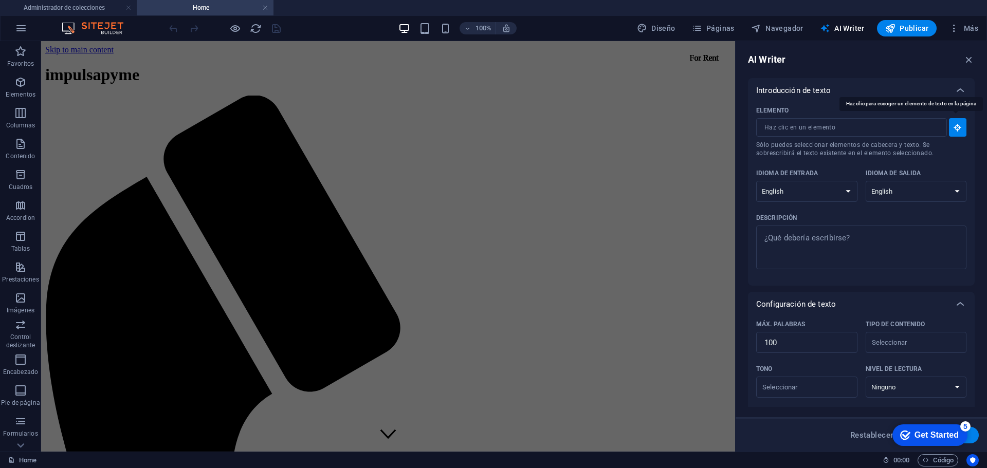
click at [960, 125] on icon "button" at bounding box center [957, 127] width 9 height 9
click at [27, 30] on icon "button" at bounding box center [21, 28] width 12 height 12
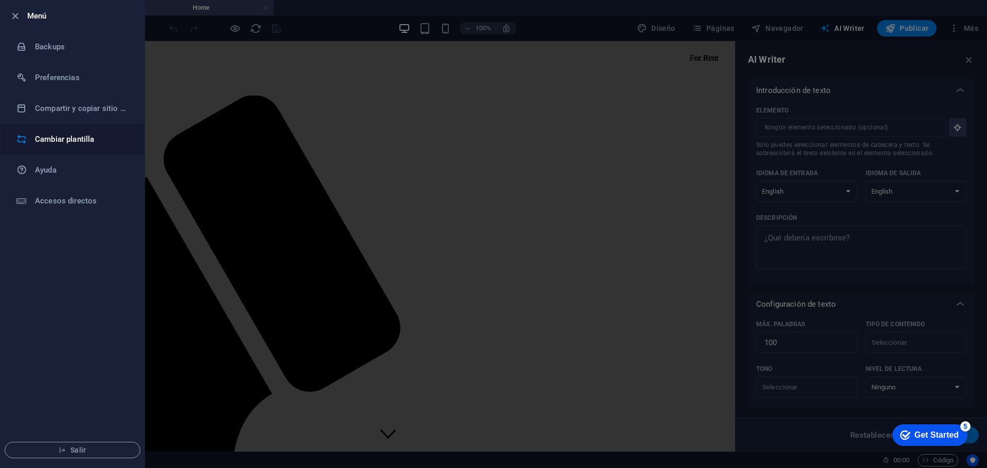
click at [75, 141] on h6 "Cambiar plantilla" at bounding box center [82, 139] width 95 height 12
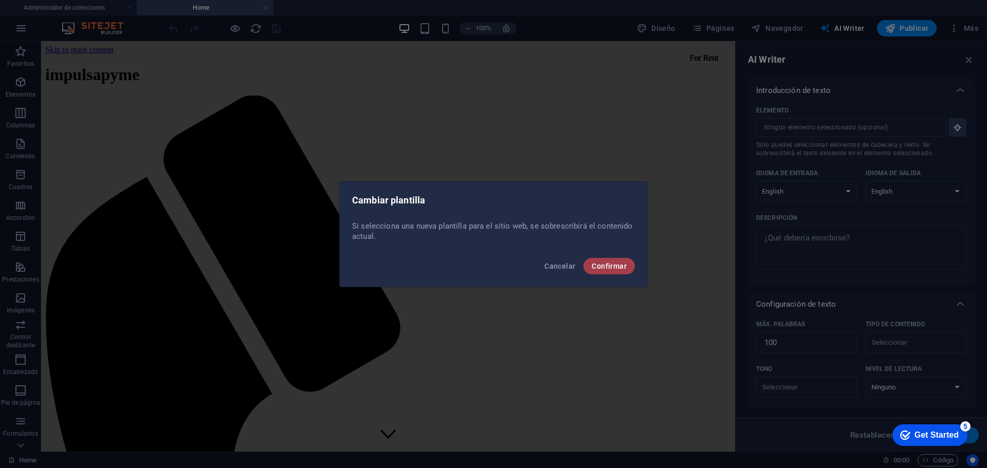
click at [622, 267] on span "Confirmar" at bounding box center [609, 266] width 35 height 8
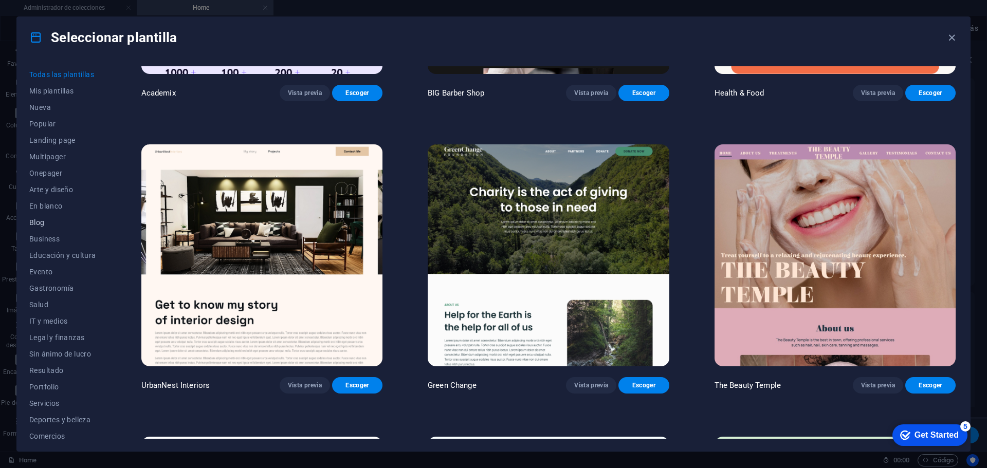
scroll to position [39, 0]
click at [55, 172] on button "En blanco" at bounding box center [62, 167] width 67 height 16
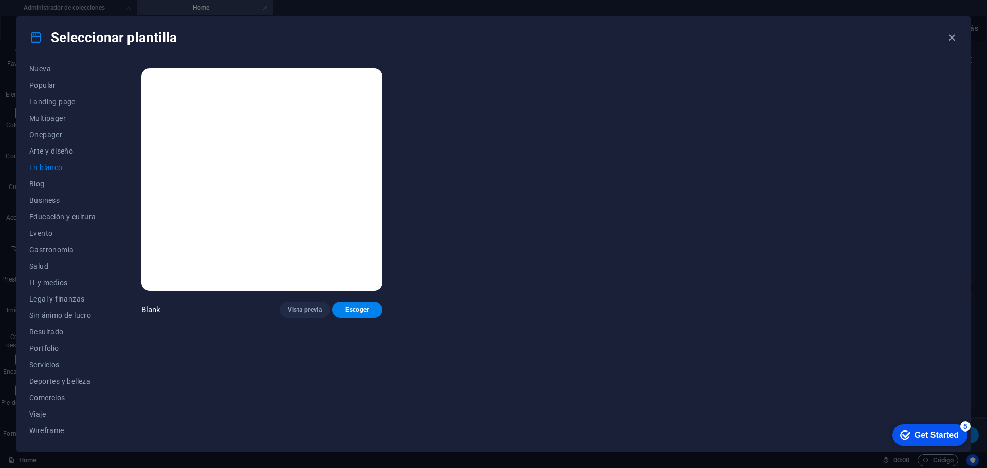
click at [266, 200] on img at bounding box center [261, 179] width 241 height 223
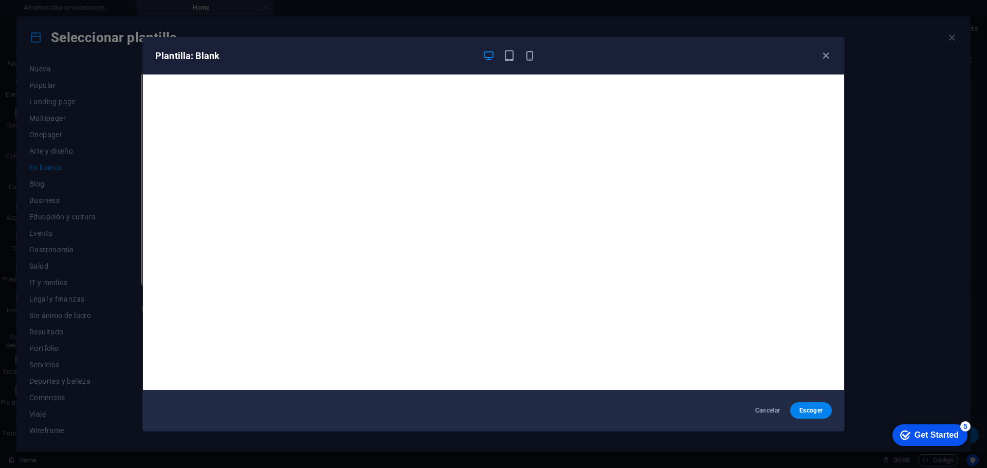
scroll to position [3, 0]
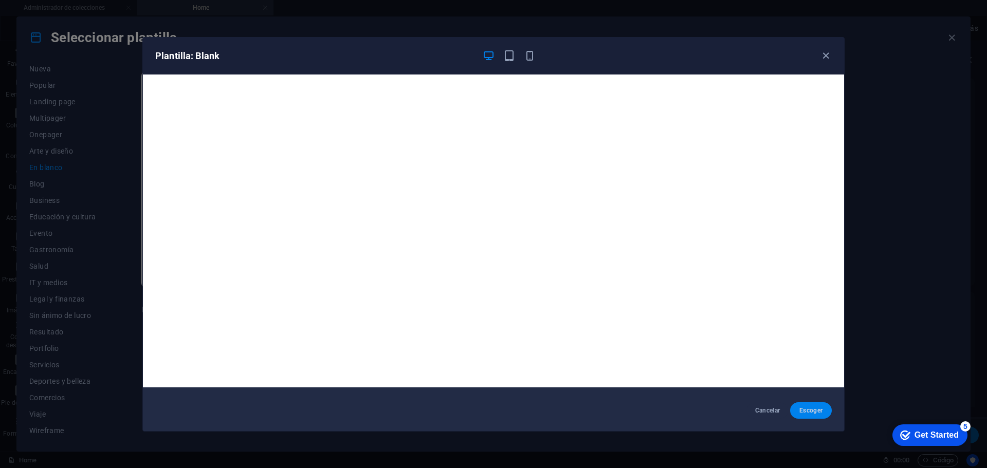
click at [805, 407] on span "Escoger" at bounding box center [811, 411] width 25 height 8
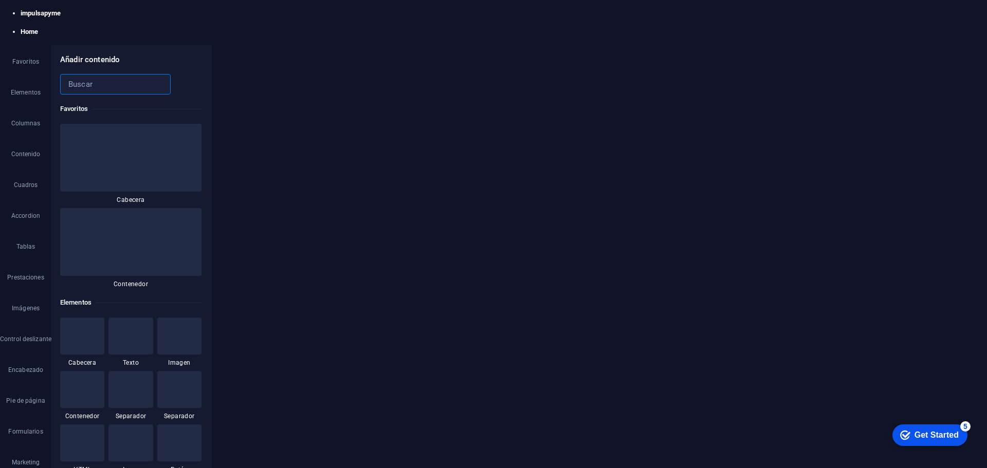
click at [197, 60] on icon "close panel" at bounding box center [197, 60] width 0 height 0
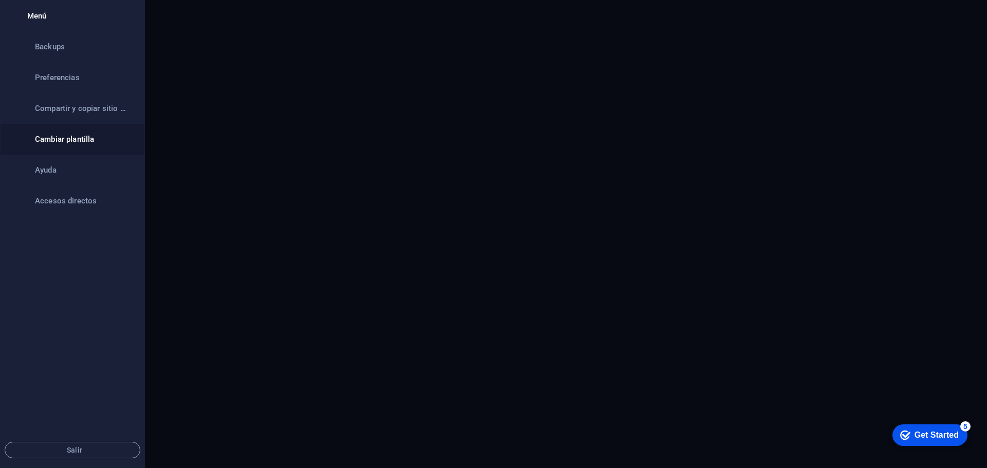
click at [94, 146] on li "Cambiar plantilla" at bounding box center [73, 139] width 144 height 31
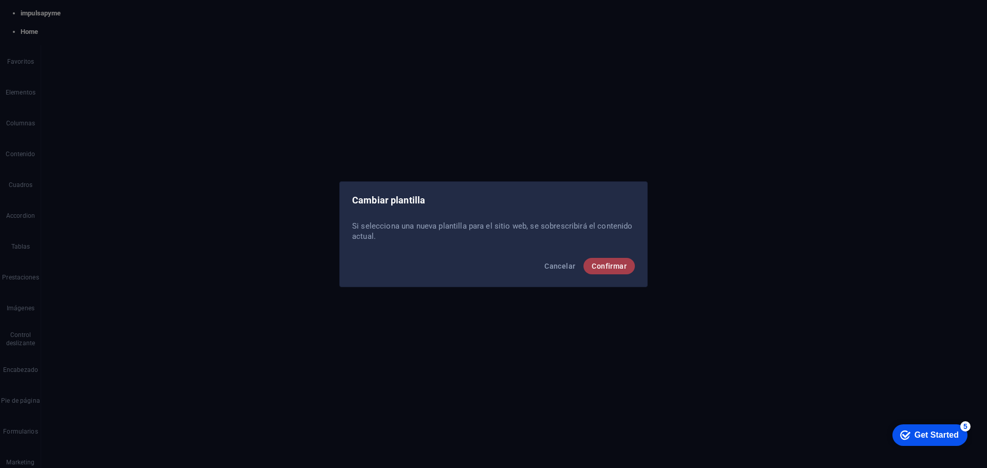
click at [620, 266] on span "Confirmar" at bounding box center [609, 266] width 35 height 8
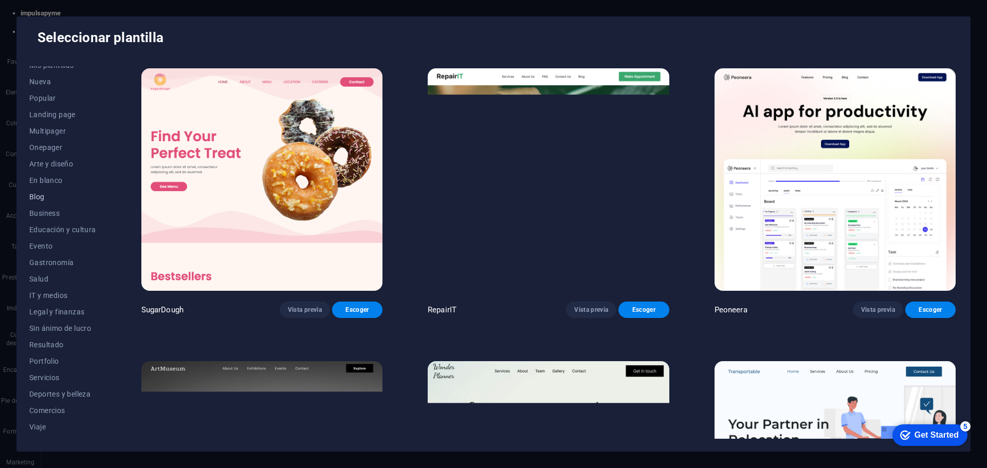
scroll to position [39, 0]
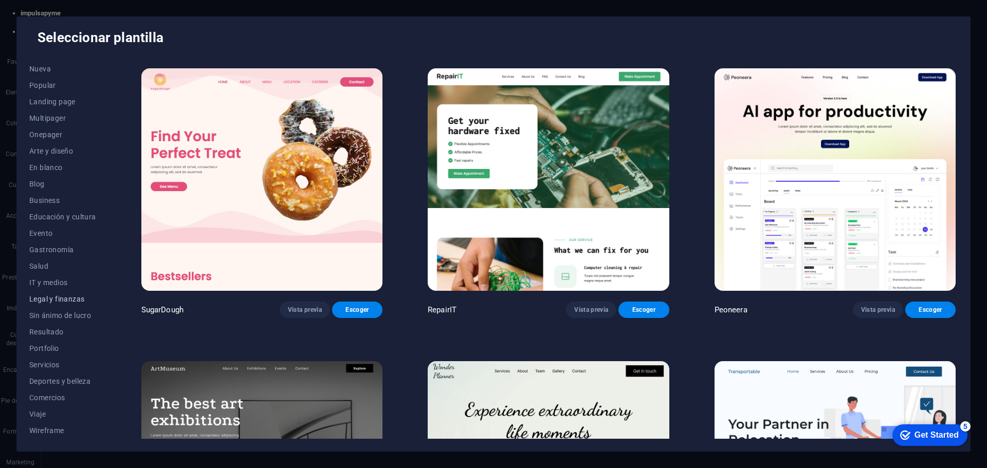
click at [63, 297] on span "Legal y finanzas" at bounding box center [62, 299] width 67 height 8
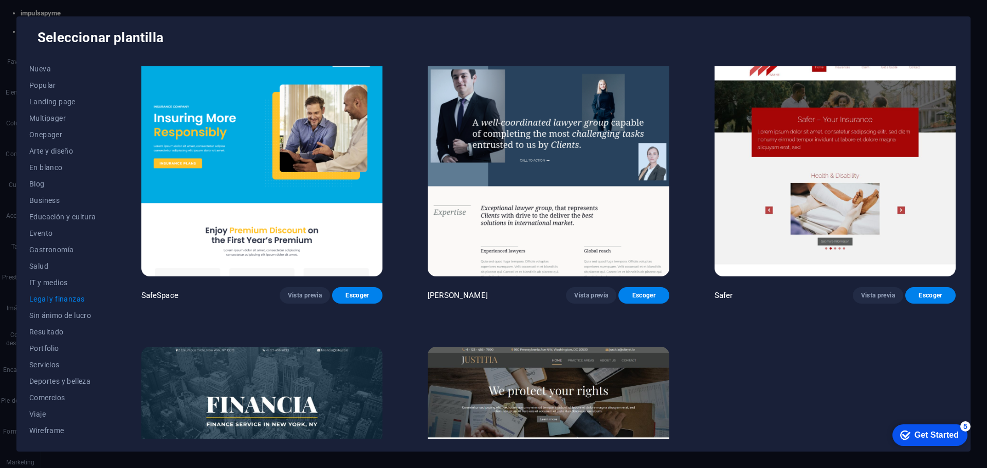
scroll to position [0, 0]
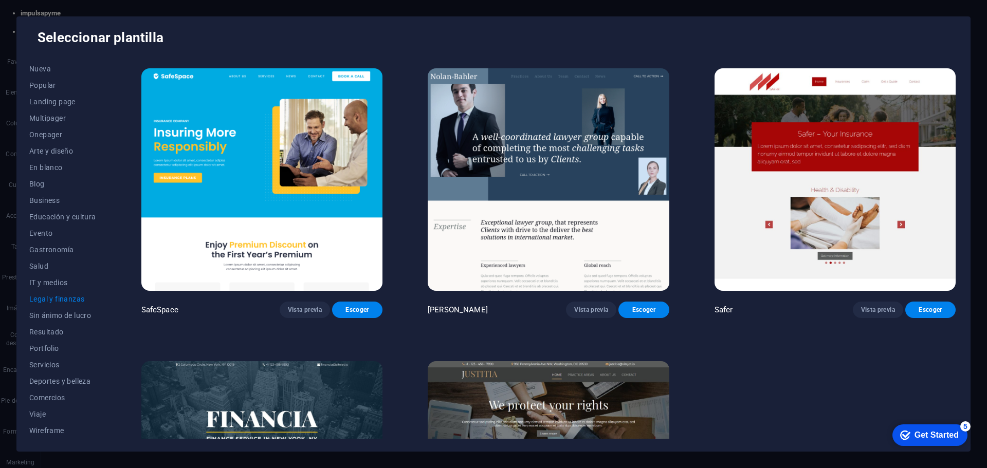
click at [282, 170] on img at bounding box center [261, 179] width 241 height 223
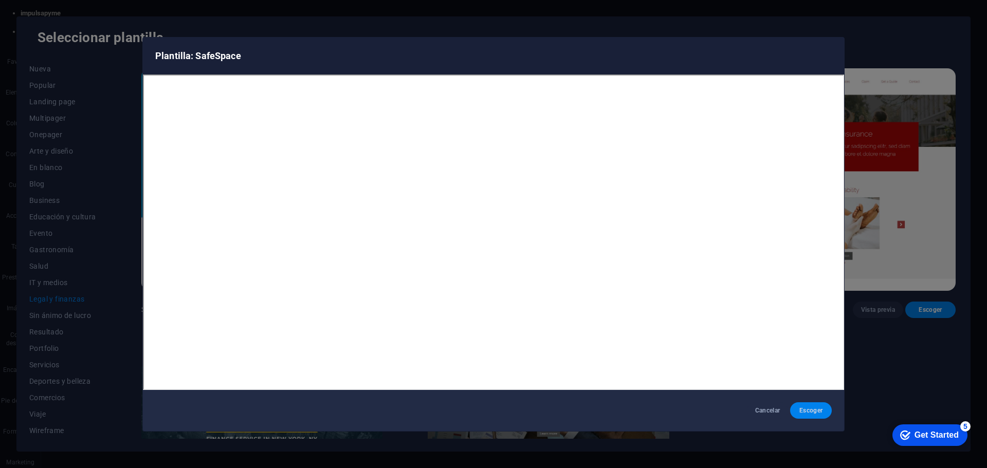
click at [808, 408] on span "Escoger" at bounding box center [811, 411] width 25 height 8
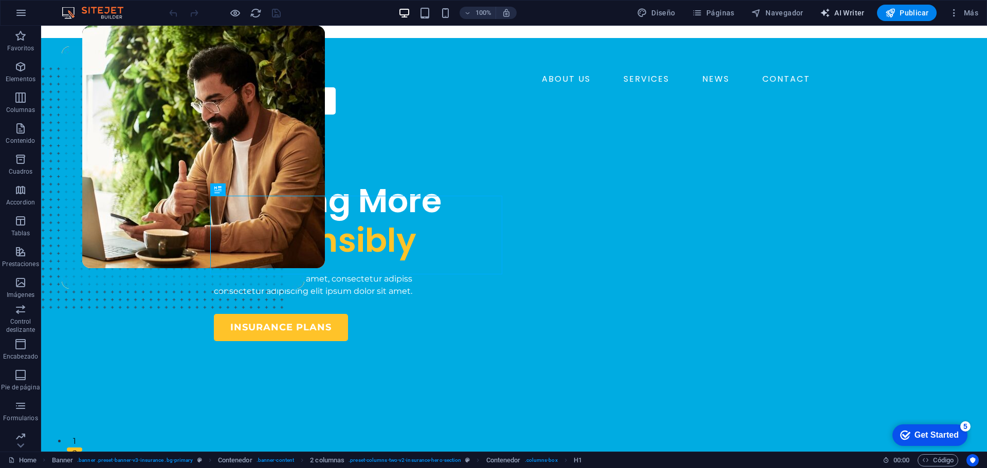
select select "English"
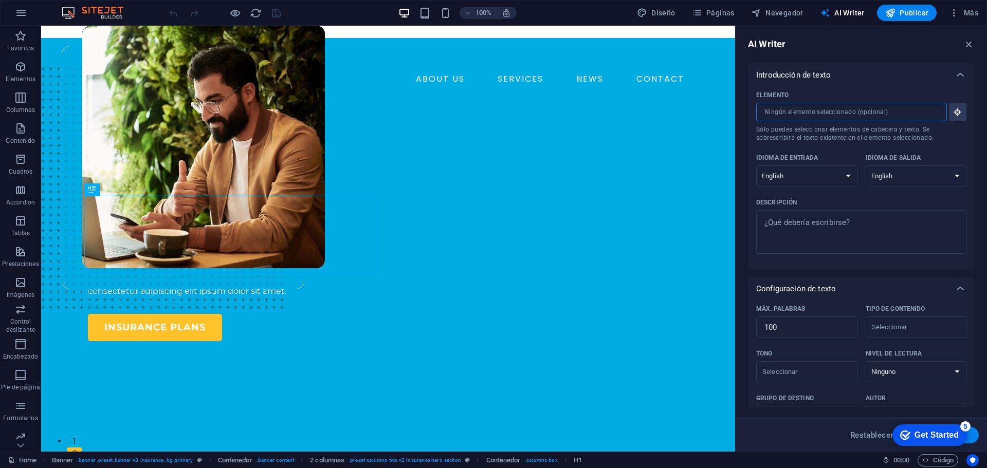
click at [0, 0] on input "Elemento ​ Sólo puedes seleccionar elementos de cabecera y texto. Se sobrescrib…" at bounding box center [0, 0] width 0 height 0
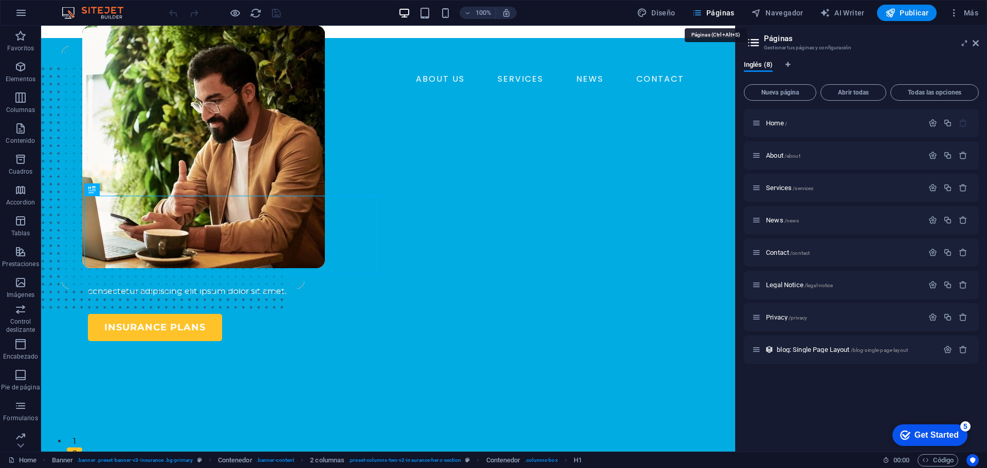
click at [678, 4] on div "100% Diseño Páginas Navegador AI Writer Publicar Más" at bounding box center [494, 13] width 986 height 25
select select "600"
select select "ease-in-out"
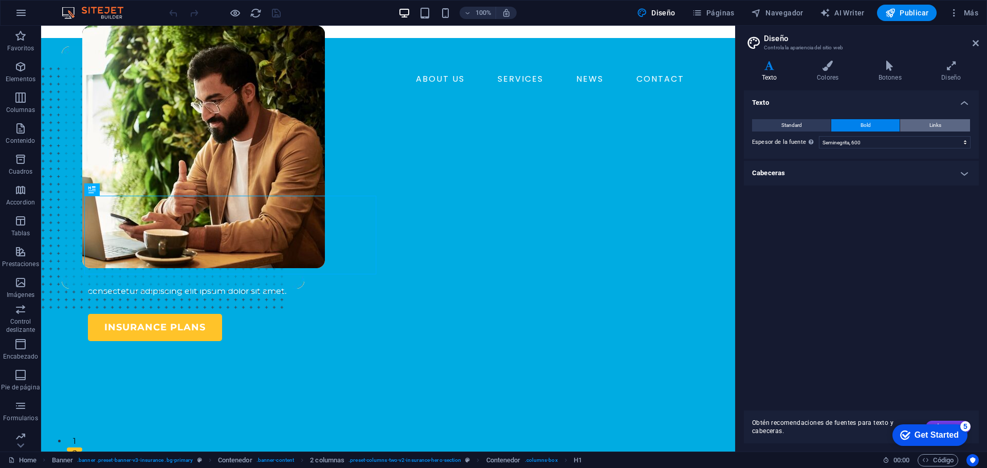
click at [931, 122] on span "Links" at bounding box center [936, 125] width 12 height 12
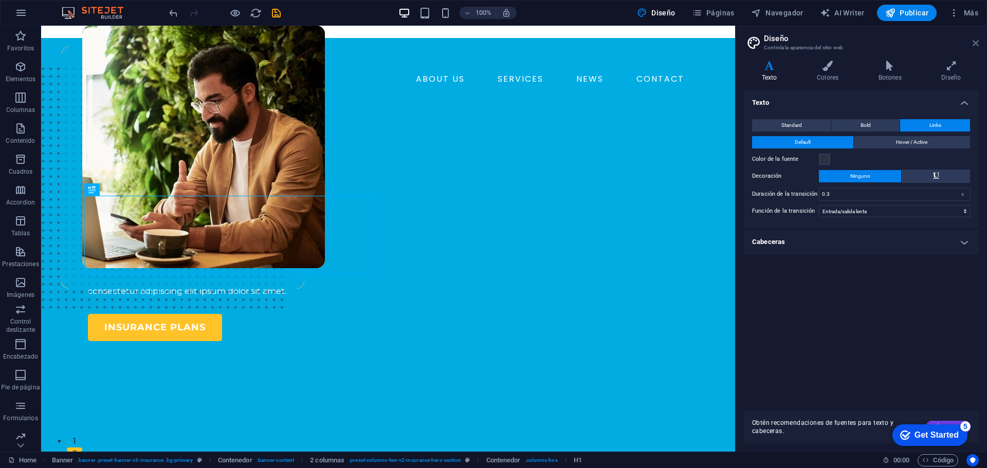
drag, startPoint x: 978, startPoint y: 41, endPoint x: 739, endPoint y: 83, distance: 242.3
click at [978, 41] on icon at bounding box center [976, 43] width 6 height 8
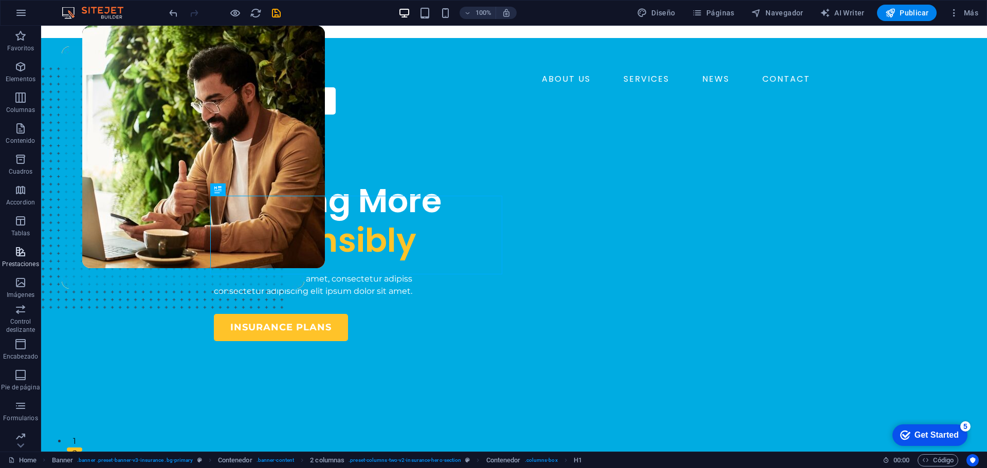
click at [28, 261] on p "Prestaciones" at bounding box center [20, 264] width 37 height 8
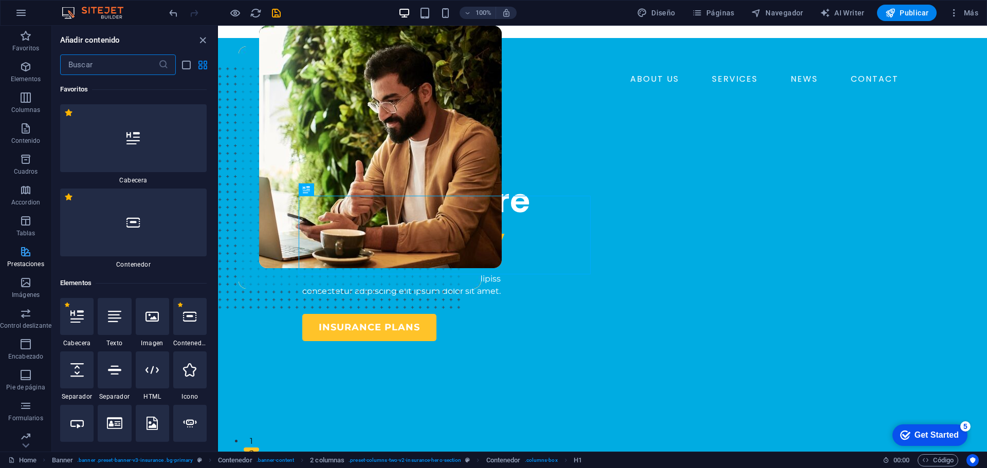
scroll to position [7214, 0]
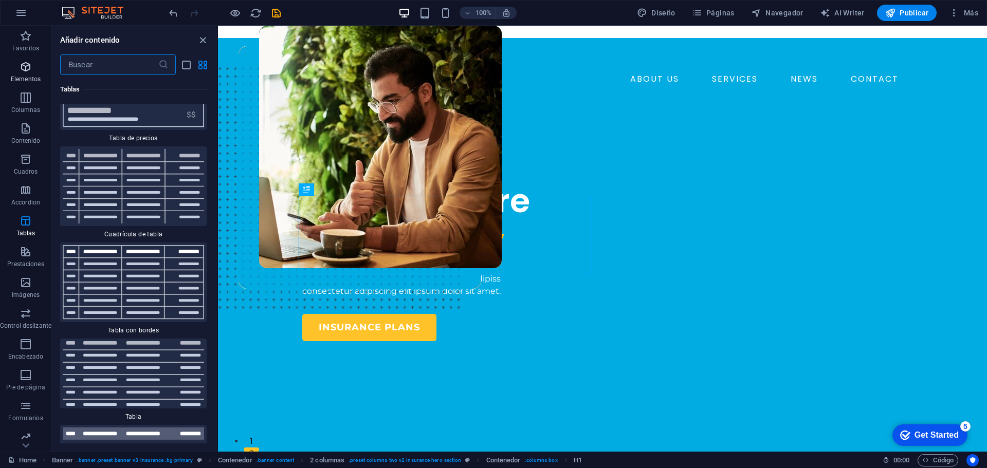
click at [26, 70] on icon "button" at bounding box center [26, 67] width 12 height 12
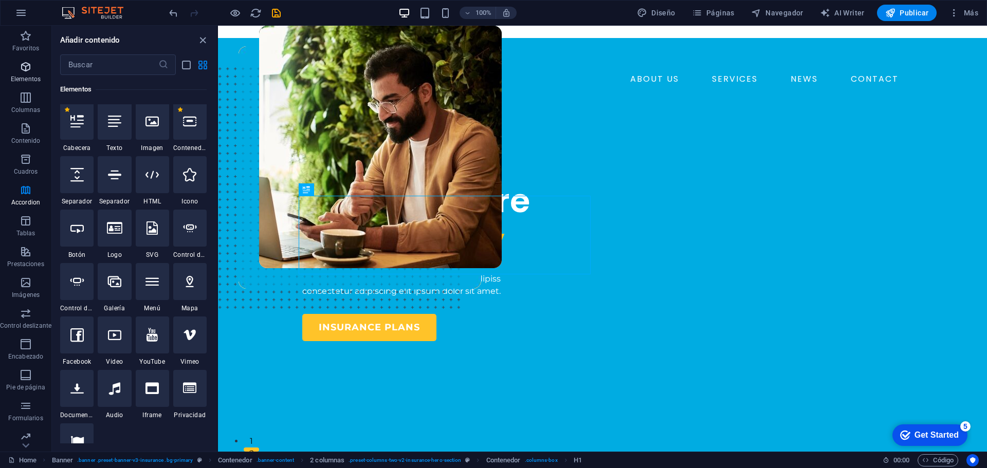
scroll to position [194, 0]
click at [30, 38] on icon "button" at bounding box center [26, 36] width 12 height 12
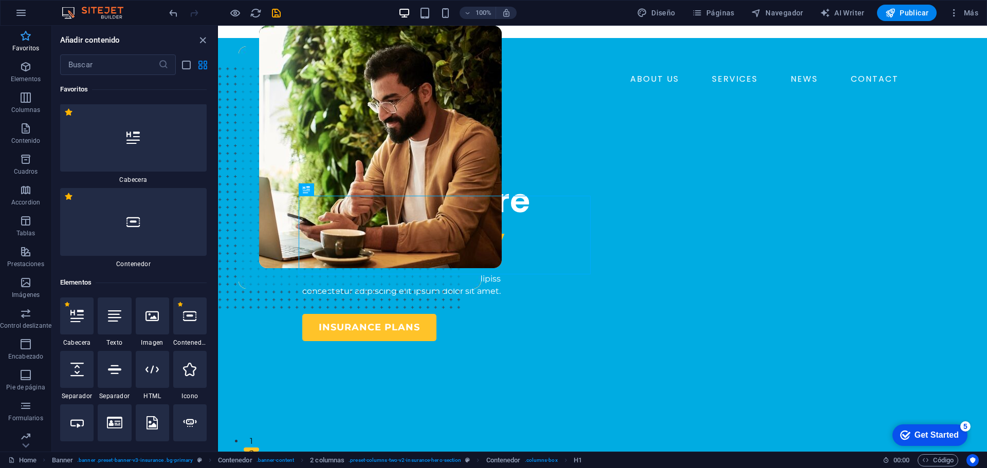
scroll to position [0, 0]
click at [201, 41] on icon "close panel" at bounding box center [203, 40] width 12 height 12
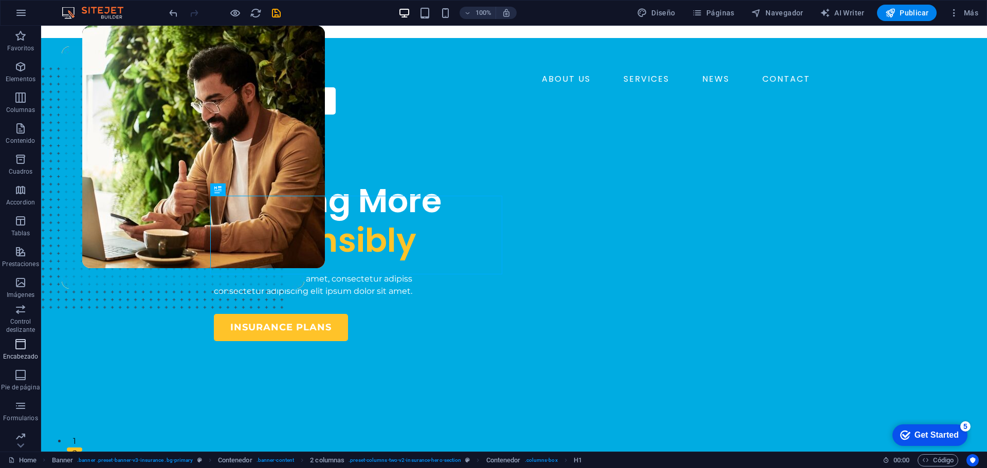
scroll to position [37, 0]
click at [117, 15] on img at bounding box center [97, 13] width 77 height 12
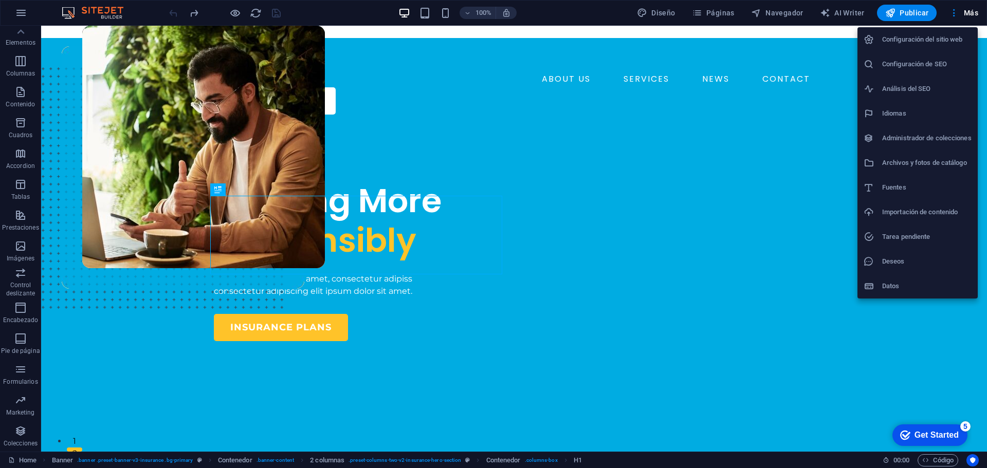
click at [925, 282] on h6 "Datos" at bounding box center [926, 286] width 89 height 12
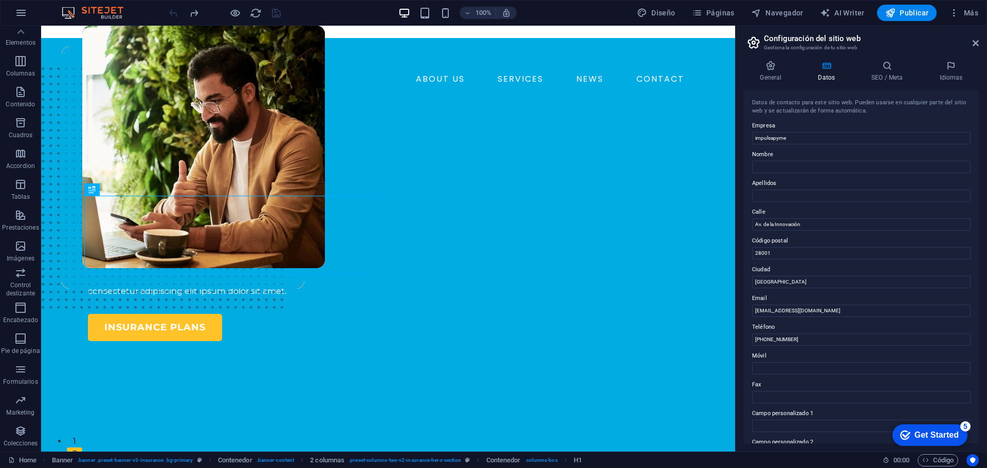
click at [980, 38] on aside "Configuración del sitio web Gestiona la configuración de tu sitio web General D…" at bounding box center [861, 239] width 252 height 426
click at [979, 43] on aside "Configuración del sitio web Gestiona la configuración de tu sitio web General D…" at bounding box center [861, 239] width 252 height 426
click at [254, 18] on icon "reload" at bounding box center [256, 13] width 12 height 12
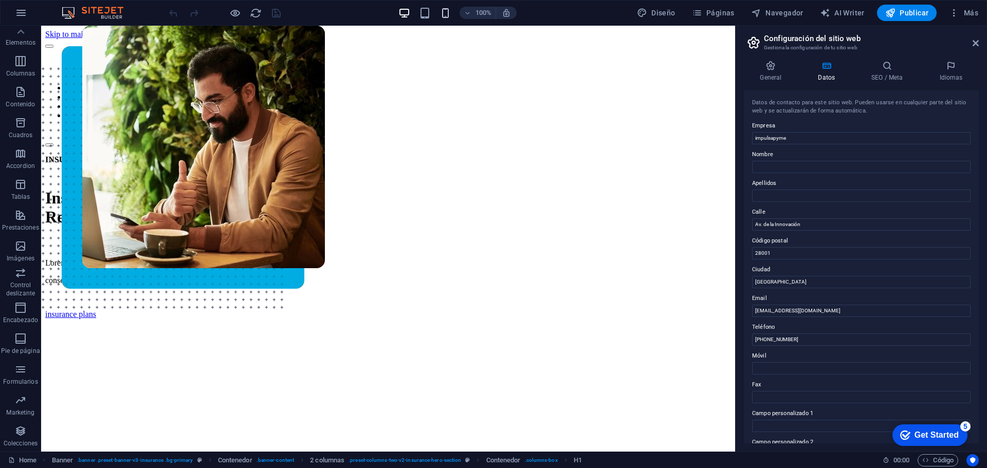
scroll to position [0, 0]
click at [975, 43] on icon at bounding box center [976, 43] width 6 height 8
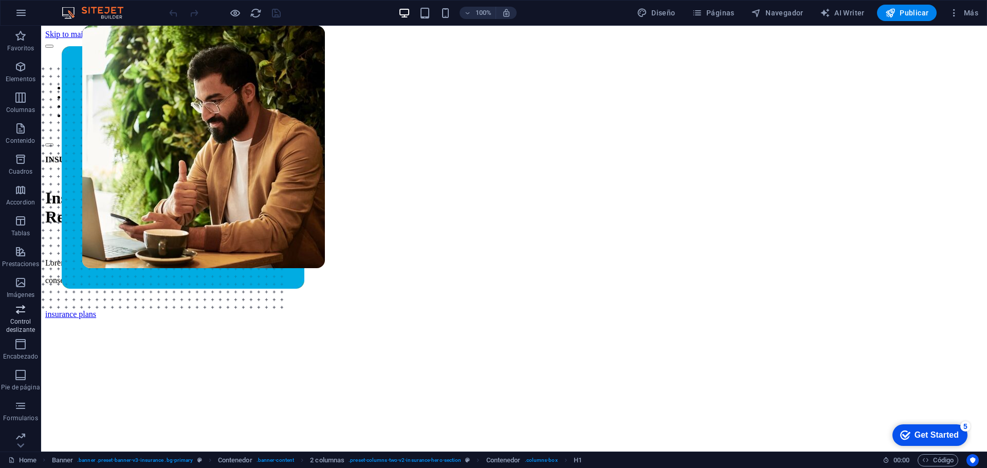
scroll to position [37, 0]
click at [111, 14] on img at bounding box center [97, 13] width 77 height 12
click at [81, 7] on img at bounding box center [97, 13] width 77 height 12
click at [66, 12] on img at bounding box center [97, 13] width 77 height 12
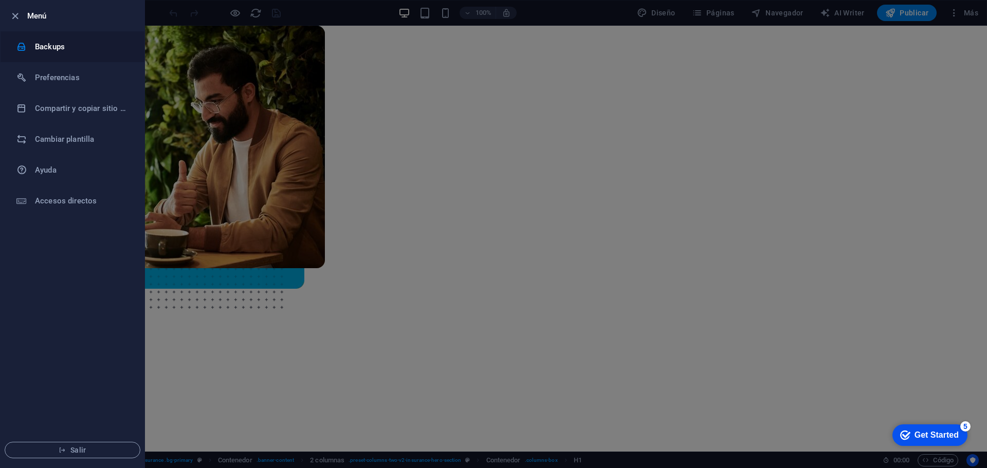
click at [71, 49] on h6 "Backups" at bounding box center [82, 47] width 95 height 12
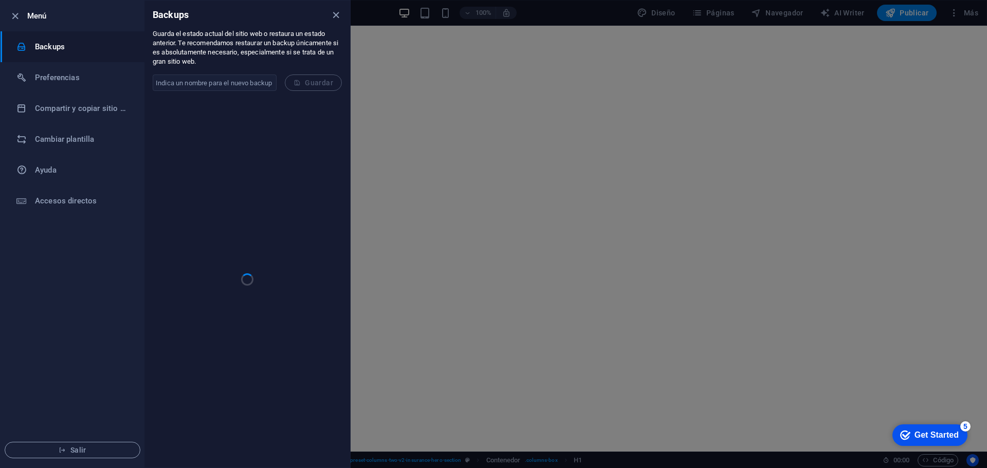
click at [216, 51] on p "Guarda el estado actual del sitio web o restaura un estado anterior. Te recomen…" at bounding box center [247, 47] width 189 height 37
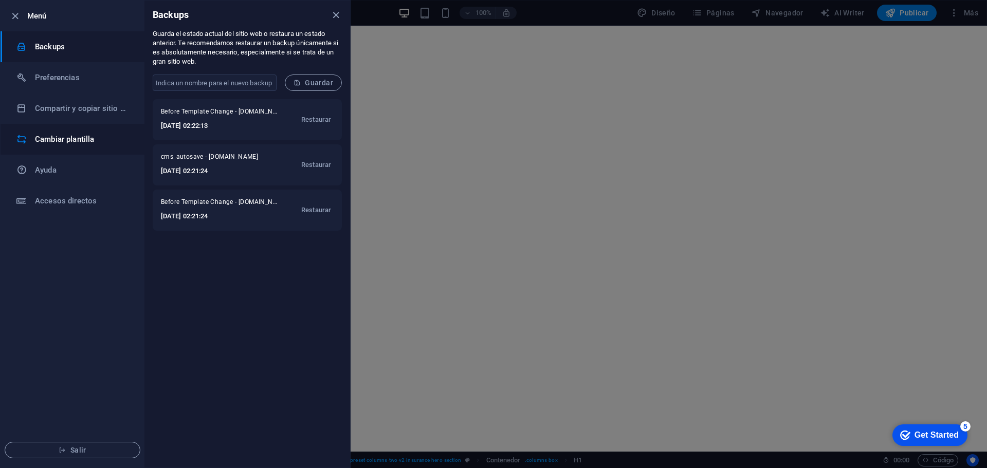
click at [51, 141] on h6 "Cambiar plantilla" at bounding box center [82, 139] width 95 height 12
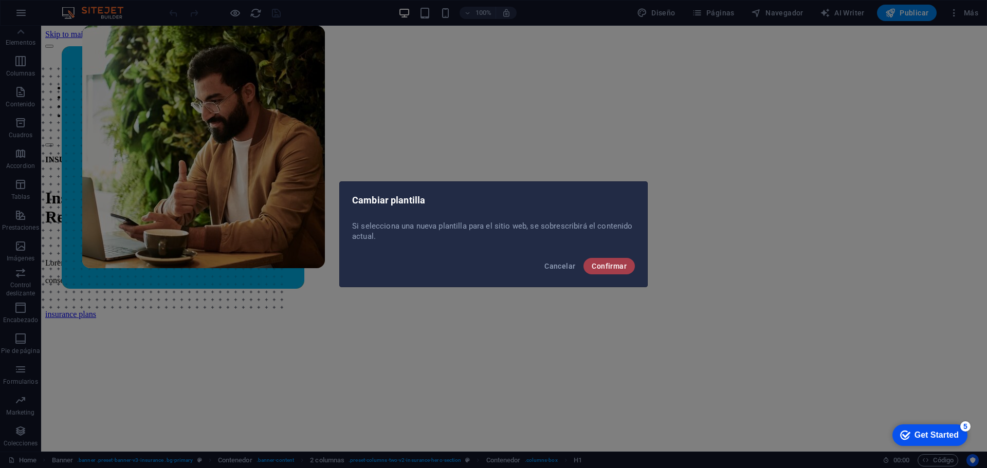
click at [621, 259] on button "Confirmar" at bounding box center [609, 266] width 51 height 16
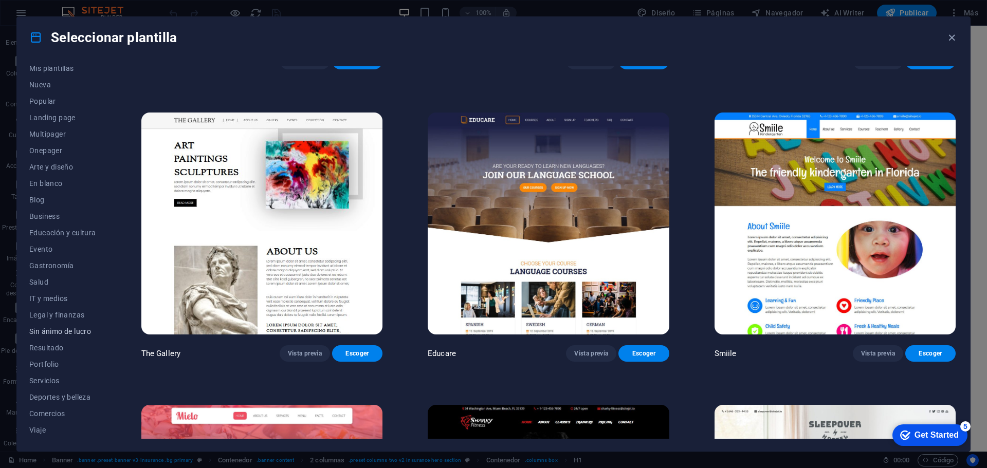
scroll to position [39, 0]
click at [76, 302] on span "Legal y finanzas" at bounding box center [62, 299] width 67 height 8
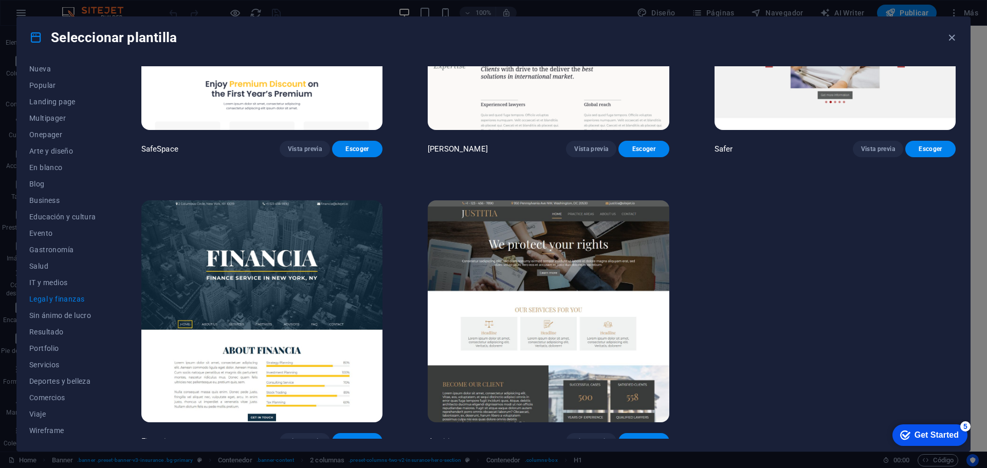
scroll to position [170, 0]
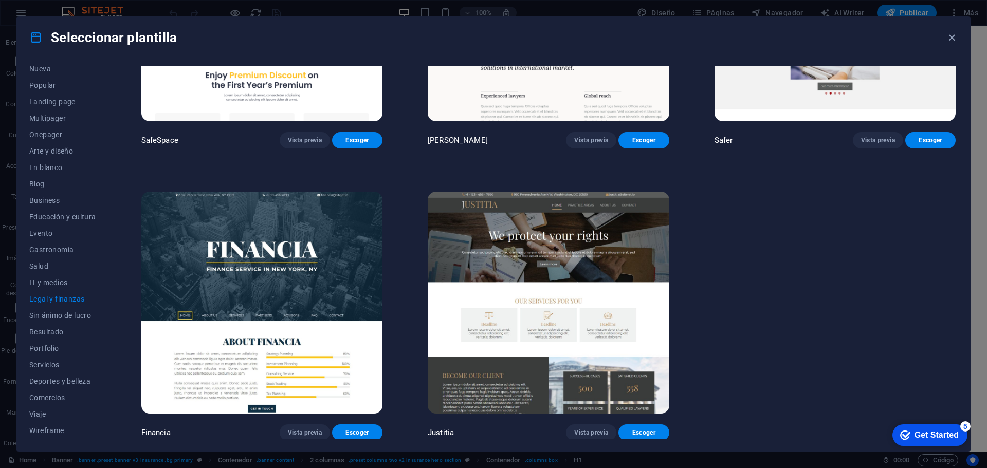
click at [574, 250] on img at bounding box center [548, 303] width 241 height 223
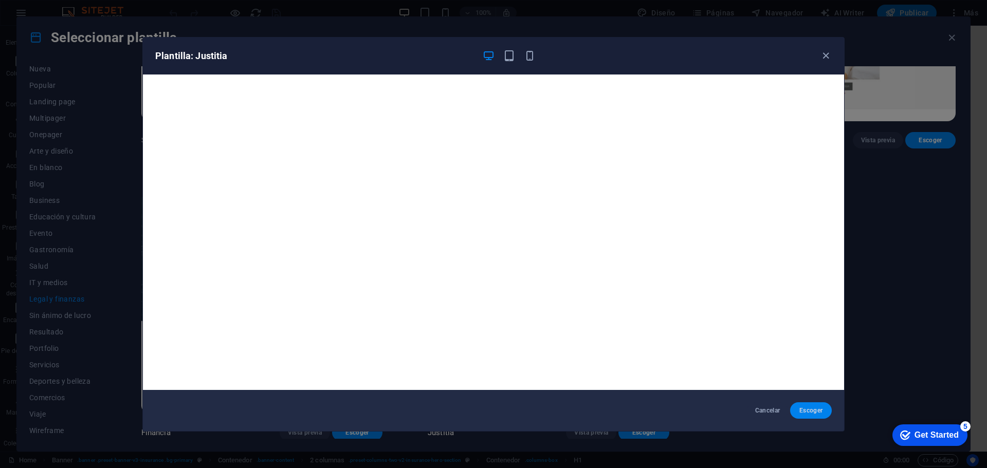
click at [816, 406] on button "Escoger" at bounding box center [811, 411] width 42 height 16
